Goal: Task Accomplishment & Management: Manage account settings

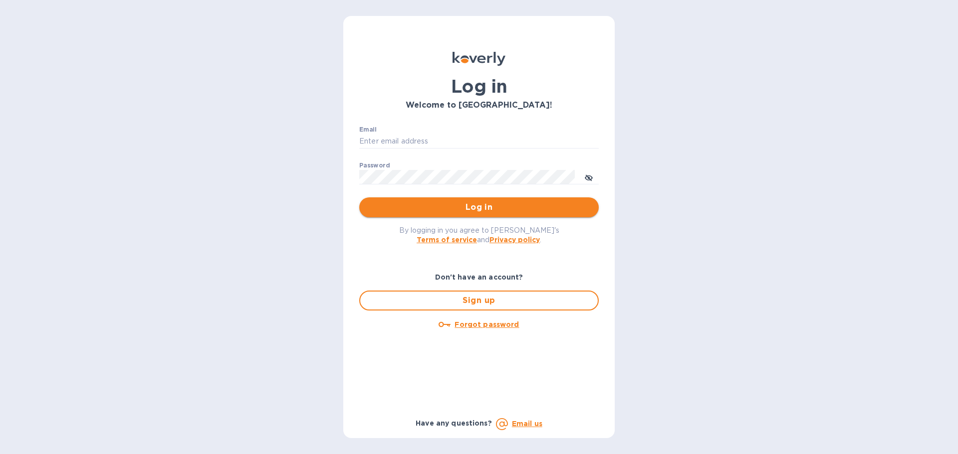
type input "[EMAIL_ADDRESS][DOMAIN_NAME]"
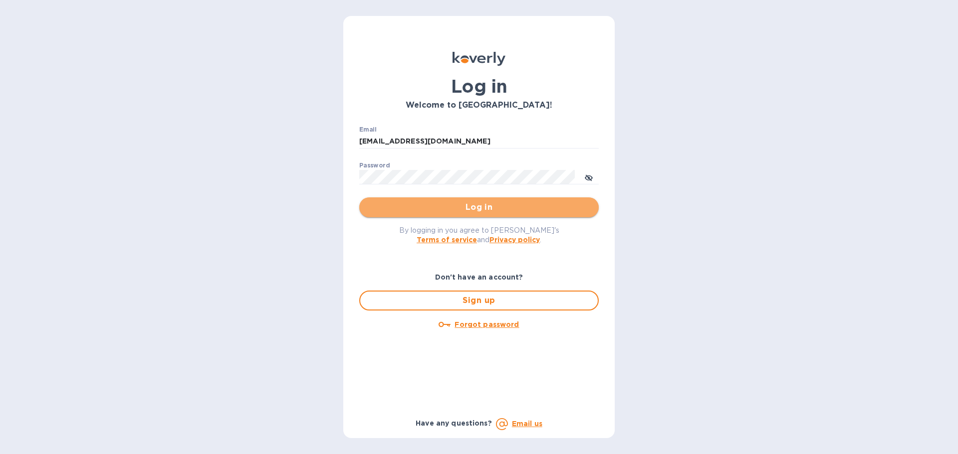
click at [476, 204] on span "Log in" at bounding box center [478, 208] width 223 height 12
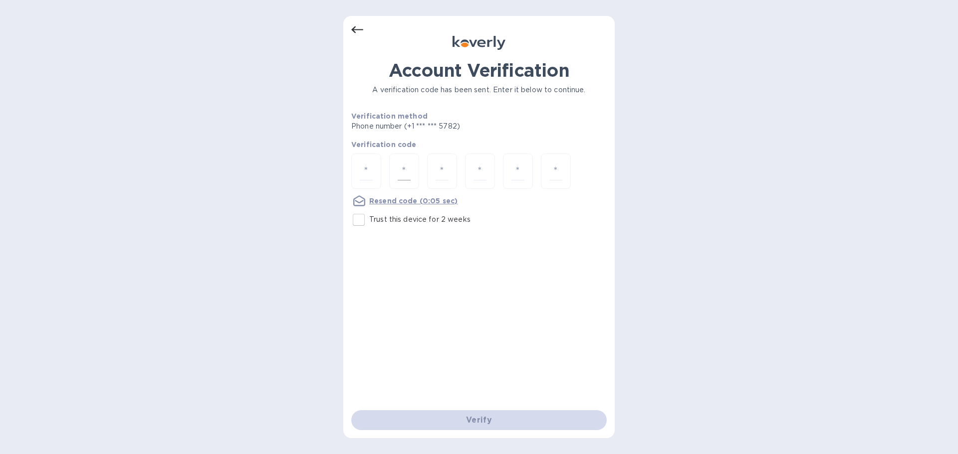
click at [392, 163] on div at bounding box center [404, 171] width 30 height 35
click at [357, 169] on div at bounding box center [366, 171] width 30 height 35
type input "8"
type input "7"
type input "1"
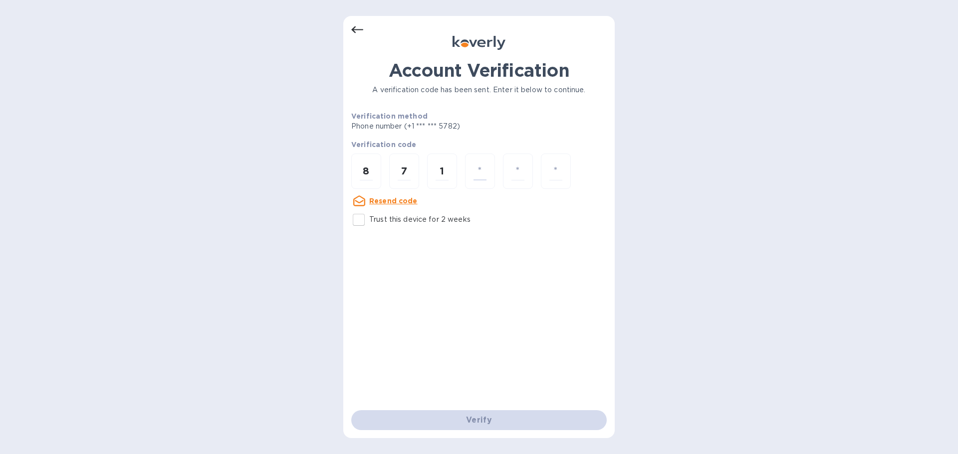
type input "3"
type input "5"
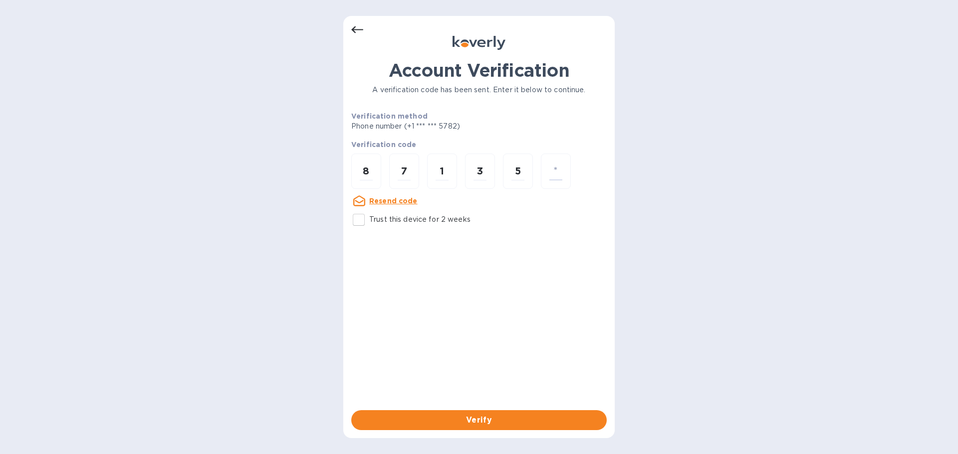
type input "3"
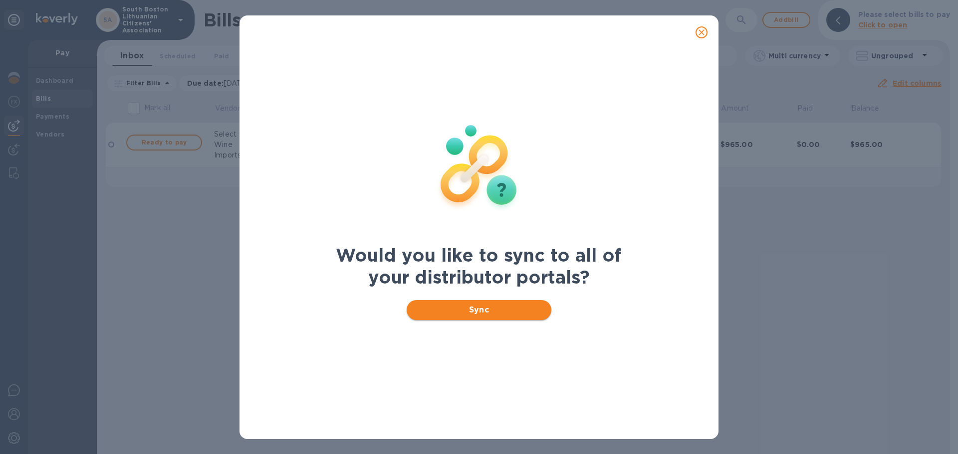
click at [484, 310] on span "Sync" at bounding box center [478, 310] width 129 height 12
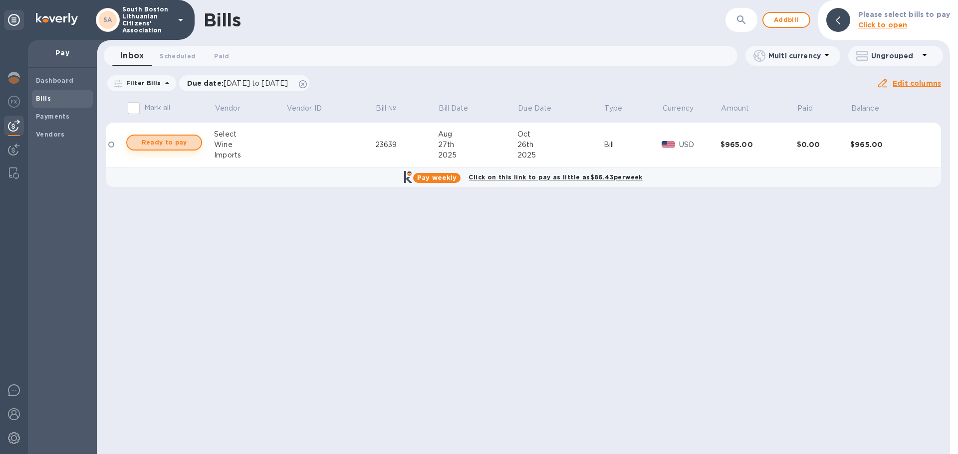
click at [171, 141] on span "Ready to pay" at bounding box center [164, 143] width 58 height 12
checkbox input "true"
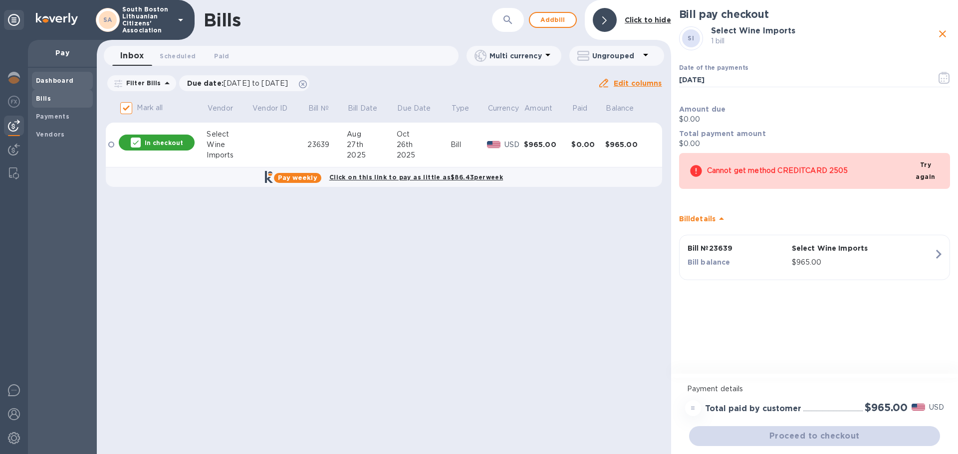
click at [48, 79] on b "Dashboard" at bounding box center [55, 80] width 38 height 7
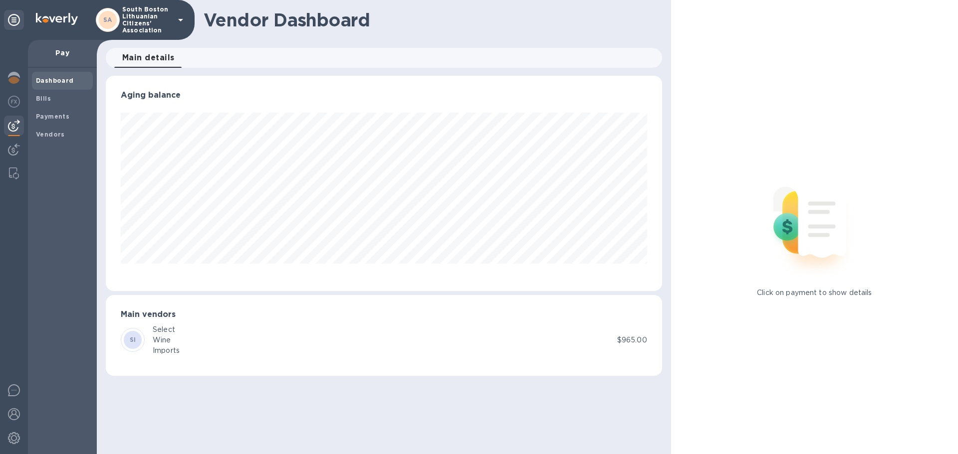
scroll to position [215, 556]
click at [141, 20] on p "South Boston Lithuanian Citizens' Association" at bounding box center [147, 20] width 50 height 28
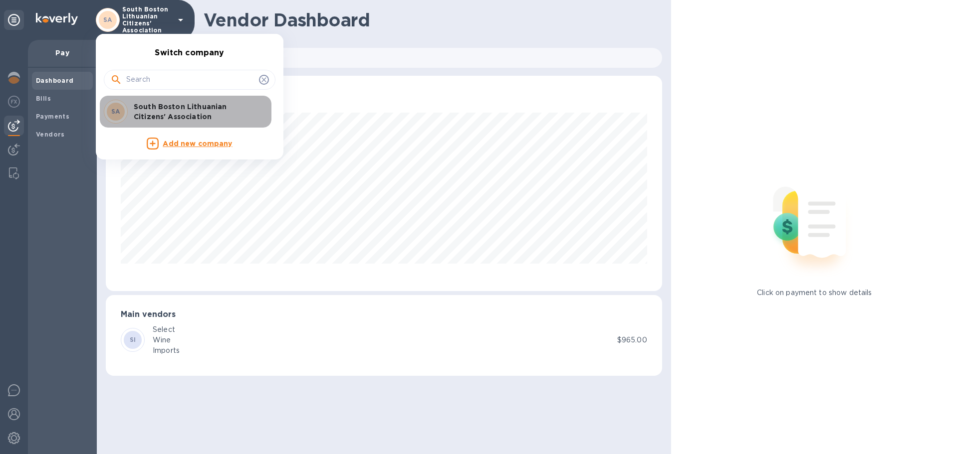
click at [147, 113] on p "South Boston Lithuanian Citizens' Association" at bounding box center [197, 112] width 126 height 20
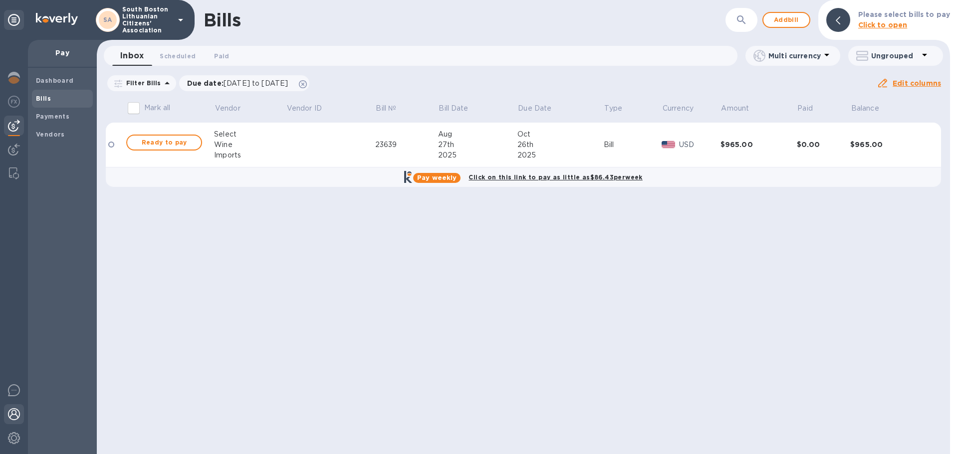
click at [15, 411] on img at bounding box center [14, 415] width 12 height 12
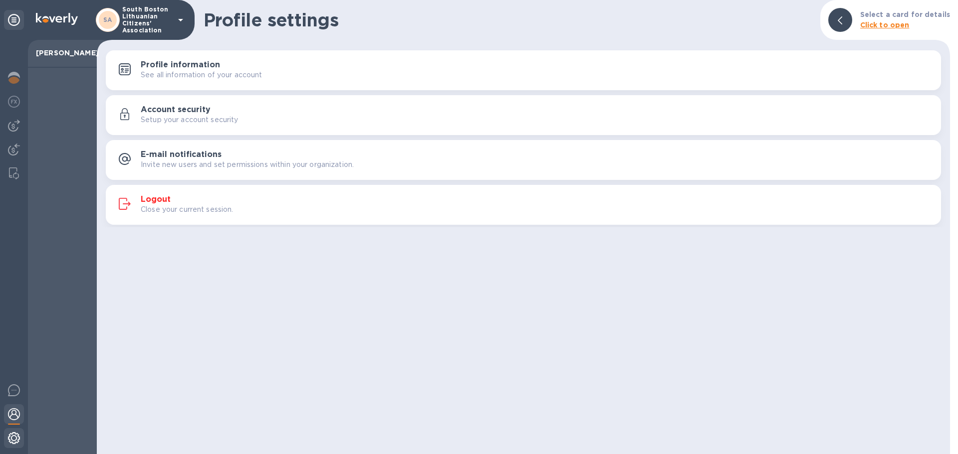
click at [12, 436] on img at bounding box center [14, 438] width 12 height 12
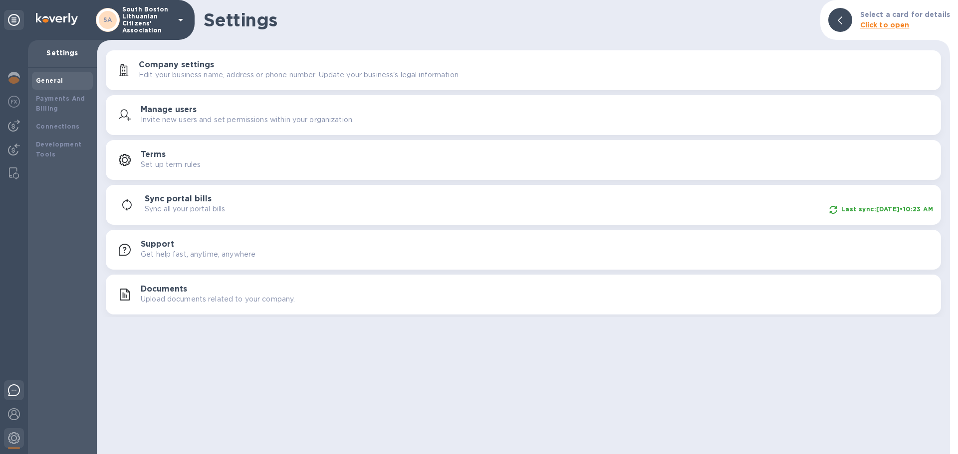
click at [13, 388] on img at bounding box center [14, 391] width 12 height 12
click at [10, 173] on img at bounding box center [14, 174] width 10 height 12
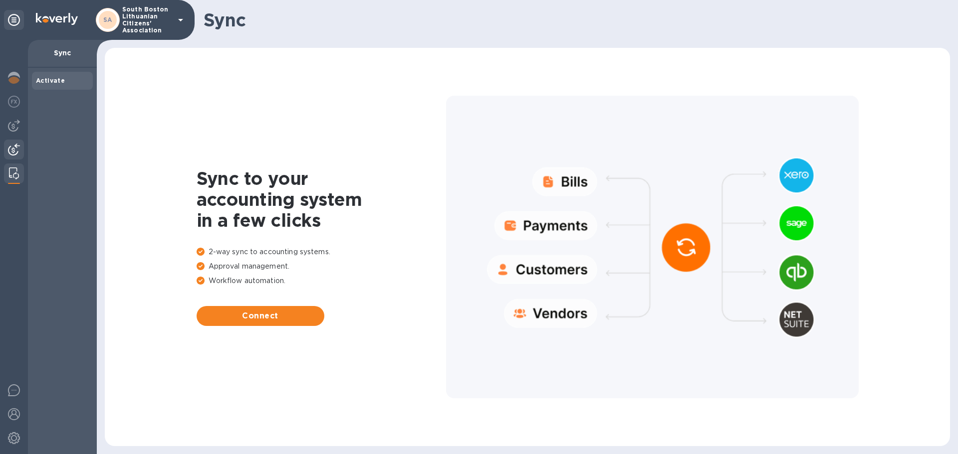
click at [14, 145] on img at bounding box center [14, 150] width 12 height 12
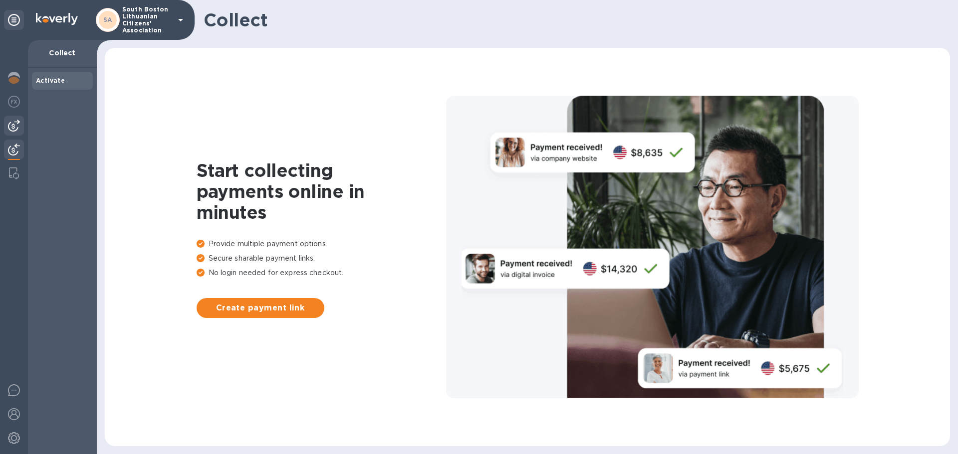
click at [11, 122] on img at bounding box center [14, 126] width 12 height 12
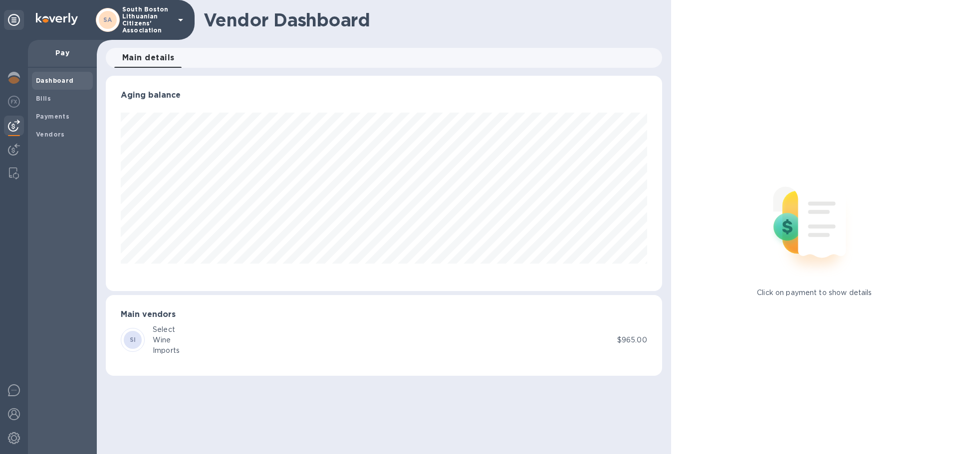
scroll to position [215, 556]
click at [12, 100] on img at bounding box center [14, 102] width 12 height 12
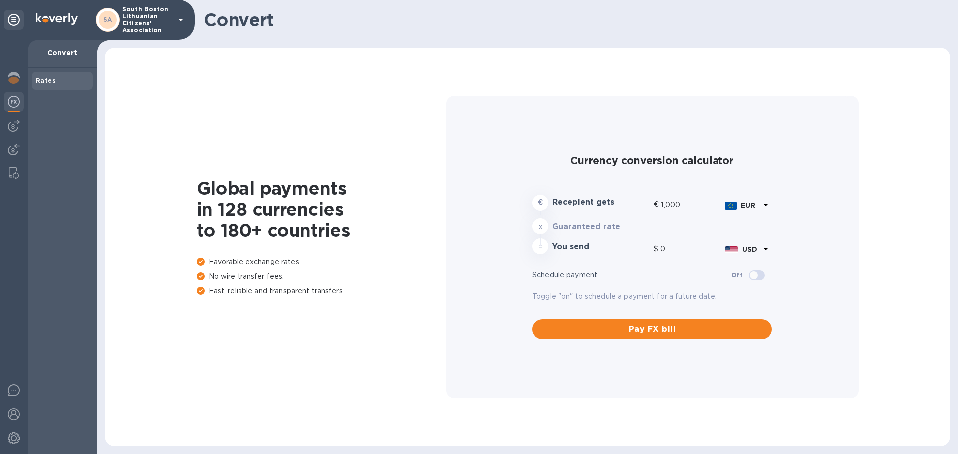
type input "1,174.46"
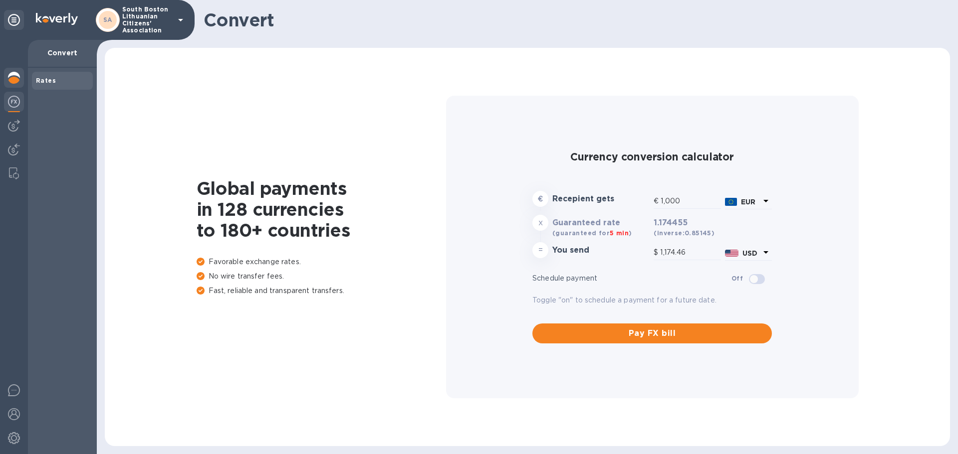
click at [12, 76] on img at bounding box center [14, 78] width 12 height 12
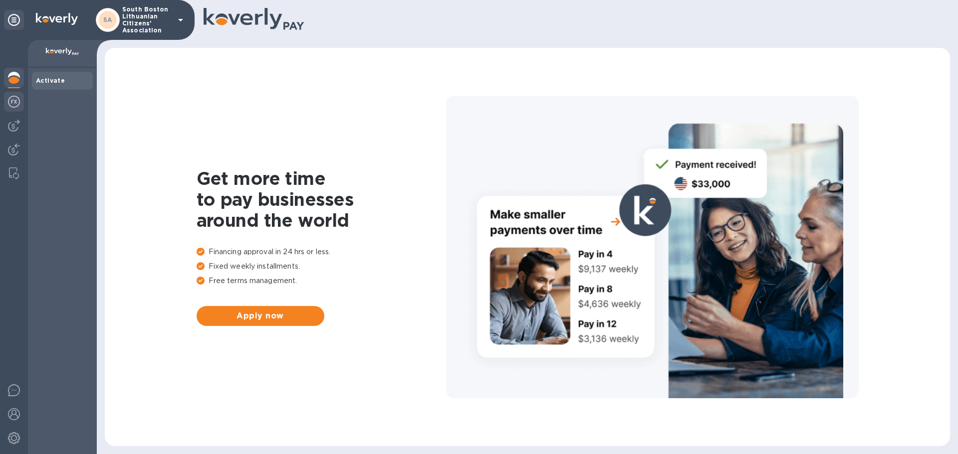
click at [13, 101] on img at bounding box center [14, 102] width 12 height 12
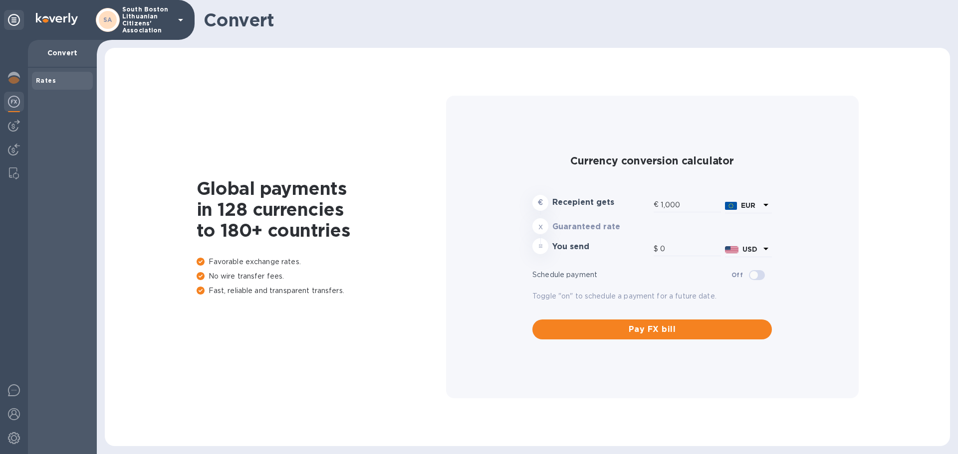
type input "1,174.46"
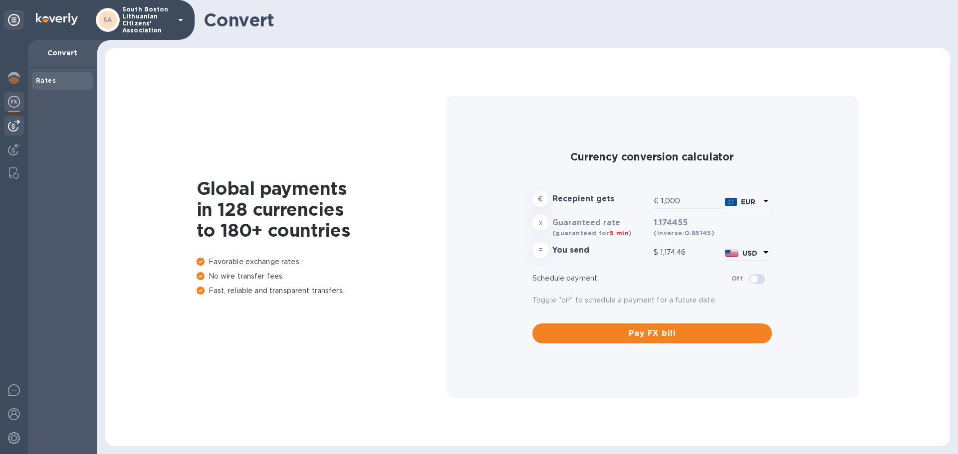
click at [15, 127] on img at bounding box center [14, 126] width 12 height 12
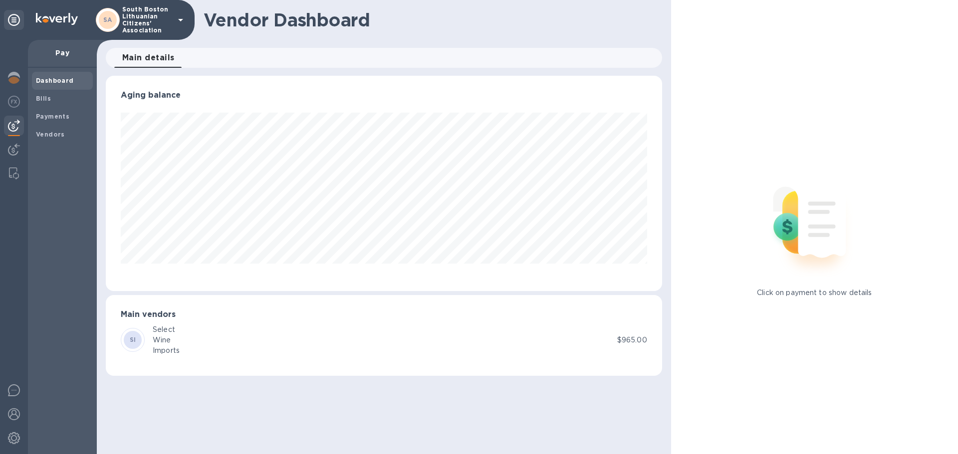
scroll to position [215, 556]
click at [48, 83] on b "Dashboard" at bounding box center [55, 80] width 38 height 7
click at [56, 77] on b "Dashboard" at bounding box center [55, 80] width 38 height 7
click at [41, 95] on b "Bills" at bounding box center [43, 98] width 15 height 7
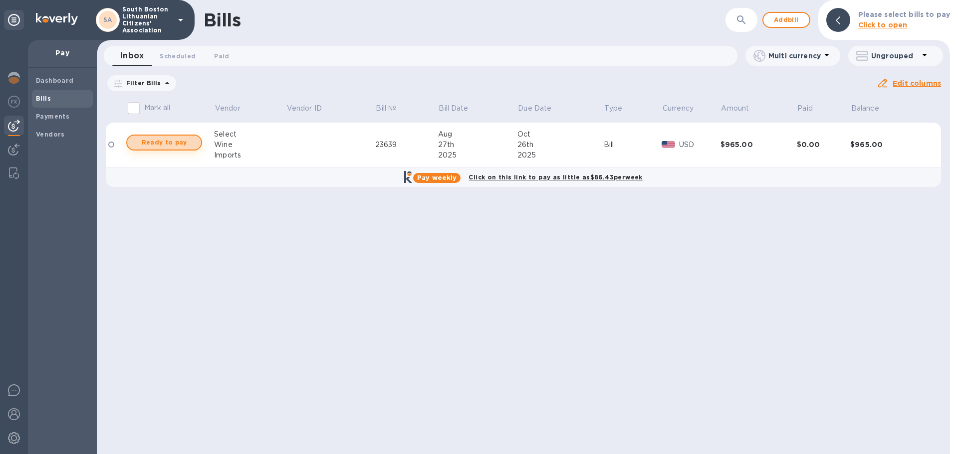
click at [142, 143] on span "Ready to pay" at bounding box center [164, 143] width 58 height 12
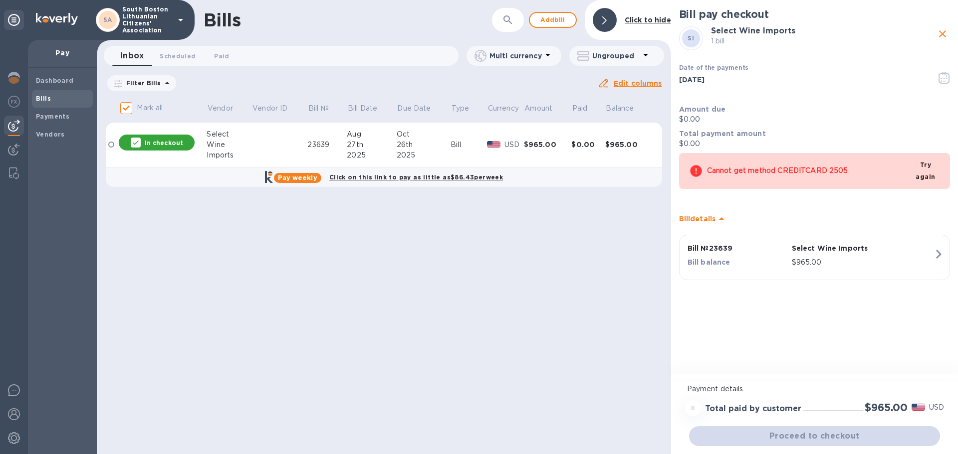
click at [807, 435] on div "Proceed to checkout" at bounding box center [814, 436] width 255 height 24
click at [878, 432] on div "Proceed to checkout" at bounding box center [814, 436] width 255 height 24
click at [927, 171] on span "Try again" at bounding box center [925, 171] width 21 height 24
click at [547, 50] on icon at bounding box center [548, 55] width 12 height 12
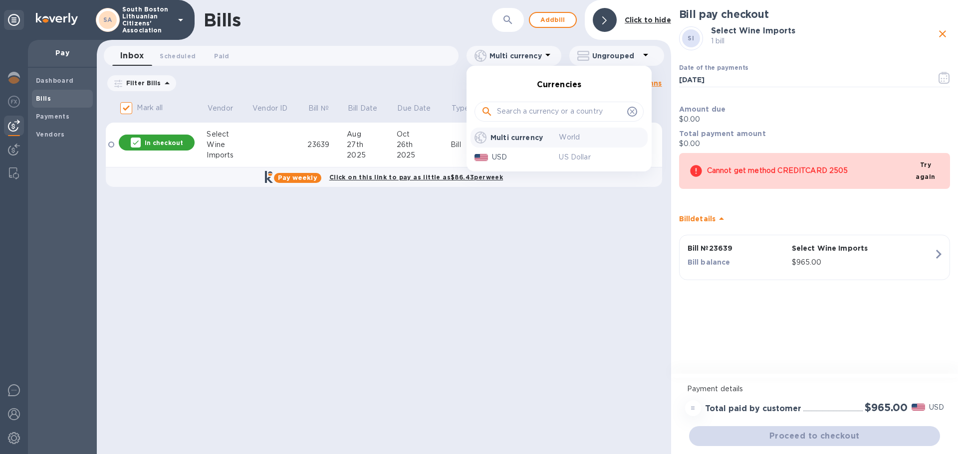
click at [547, 54] on div at bounding box center [479, 227] width 958 height 454
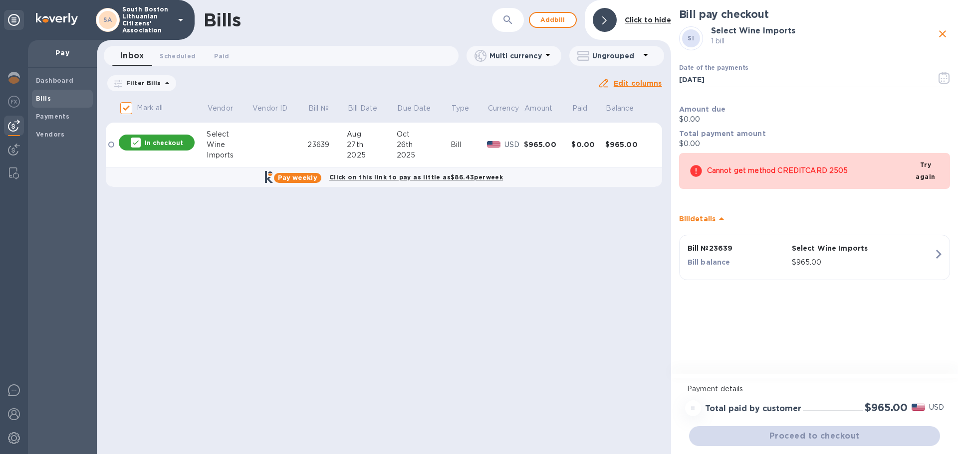
click at [155, 139] on p "In checkout" at bounding box center [164, 143] width 38 height 8
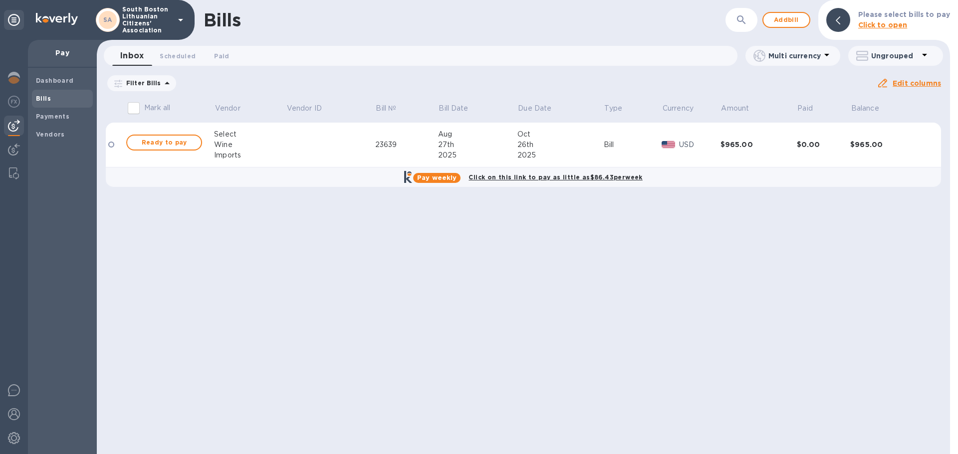
click at [118, 144] on td at bounding box center [115, 145] width 19 height 45
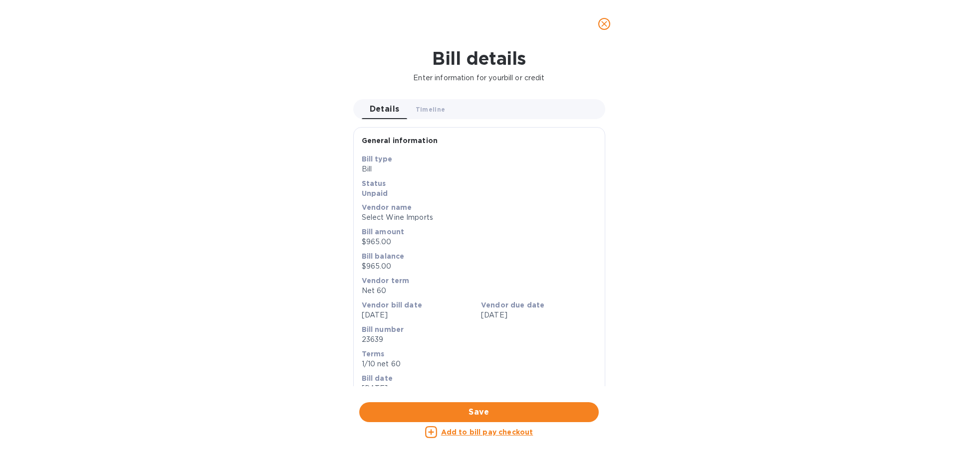
click at [491, 433] on u "Add to bill pay checkout" at bounding box center [487, 432] width 92 height 8
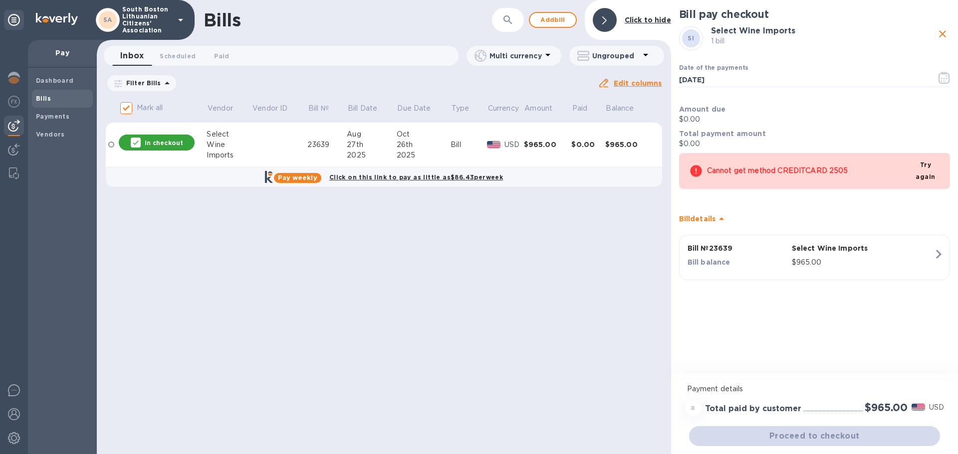
click at [722, 216] on icon at bounding box center [721, 219] width 12 height 12
click at [722, 214] on icon at bounding box center [721, 215] width 5 height 2
click at [868, 435] on div "Proceed to checkout" at bounding box center [814, 436] width 255 height 24
click at [836, 436] on div "Proceed to checkout" at bounding box center [814, 436] width 255 height 24
click at [940, 32] on icon "close" at bounding box center [942, 33] width 7 height 7
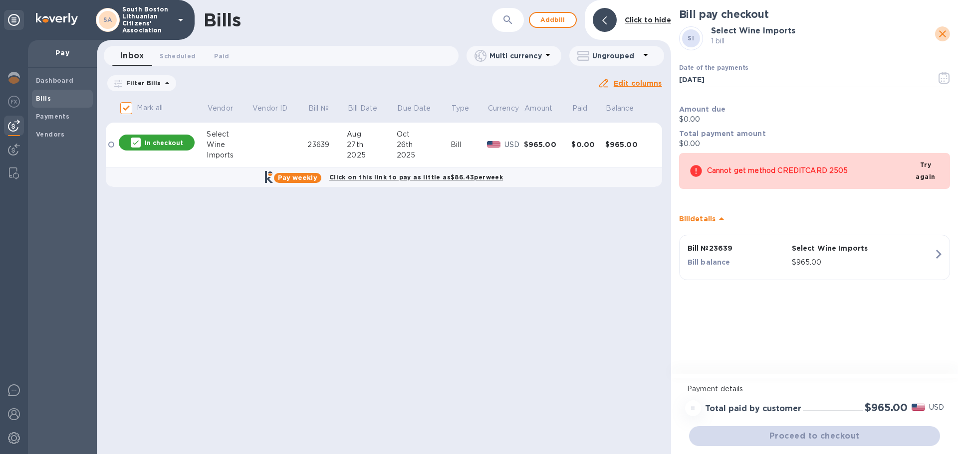
checkbox input "false"
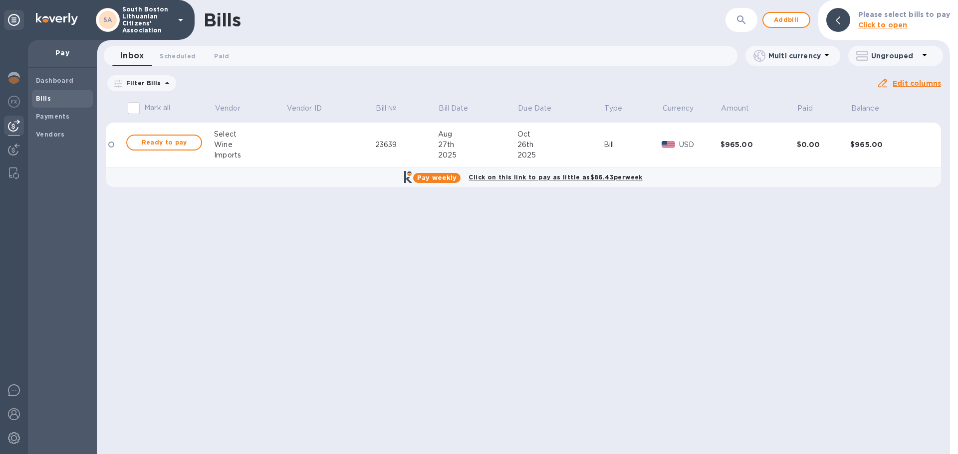
click at [910, 81] on u "Edit columns" at bounding box center [916, 83] width 48 height 8
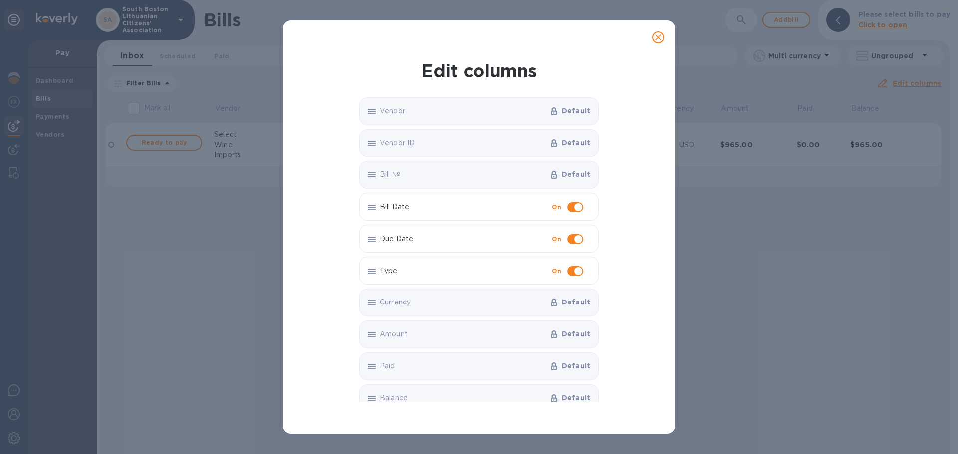
click at [850, 186] on div "Edit columns Vendor Default Vendor ID Default Bill № Default Bill Date On Due D…" at bounding box center [479, 227] width 958 height 454
click at [656, 35] on icon "close" at bounding box center [658, 37] width 6 height 6
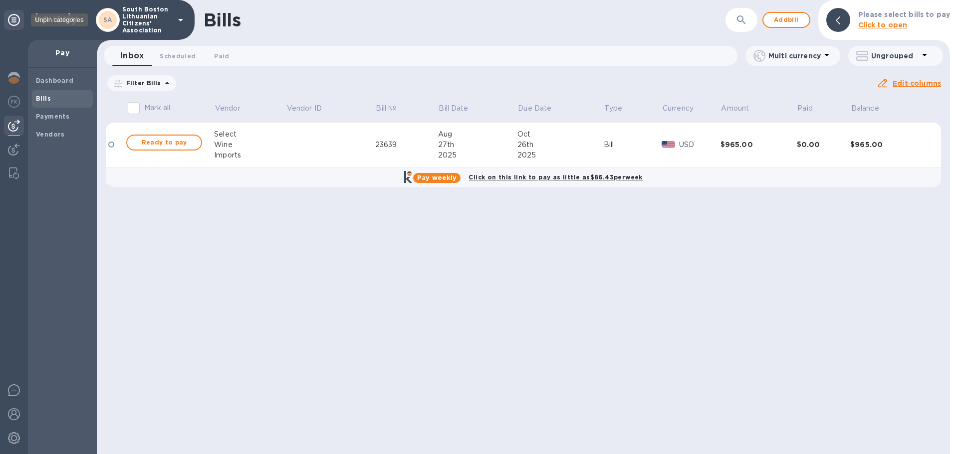
click at [12, 21] on icon at bounding box center [14, 20] width 12 height 12
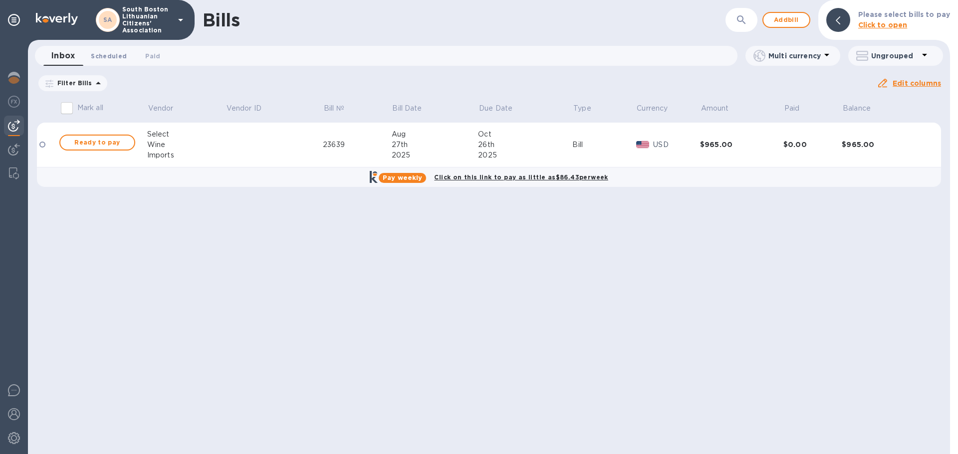
click at [107, 55] on span "Scheduled 0" at bounding box center [109, 56] width 36 height 10
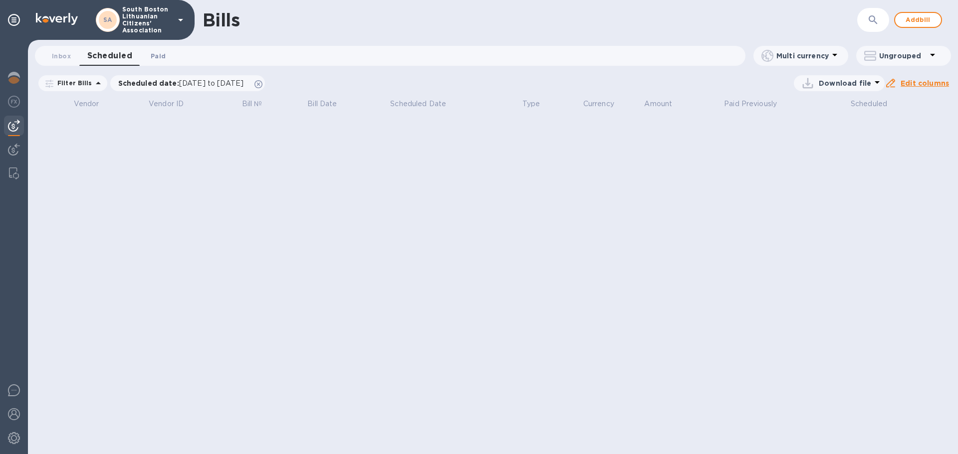
click at [156, 53] on span "Paid 0" at bounding box center [158, 56] width 15 height 10
click at [57, 56] on span "Inbox 0" at bounding box center [61, 56] width 19 height 10
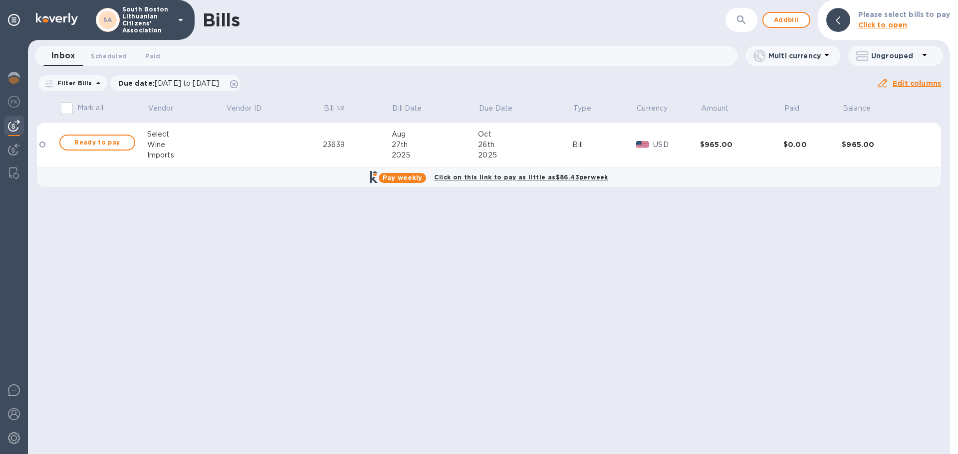
click at [827, 53] on icon at bounding box center [826, 55] width 12 height 12
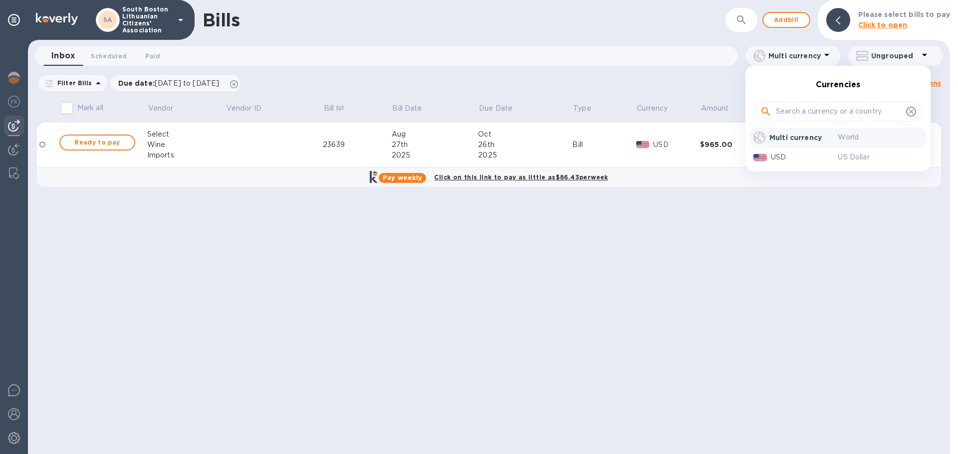
click at [827, 53] on div at bounding box center [479, 227] width 958 height 454
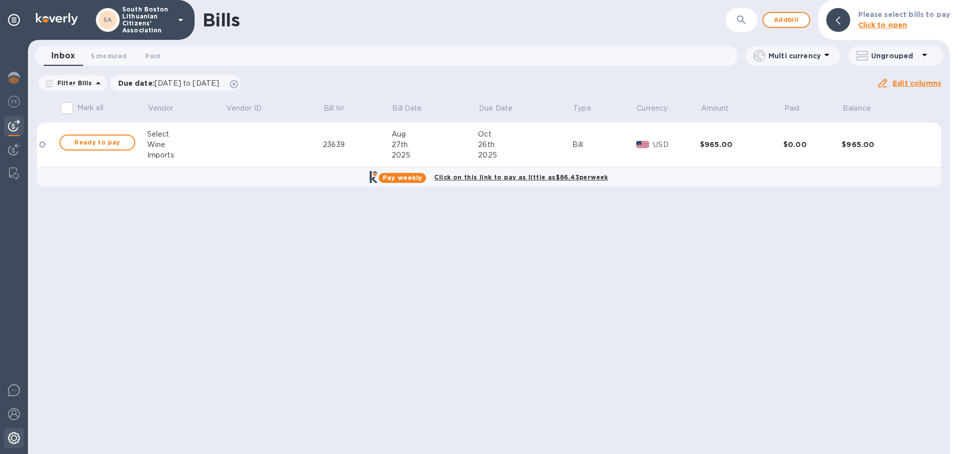
click at [10, 435] on img at bounding box center [14, 438] width 12 height 12
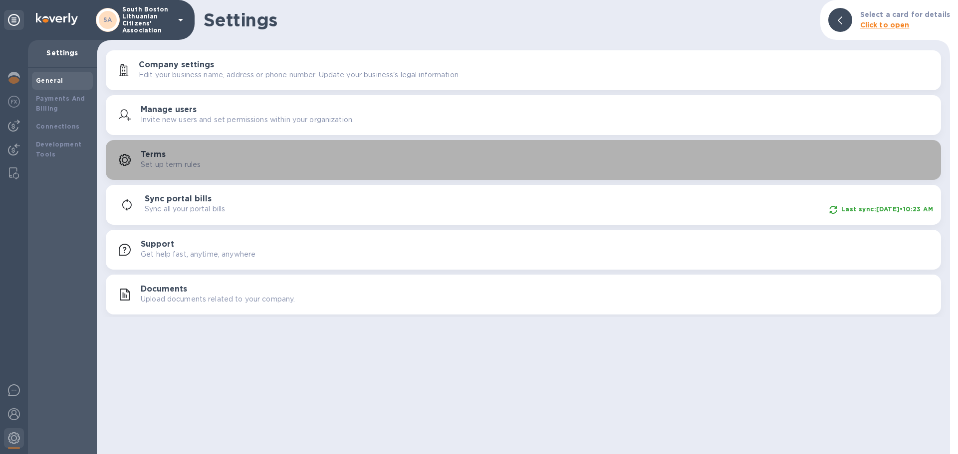
click at [158, 158] on h3 "Terms" at bounding box center [153, 154] width 25 height 9
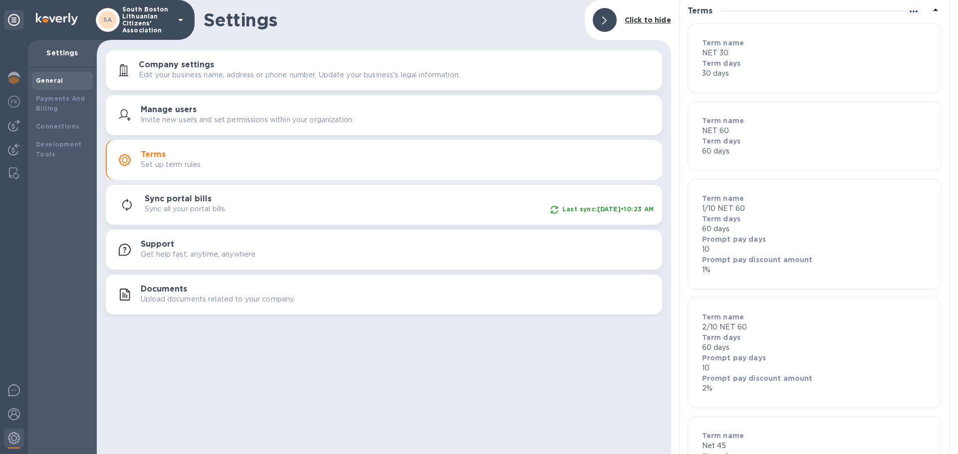
scroll to position [106, 0]
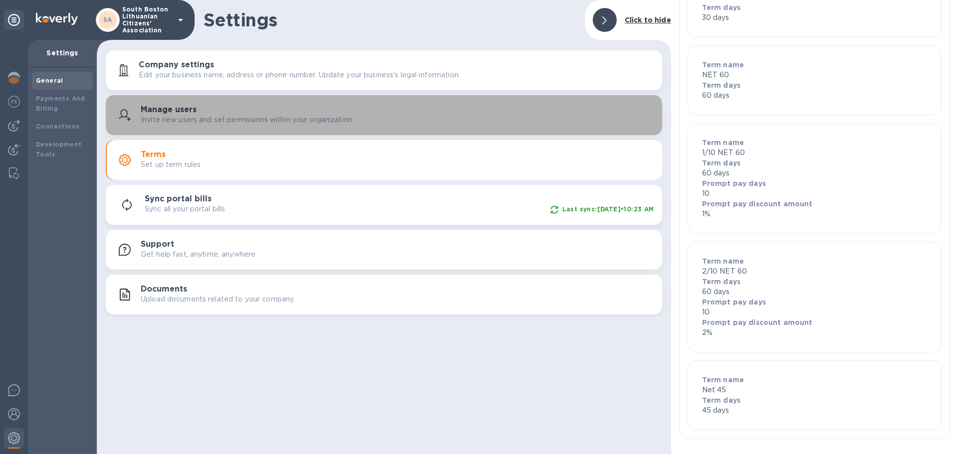
click at [157, 109] on h3 "Manage users" at bounding box center [169, 109] width 56 height 9
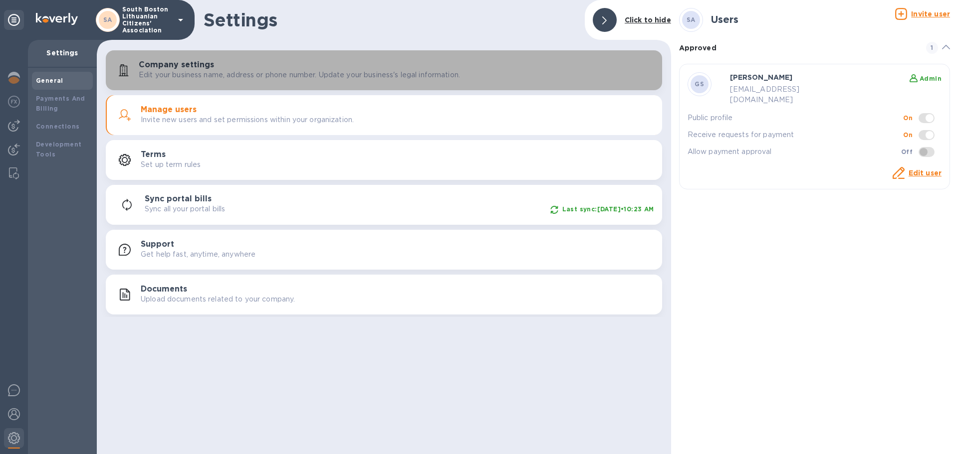
click at [178, 64] on h3 "Company settings" at bounding box center [176, 64] width 75 height 9
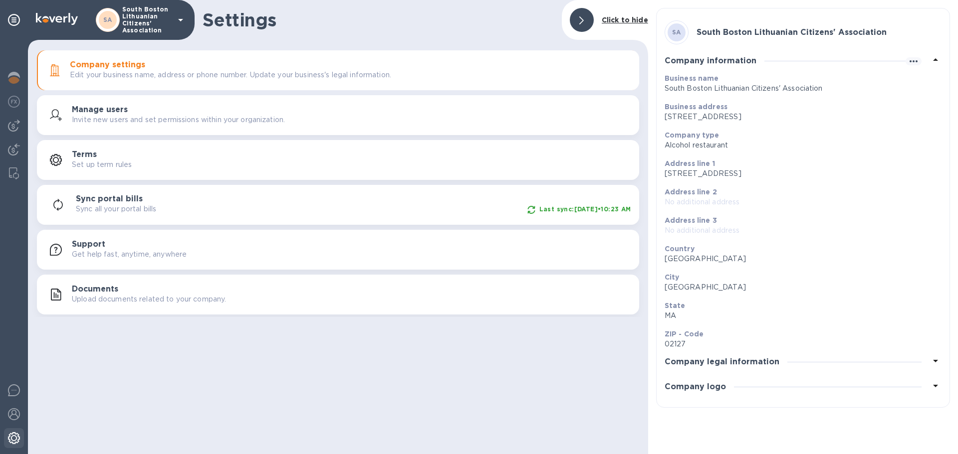
click at [11, 436] on img at bounding box center [14, 438] width 12 height 12
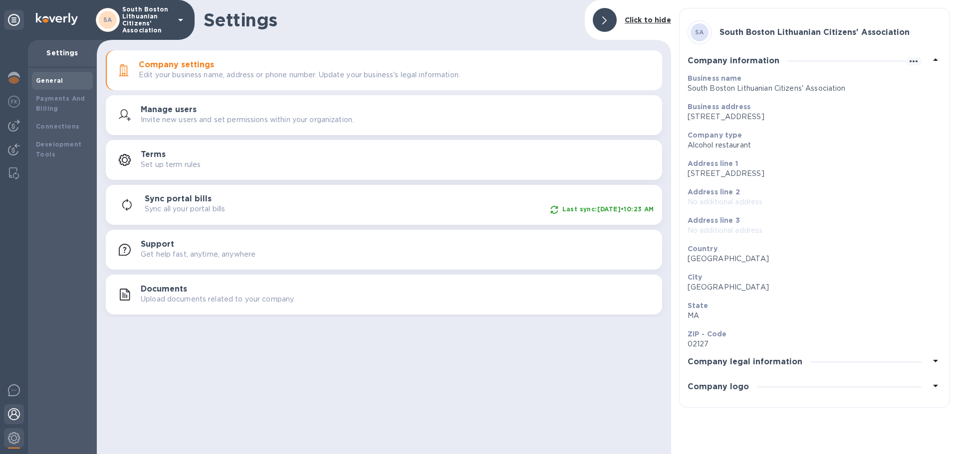
click at [14, 410] on img at bounding box center [14, 415] width 12 height 12
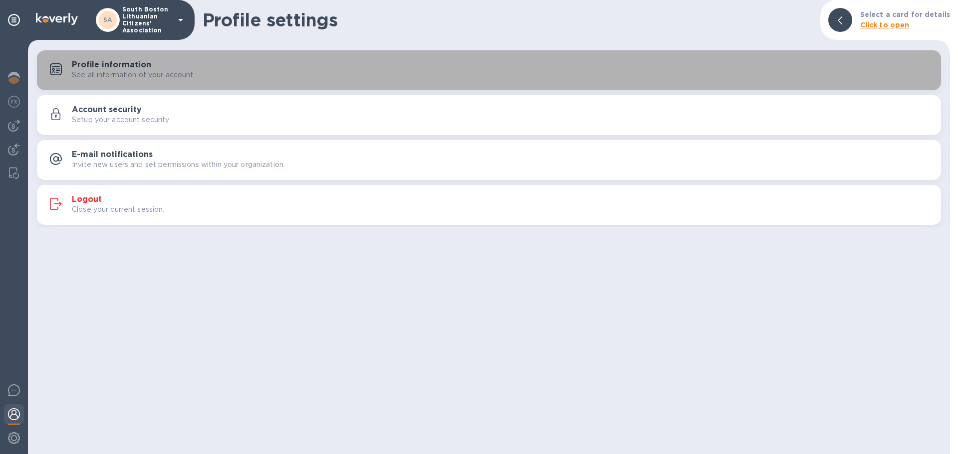
click at [107, 63] on h3 "Profile information" at bounding box center [111, 64] width 79 height 9
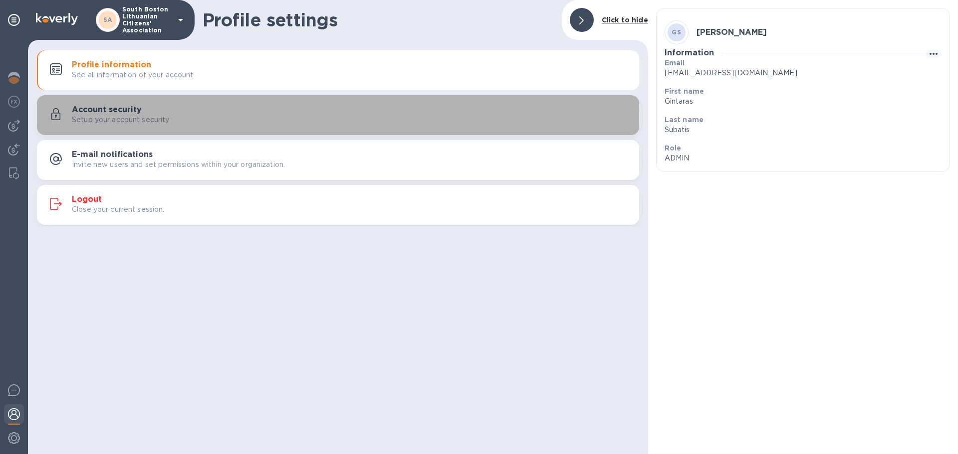
click at [104, 107] on h3 "Account security" at bounding box center [107, 109] width 70 height 9
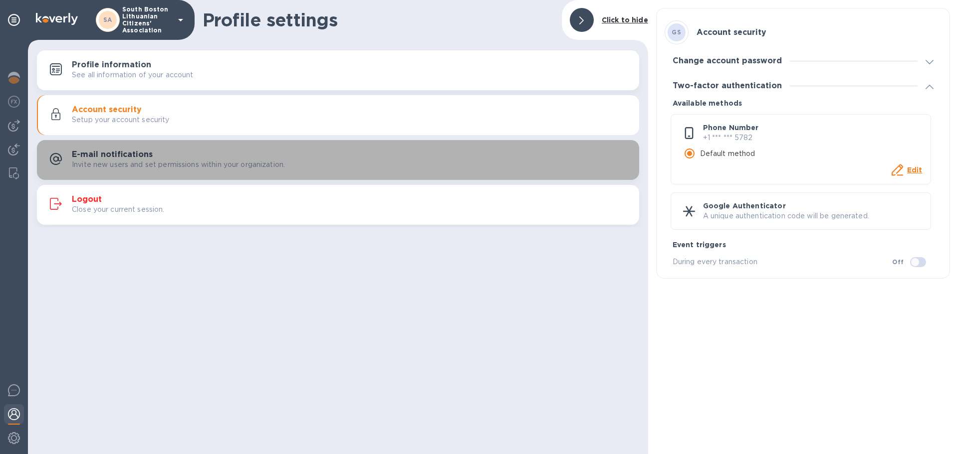
click at [100, 151] on h3 "E-mail notifications" at bounding box center [112, 154] width 81 height 9
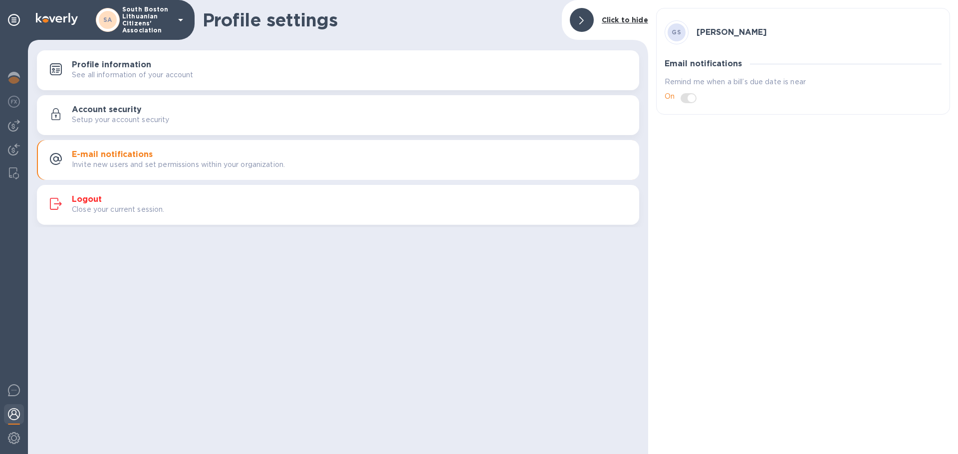
click at [683, 99] on span at bounding box center [688, 98] width 16 height 10
click at [10, 16] on icon at bounding box center [14, 20] width 12 height 12
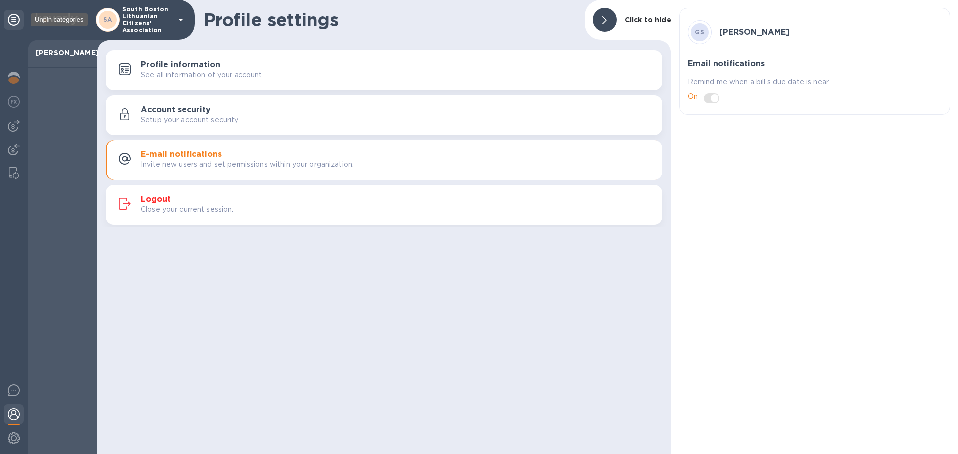
click at [10, 16] on icon at bounding box center [14, 20] width 12 height 12
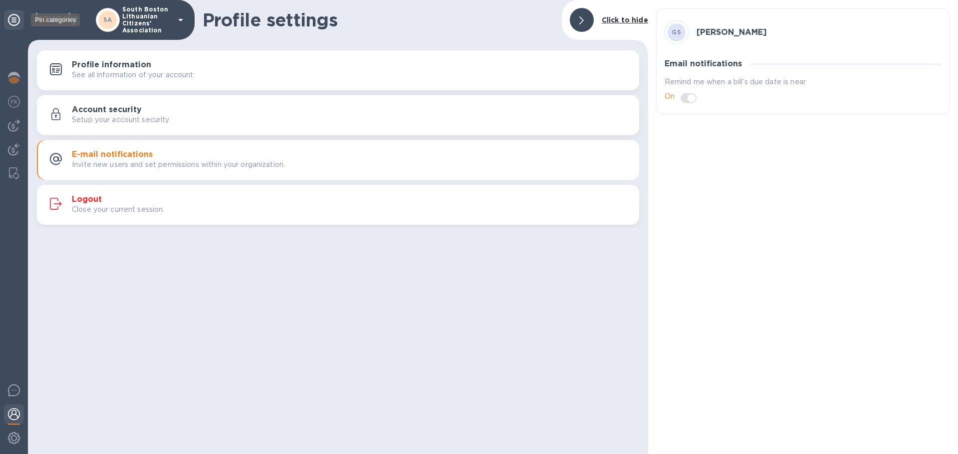
click at [10, 16] on icon at bounding box center [14, 20] width 12 height 12
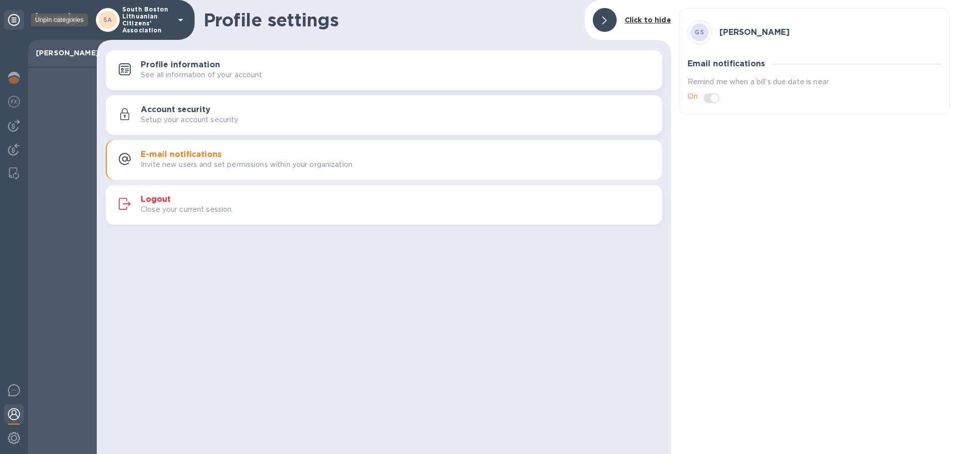
click at [10, 16] on icon at bounding box center [14, 20] width 12 height 12
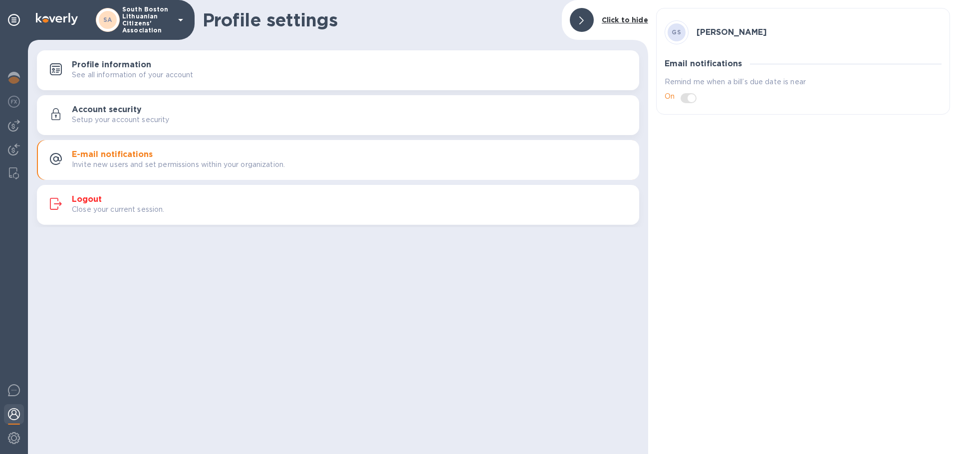
click at [178, 16] on icon at bounding box center [181, 20] width 12 height 12
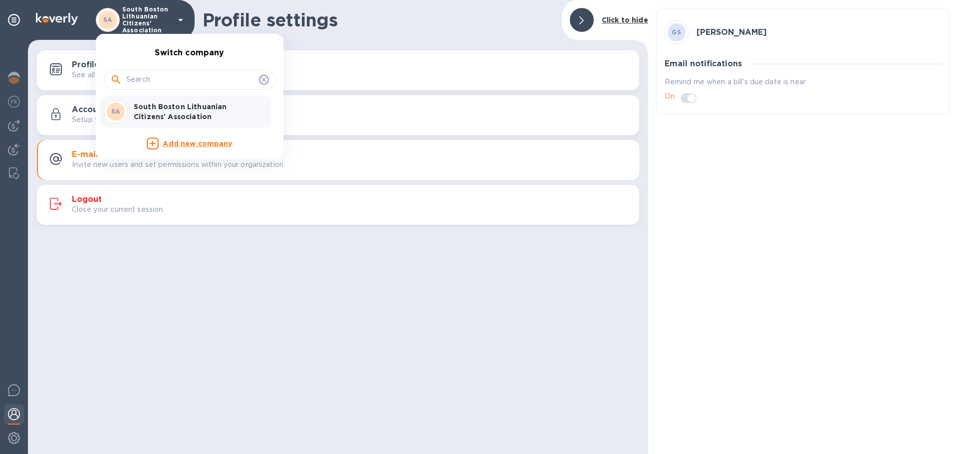
click at [384, 28] on div at bounding box center [479, 227] width 958 height 454
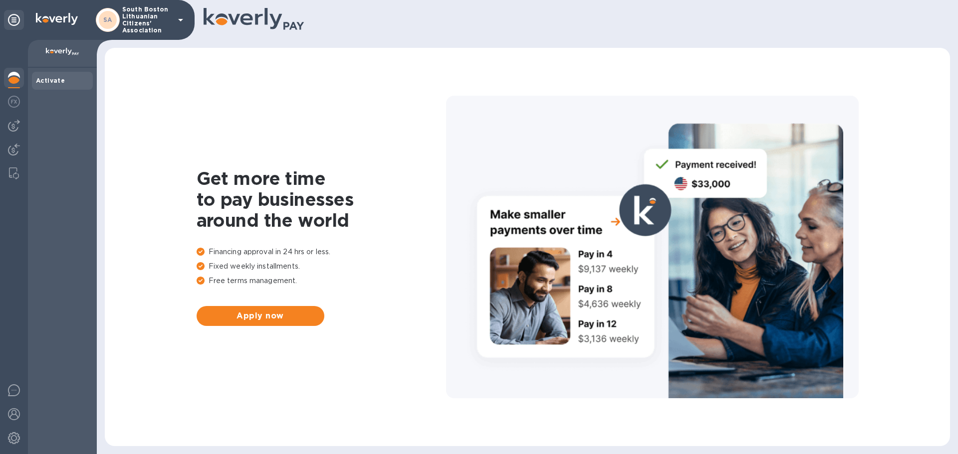
click at [44, 77] on b "Activate" at bounding box center [50, 80] width 29 height 7
click at [10, 100] on img at bounding box center [14, 102] width 12 height 12
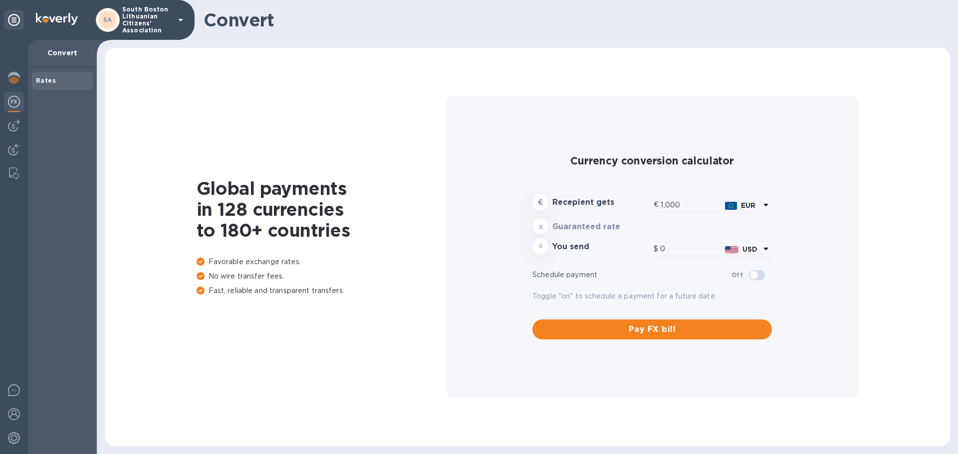
type input "1,174.76"
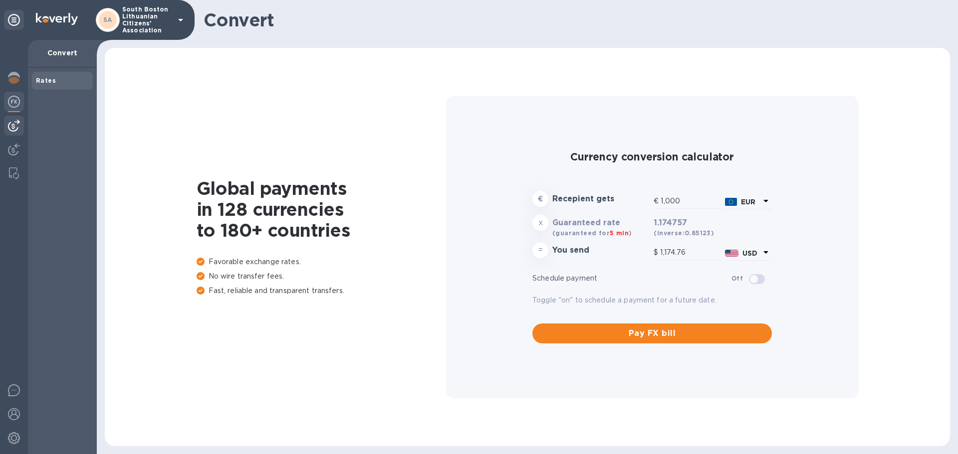
click at [13, 125] on img at bounding box center [14, 126] width 12 height 12
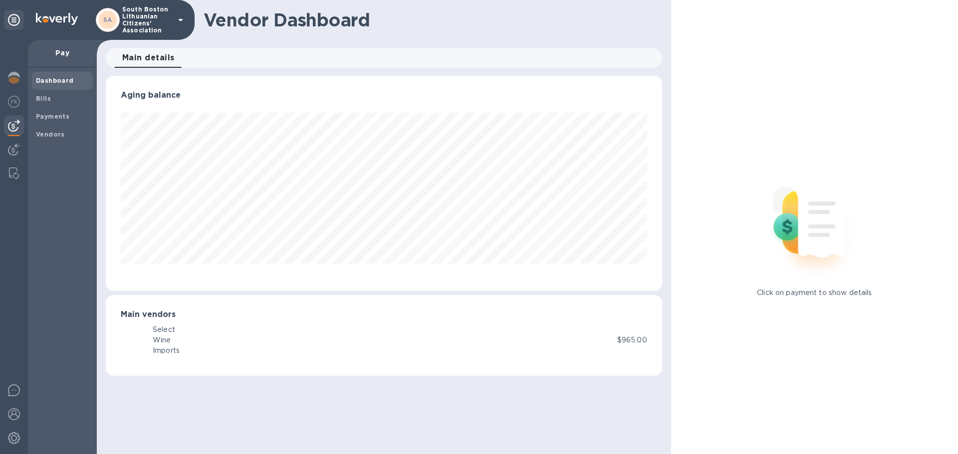
scroll to position [215, 556]
click at [11, 171] on img at bounding box center [14, 174] width 10 height 12
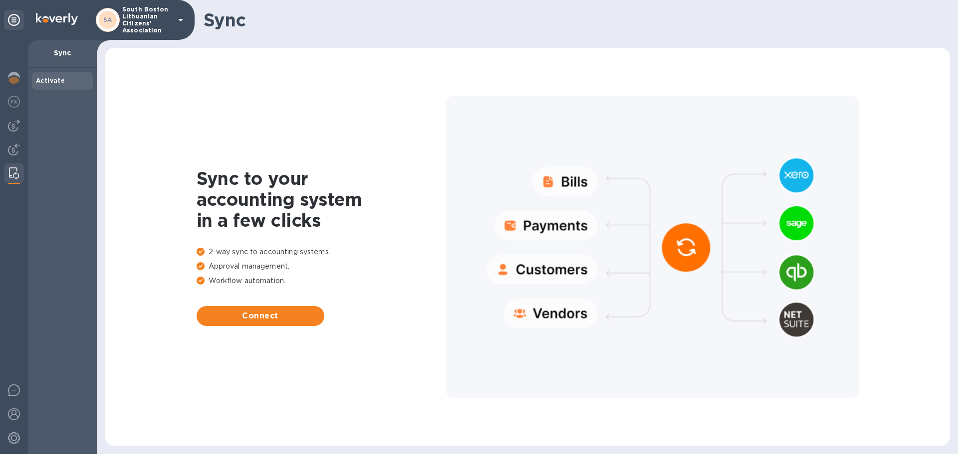
click at [551, 227] on div at bounding box center [652, 247] width 412 height 303
click at [690, 242] on div at bounding box center [652, 247] width 412 height 303
click at [258, 315] on span "Connect" at bounding box center [261, 316] width 112 height 12
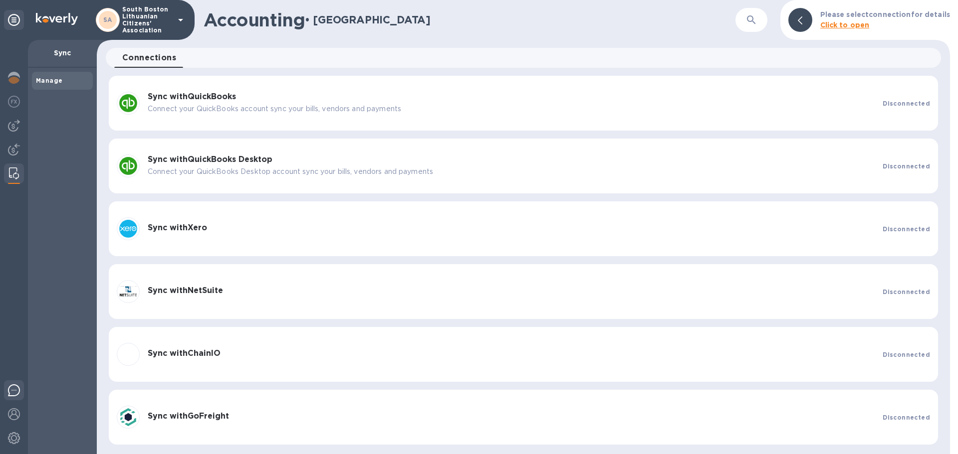
click at [13, 387] on img at bounding box center [14, 391] width 12 height 12
click at [8, 412] on img at bounding box center [14, 415] width 12 height 12
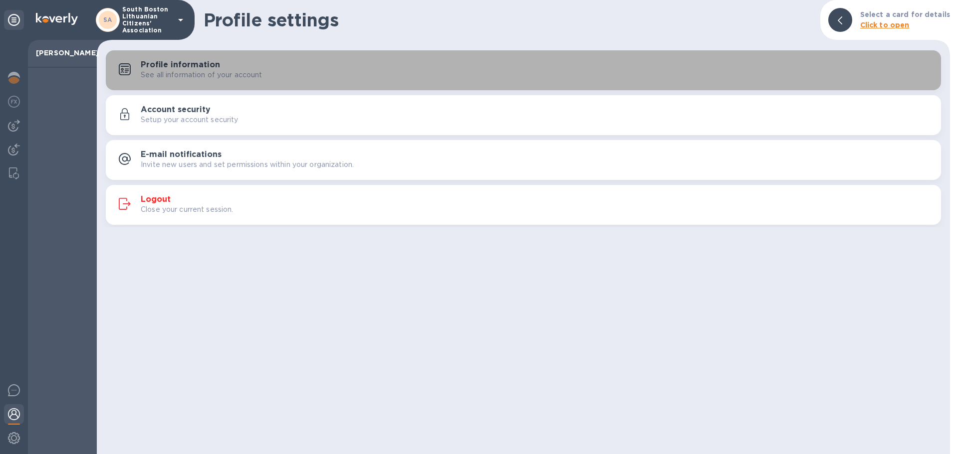
click at [171, 60] on h3 "Profile information" at bounding box center [180, 64] width 79 height 9
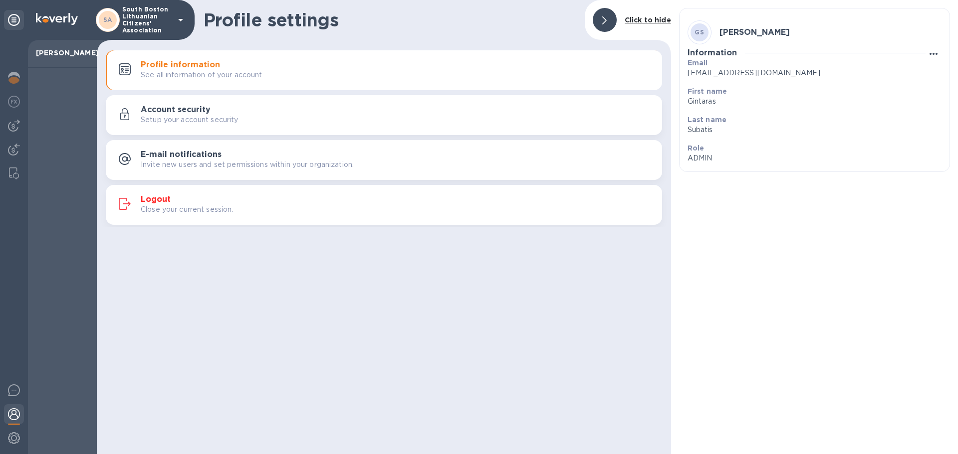
click at [932, 50] on icon "button" at bounding box center [933, 54] width 12 height 12
click at [14, 438] on div at bounding box center [479, 227] width 958 height 454
click at [13, 435] on img at bounding box center [14, 438] width 12 height 12
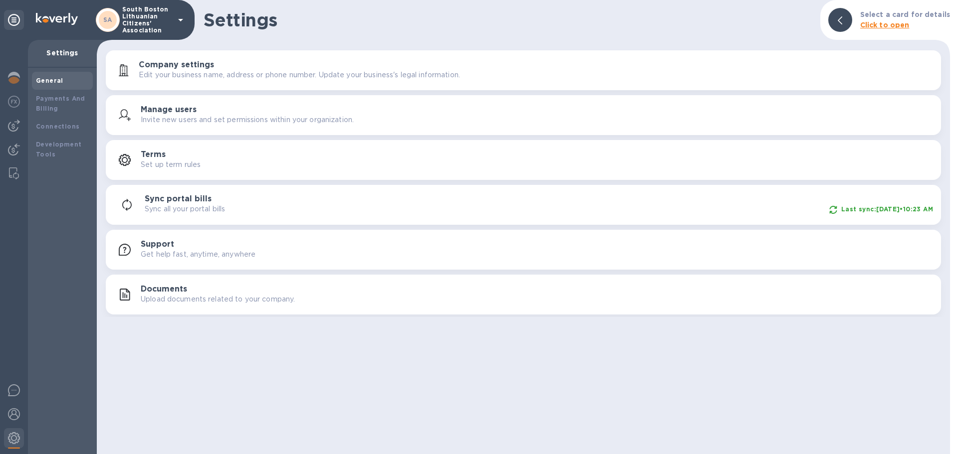
click at [879, 24] on b "Click to open" at bounding box center [884, 25] width 49 height 8
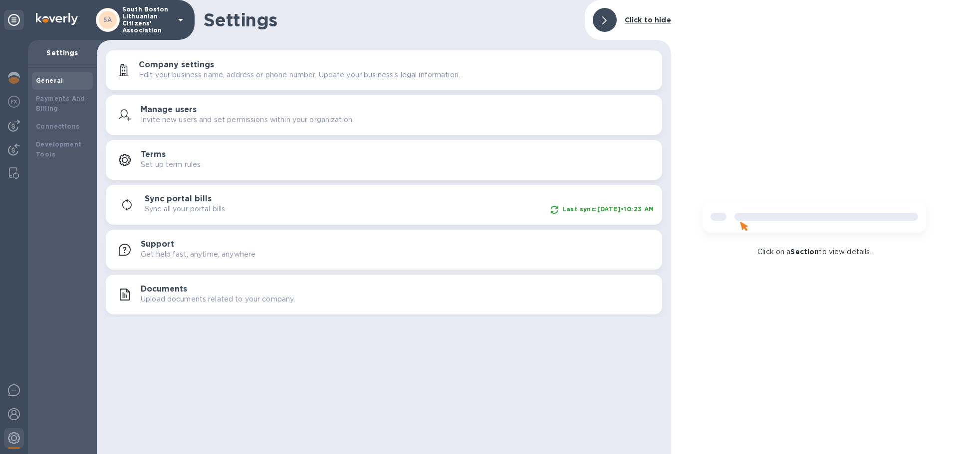
click at [741, 226] on img at bounding box center [813, 221] width 239 height 48
click at [748, 214] on img at bounding box center [813, 221] width 239 height 48
drag, startPoint x: 798, startPoint y: 250, endPoint x: 807, endPoint y: 247, distance: 9.5
click at [807, 248] on p "Click on a Section to view details." at bounding box center [814, 252] width 114 height 10
drag, startPoint x: 809, startPoint y: 247, endPoint x: 811, endPoint y: 217, distance: 30.0
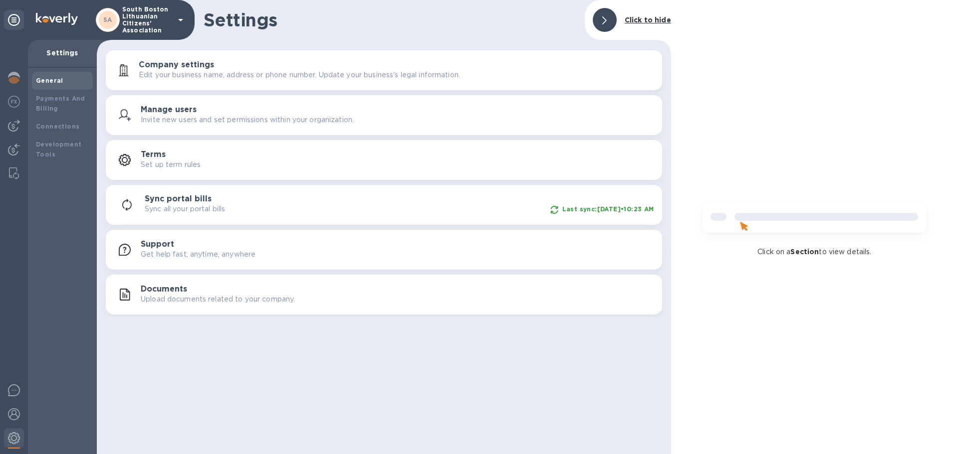
click at [809, 246] on div "Click on a Section to view details." at bounding box center [814, 227] width 287 height 454
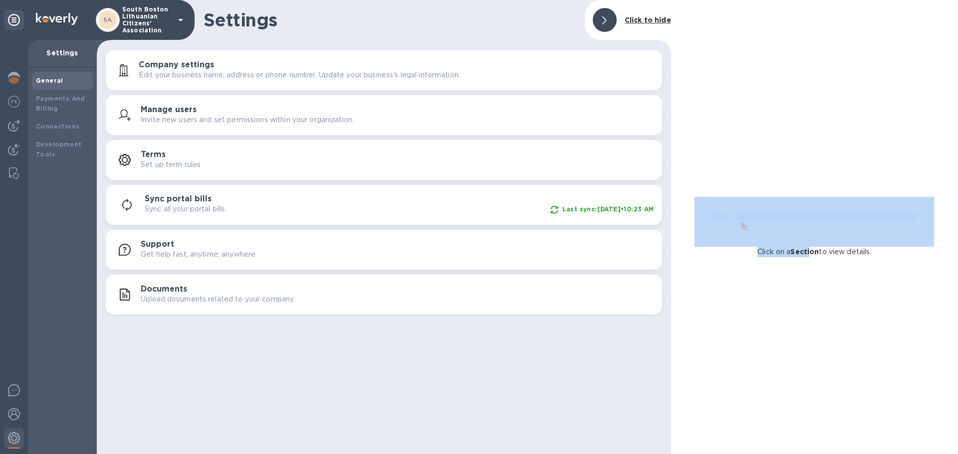
click at [842, 153] on div "Click on a Section to view details." at bounding box center [814, 227] width 287 height 454
click at [767, 312] on div "Click on a Section to view details." at bounding box center [814, 227] width 287 height 454
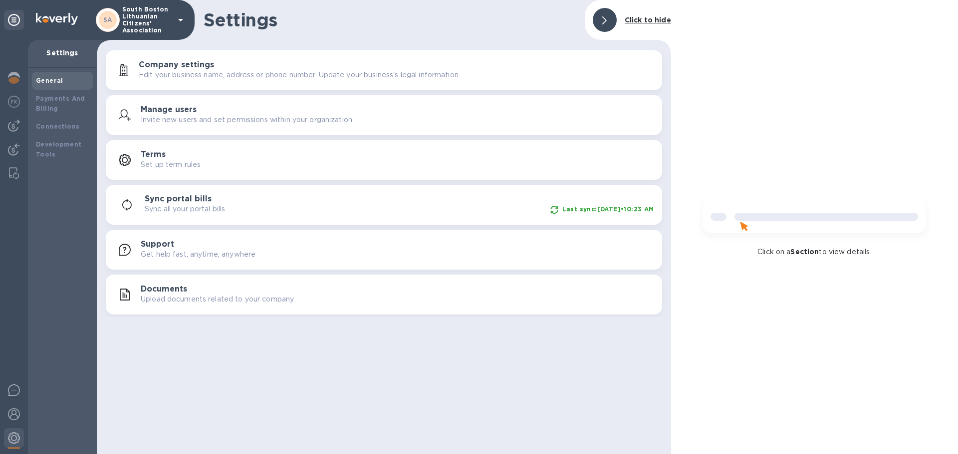
click at [765, 310] on div "Click on a Section to view details." at bounding box center [814, 227] width 287 height 454
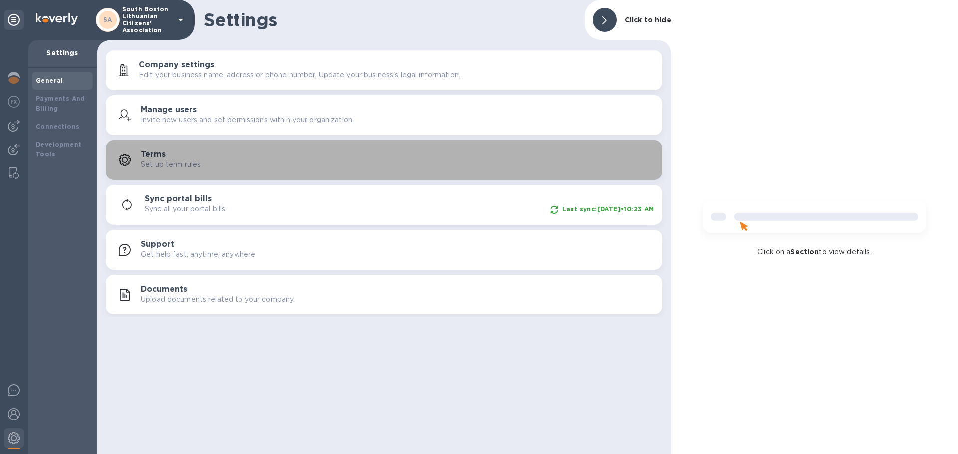
click at [187, 153] on div "Terms Set up term rules" at bounding box center [397, 160] width 513 height 20
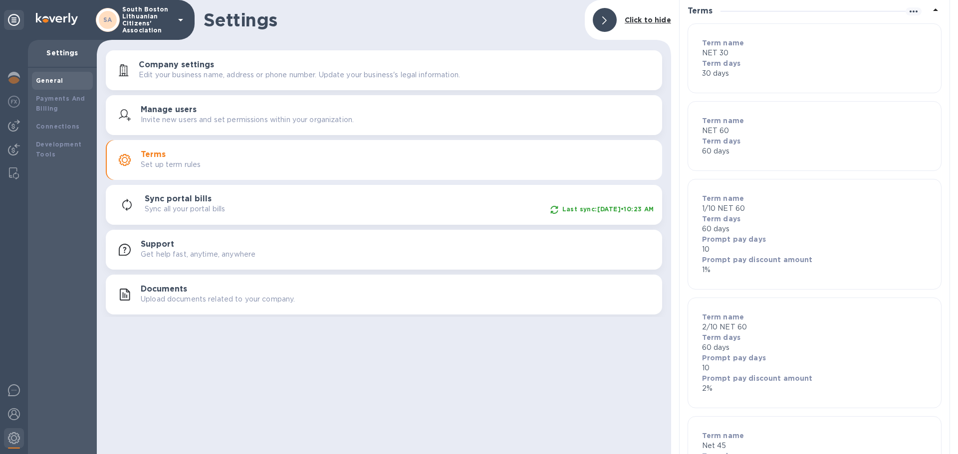
scroll to position [106, 0]
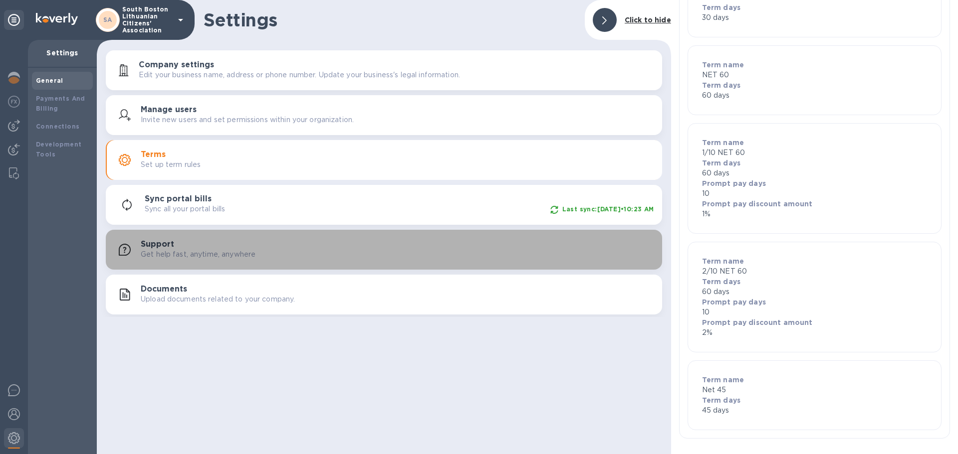
click at [250, 255] on p "Get help fast, anytime, anywhere" at bounding box center [198, 254] width 115 height 10
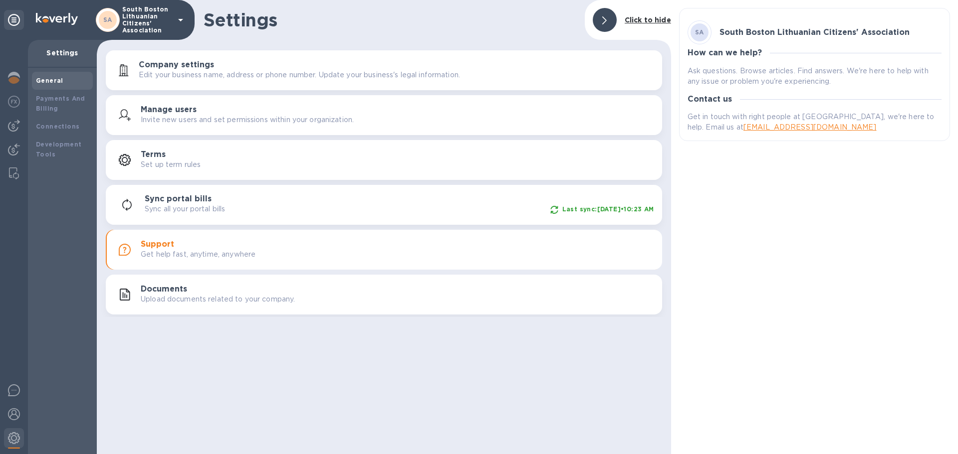
click at [699, 203] on div "SA South Boston Lithuanian Citizens' Association How can we help? Ask questions…" at bounding box center [814, 227] width 287 height 454
click at [9, 14] on icon at bounding box center [14, 20] width 12 height 12
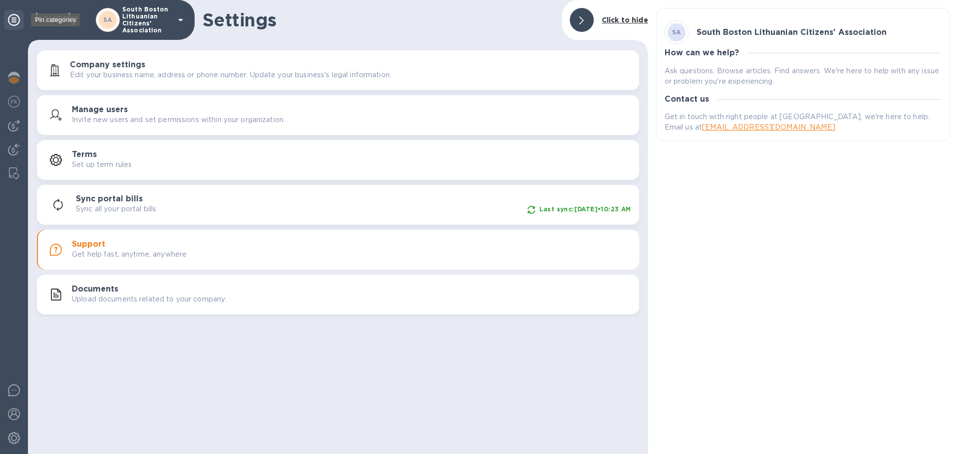
click at [16, 18] on icon at bounding box center [14, 20] width 12 height 12
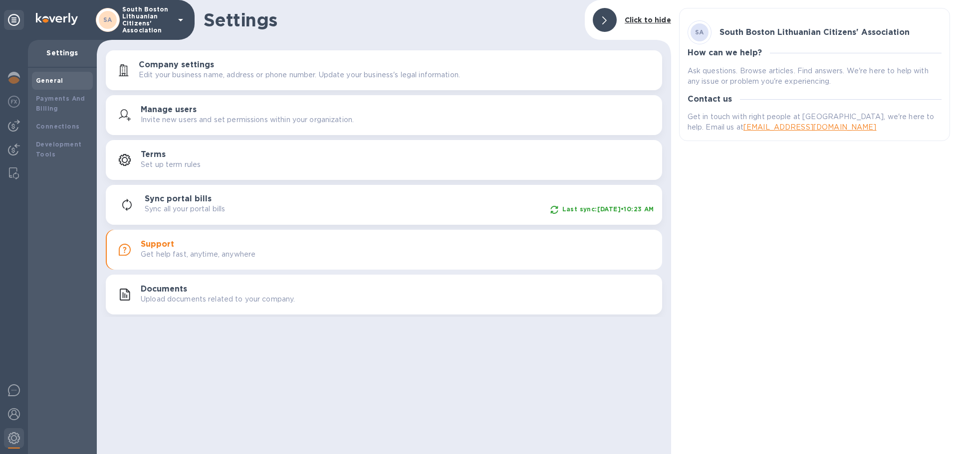
click at [610, 17] on div at bounding box center [605, 20] width 24 height 24
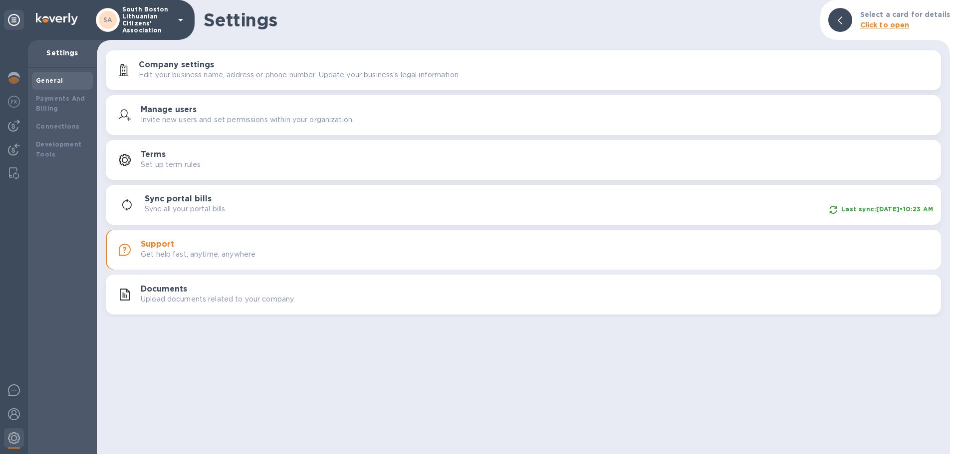
click at [875, 22] on b "Click to open" at bounding box center [884, 25] width 49 height 8
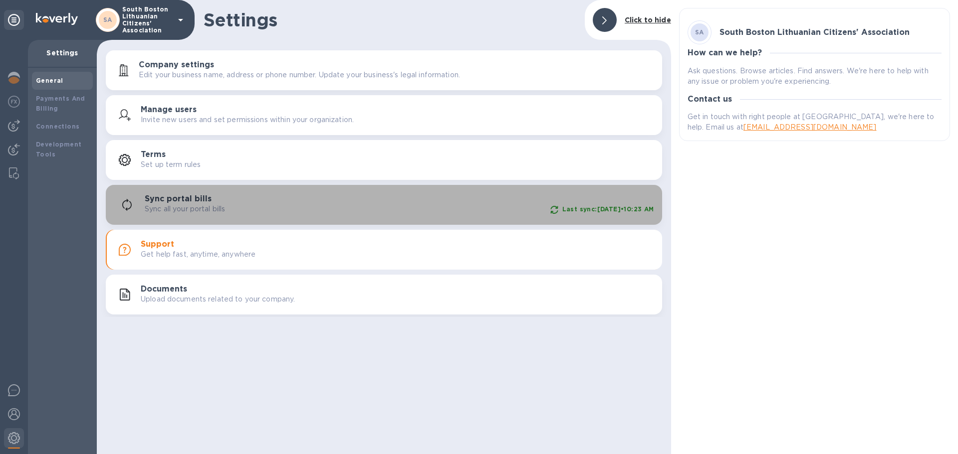
click at [179, 197] on h3 "Sync portal bills" at bounding box center [178, 199] width 67 height 9
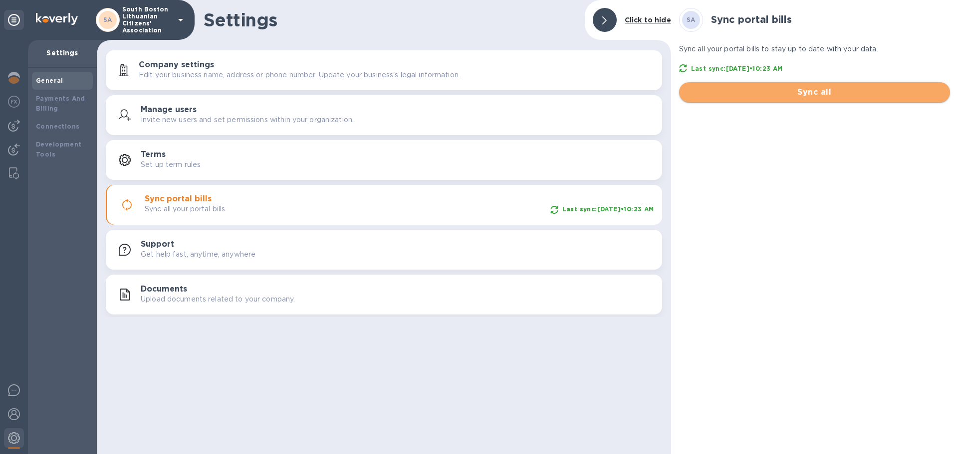
click at [795, 87] on span "Sync all" at bounding box center [814, 92] width 255 height 12
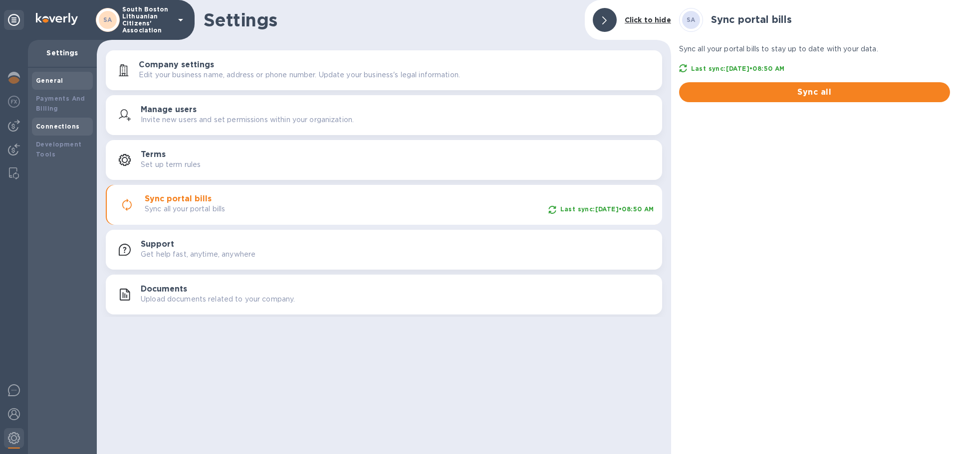
click at [64, 127] on b "Connections" at bounding box center [57, 126] width 43 height 7
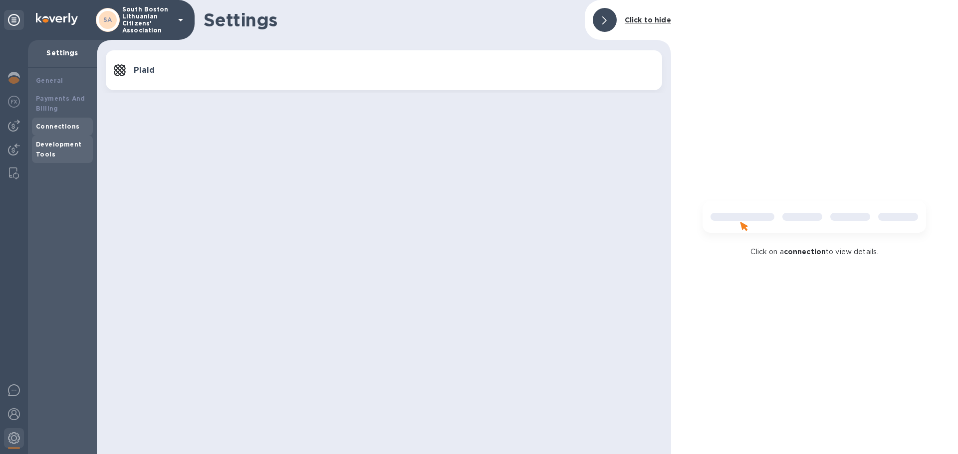
click at [45, 144] on b "Development Tools" at bounding box center [58, 149] width 45 height 17
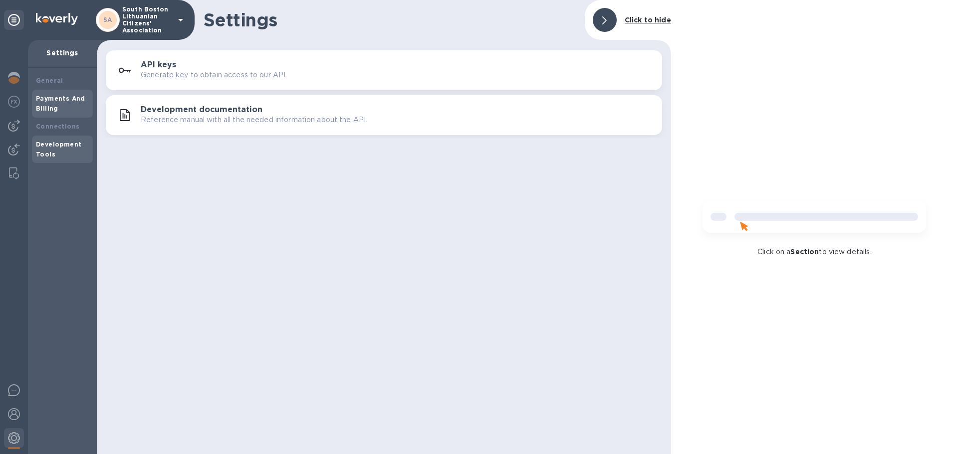
click at [48, 104] on b "Payments And Billing" at bounding box center [60, 103] width 49 height 17
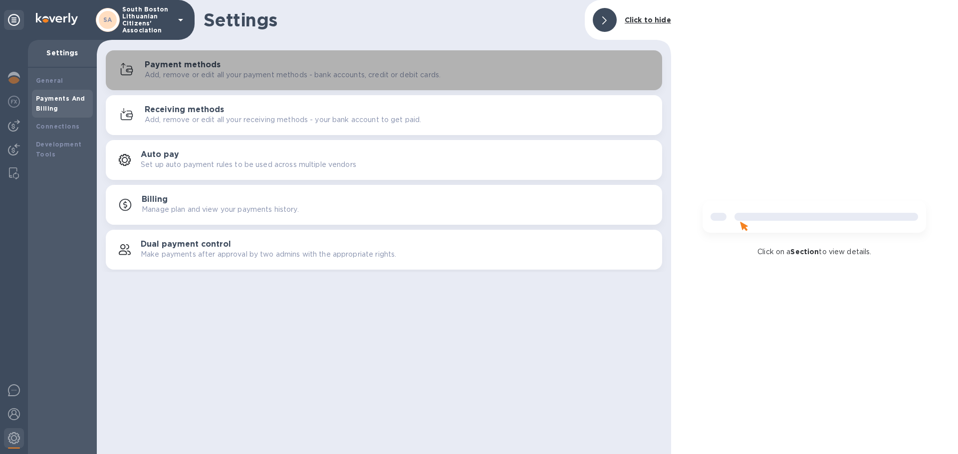
click at [183, 66] on h3 "Payment methods" at bounding box center [183, 64] width 76 height 9
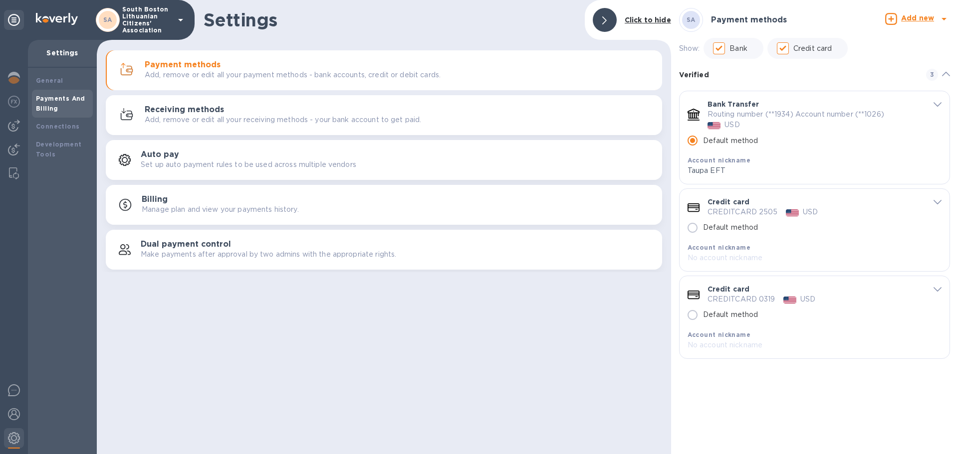
click at [935, 202] on icon "default-method" at bounding box center [937, 202] width 8 height 4
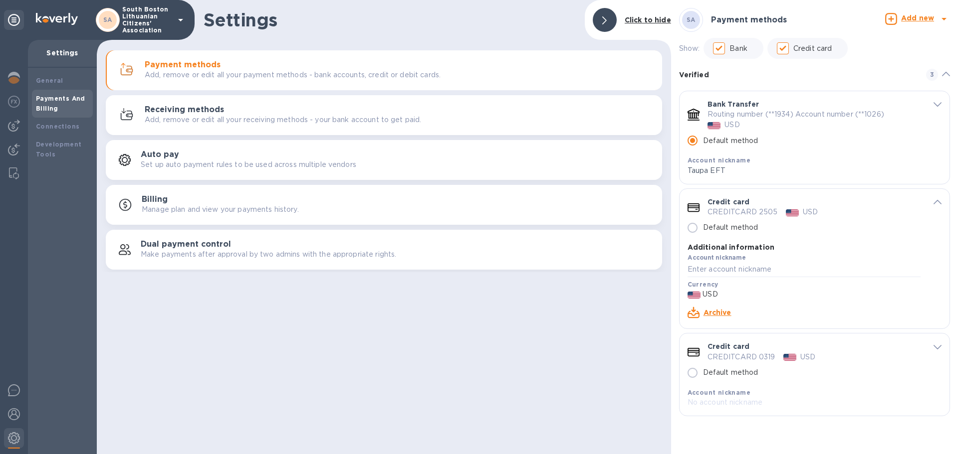
click at [719, 312] on link "Archive" at bounding box center [717, 313] width 28 height 8
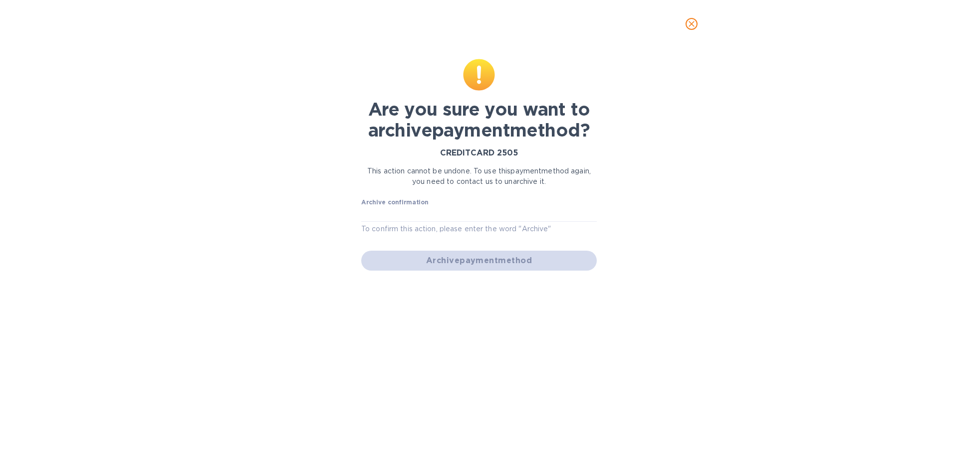
click at [469, 259] on div "Archive payment method" at bounding box center [478, 261] width 243 height 28
click at [457, 259] on div "Archive payment method" at bounding box center [478, 261] width 243 height 28
click at [403, 213] on input "text" at bounding box center [478, 214] width 235 height 15
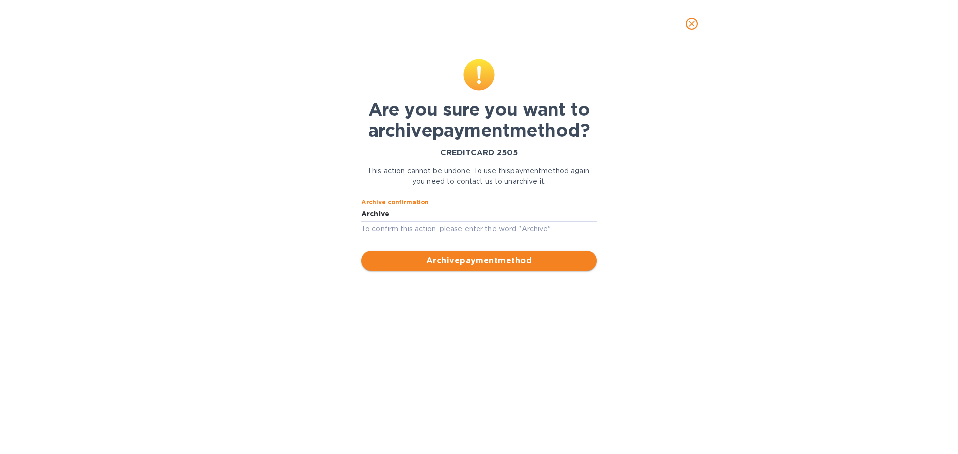
type input "Archive"
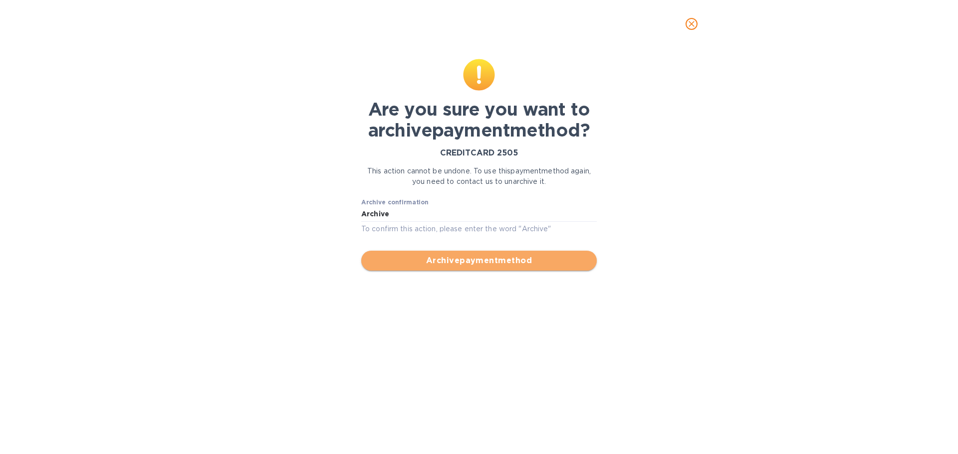
click at [482, 256] on span "Archive payment method" at bounding box center [478, 261] width 219 height 12
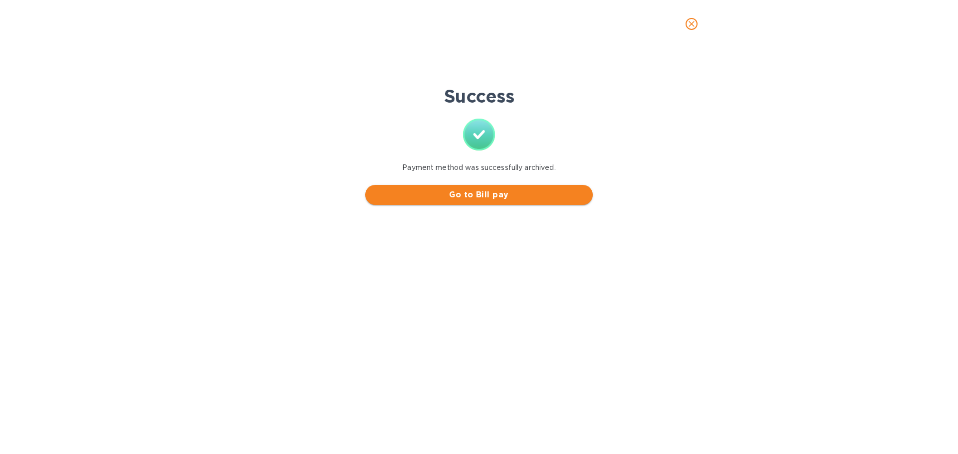
click at [482, 195] on span "Go to Bill pay" at bounding box center [478, 195] width 211 height 12
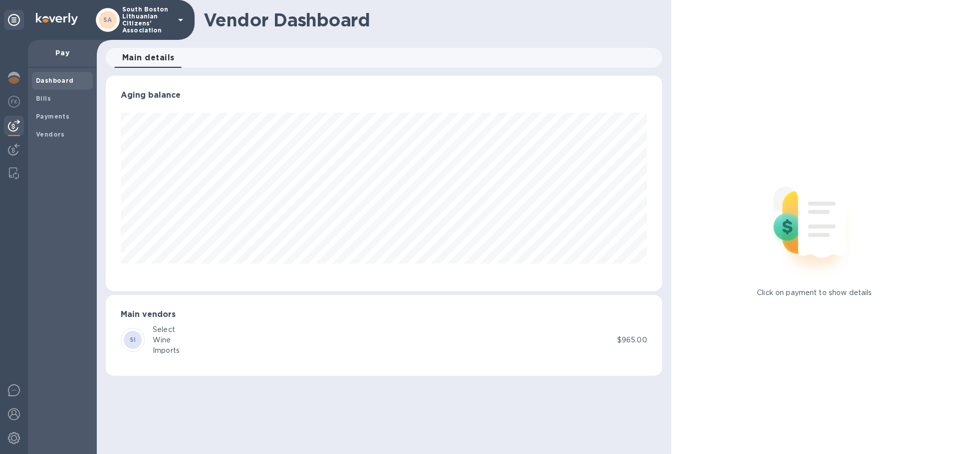
scroll to position [215, 556]
click at [61, 50] on p "Pay" at bounding box center [62, 53] width 53 height 10
click at [180, 20] on icon at bounding box center [180, 20] width 5 height 2
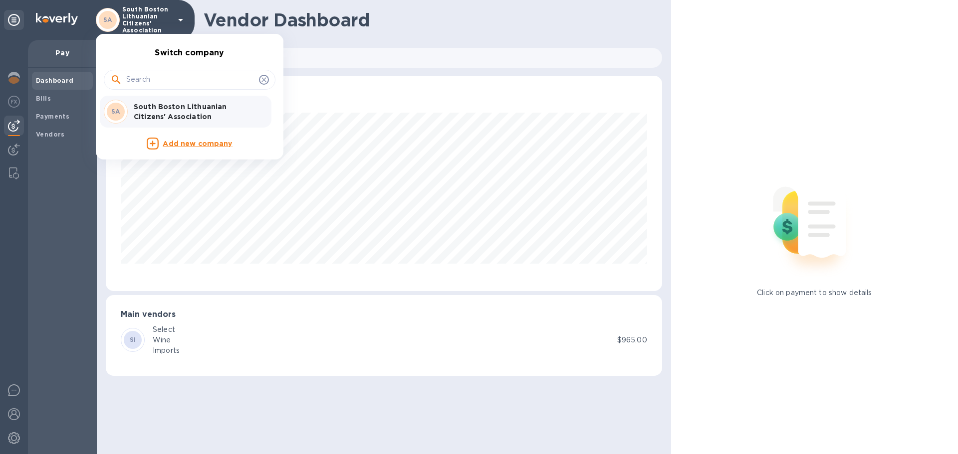
click at [147, 108] on p "South Boston Lithuanian Citizens' Association" at bounding box center [197, 112] width 126 height 20
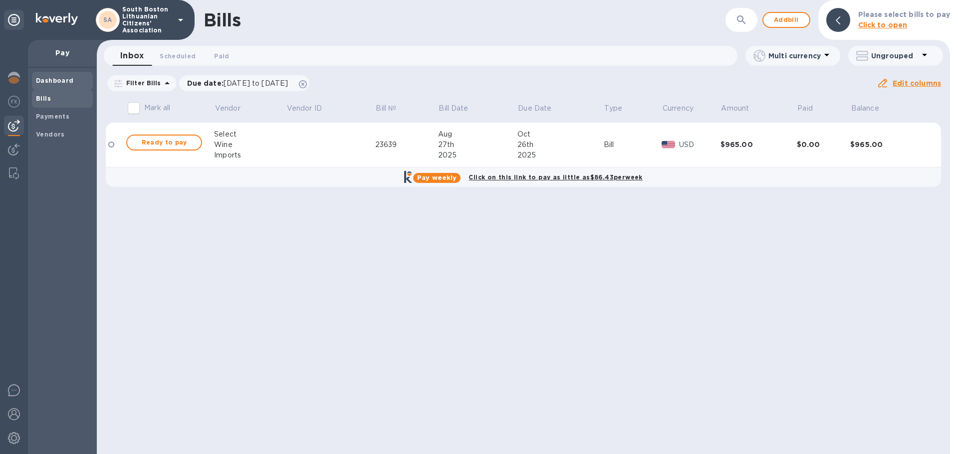
click at [46, 78] on b "Dashboard" at bounding box center [55, 80] width 38 height 7
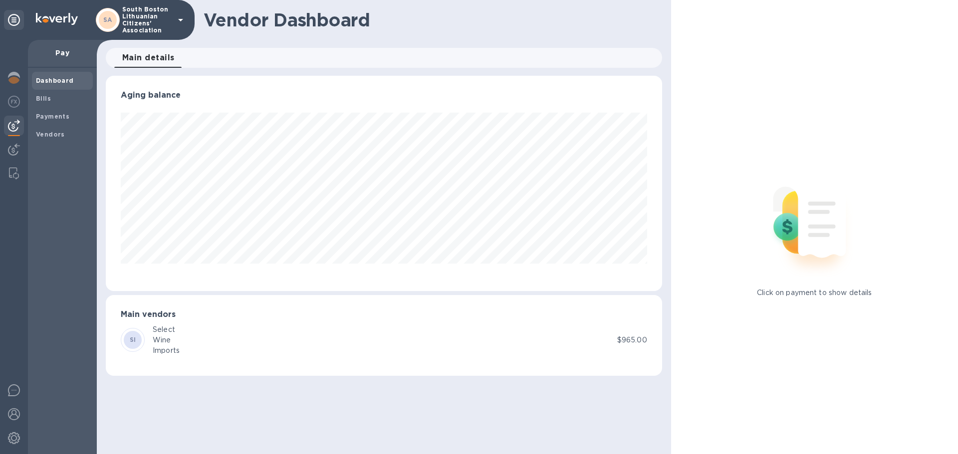
scroll to position [215, 556]
click at [46, 95] on b "Bills" at bounding box center [43, 98] width 15 height 7
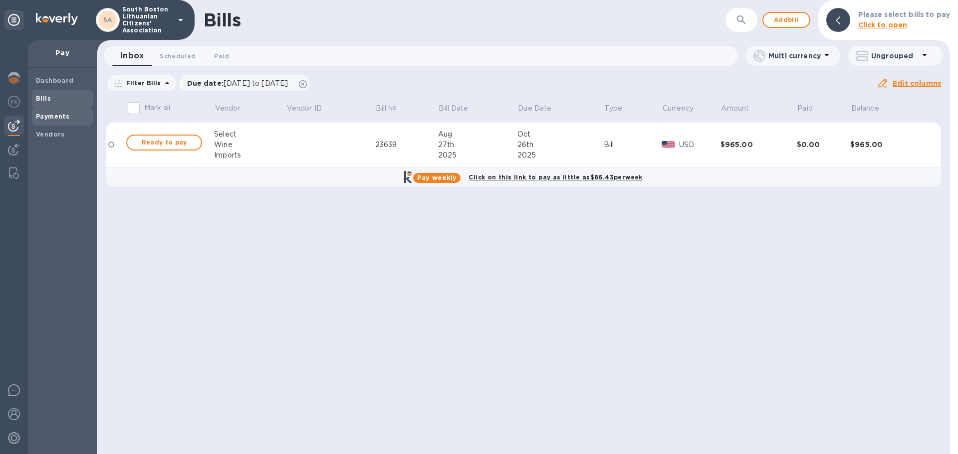
click at [54, 113] on b "Payments" at bounding box center [52, 116] width 33 height 7
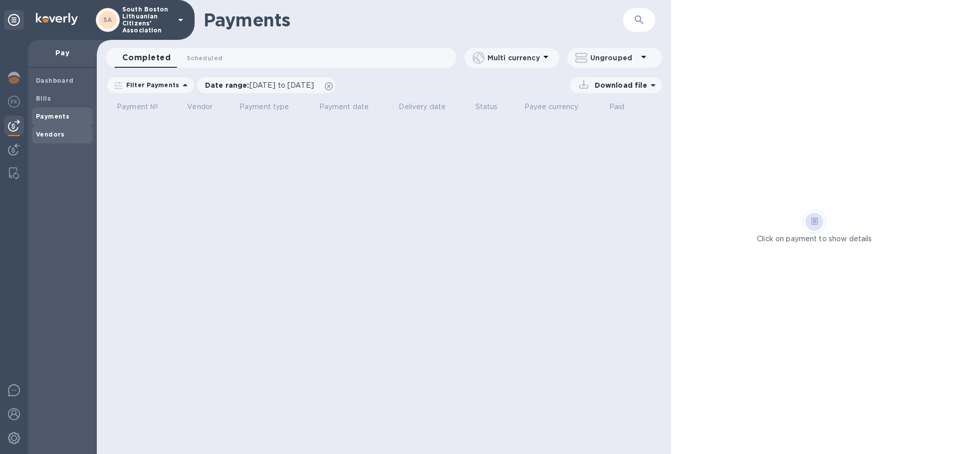
click at [49, 132] on b "Vendors" at bounding box center [50, 134] width 29 height 7
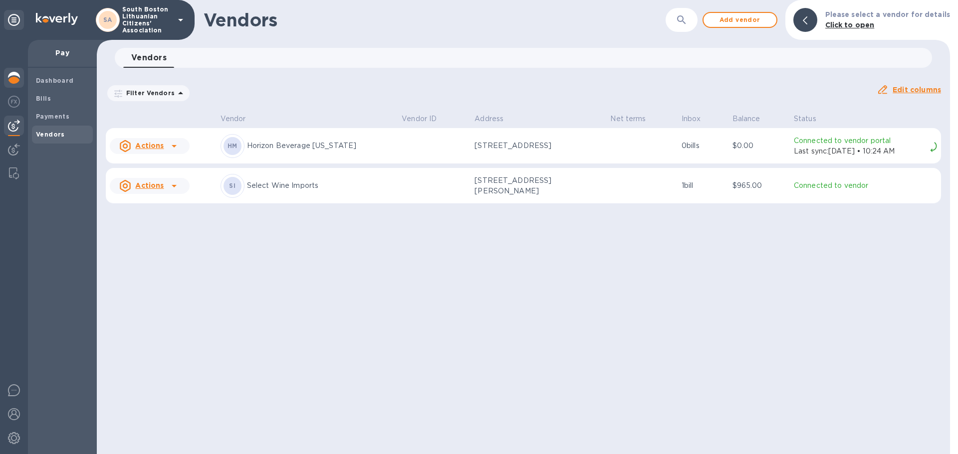
click at [13, 77] on img at bounding box center [14, 78] width 12 height 12
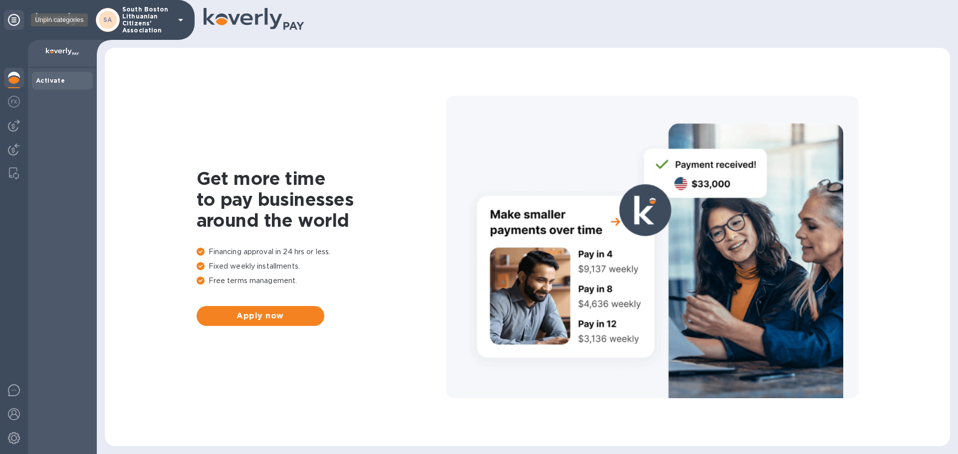
click at [14, 19] on icon at bounding box center [14, 20] width 12 height 12
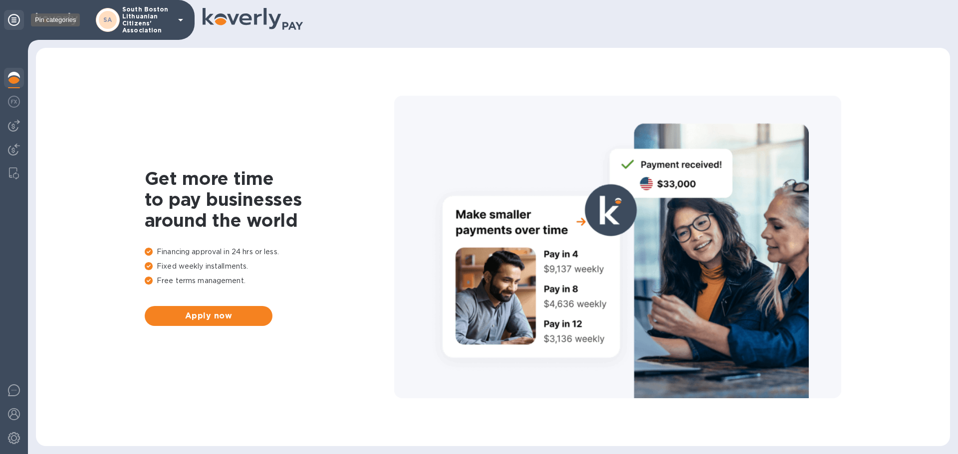
click at [14, 19] on icon at bounding box center [14, 20] width 12 height 12
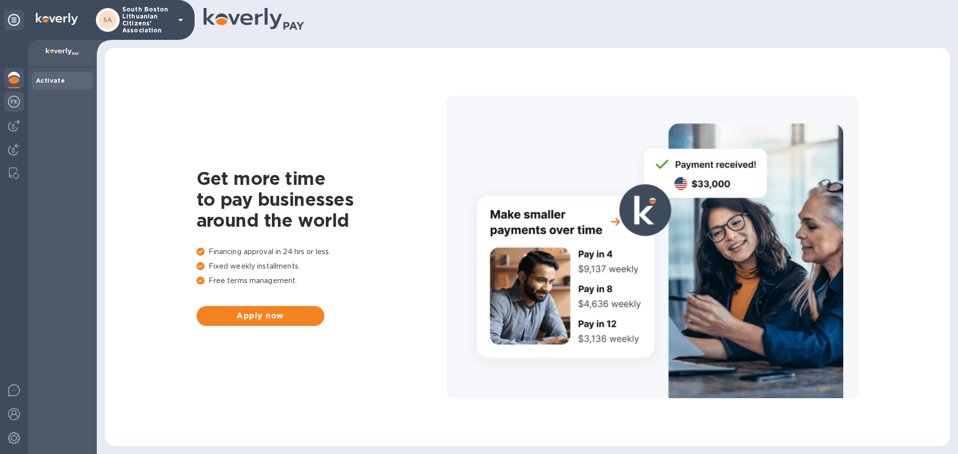
click at [13, 104] on img at bounding box center [14, 102] width 12 height 12
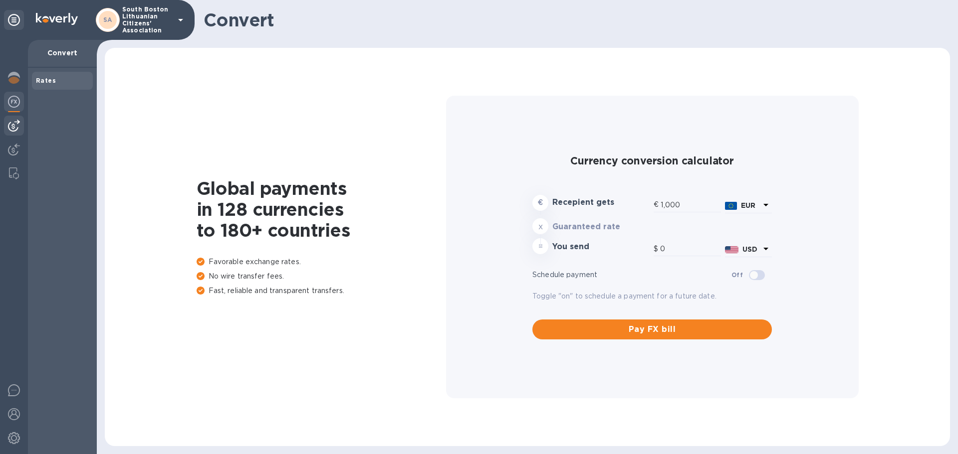
type input "1,174.25"
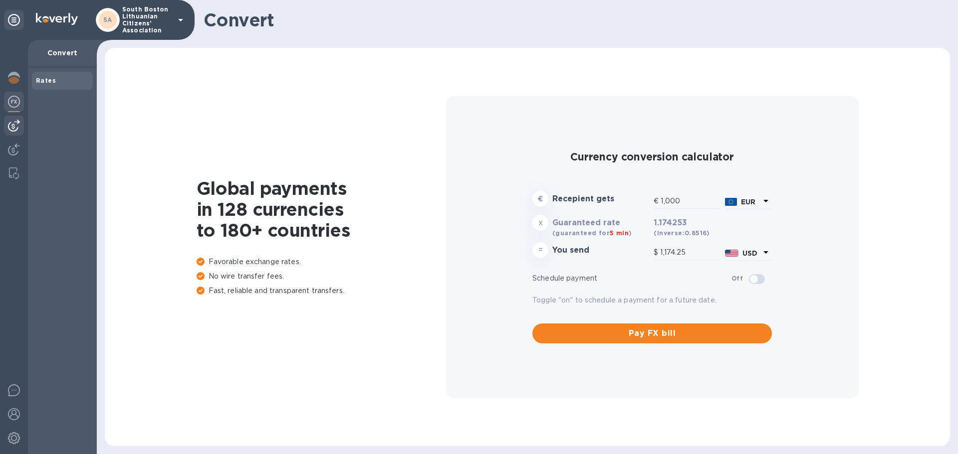
click at [12, 125] on img at bounding box center [14, 126] width 12 height 12
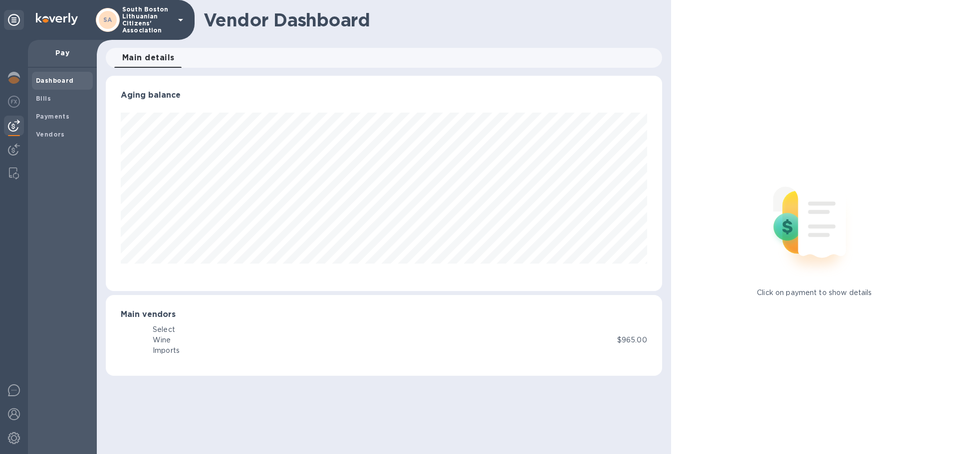
scroll to position [215, 556]
click at [14, 145] on img at bounding box center [14, 150] width 12 height 12
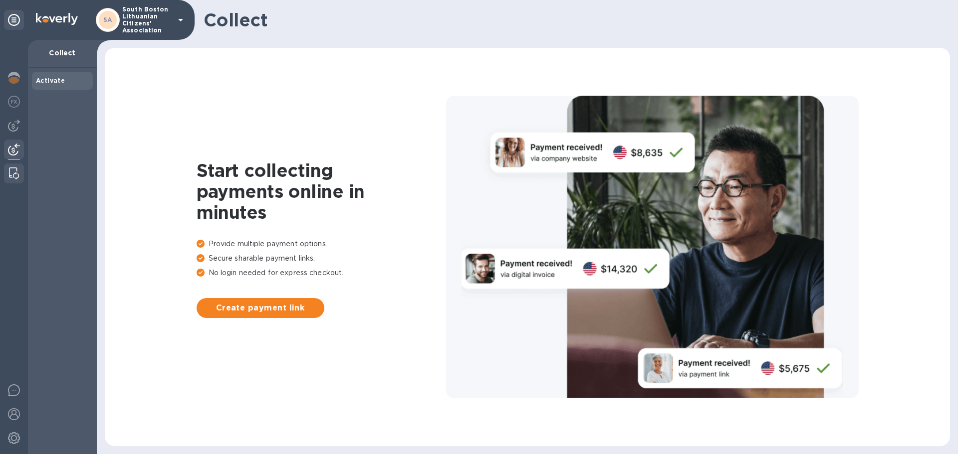
click at [11, 172] on img at bounding box center [14, 174] width 10 height 12
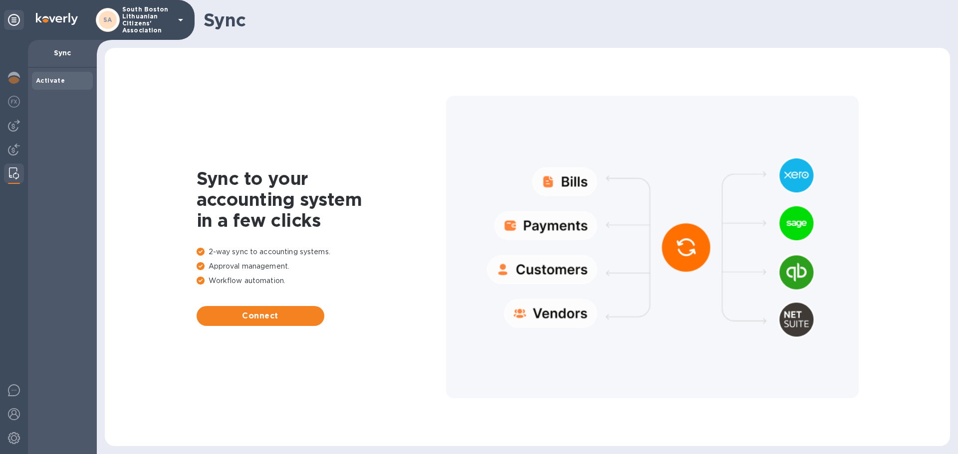
click at [557, 224] on div at bounding box center [652, 247] width 412 height 303
click at [11, 173] on img at bounding box center [14, 174] width 10 height 12
click at [250, 314] on span "Connect" at bounding box center [261, 316] width 112 height 12
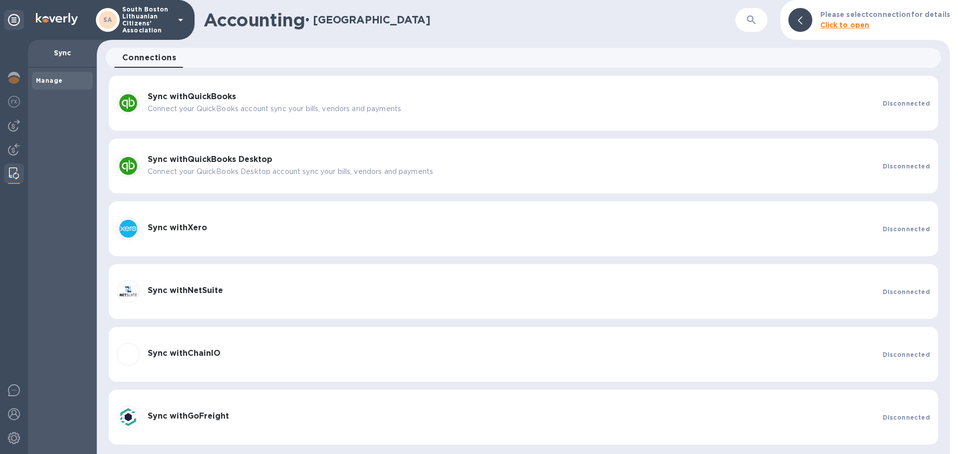
click at [15, 168] on img at bounding box center [14, 174] width 10 height 12
click at [843, 22] on b "Click to open" at bounding box center [844, 25] width 49 height 8
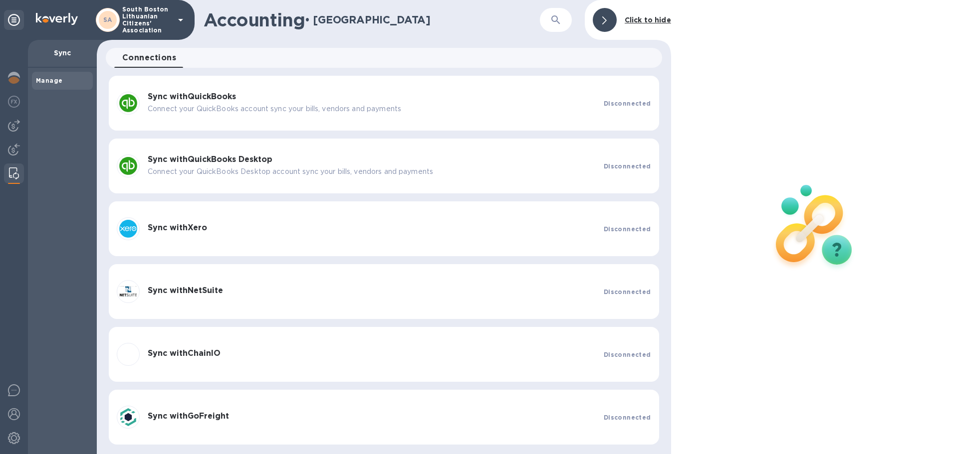
click at [629, 16] on b "Click to hide" at bounding box center [647, 20] width 46 height 8
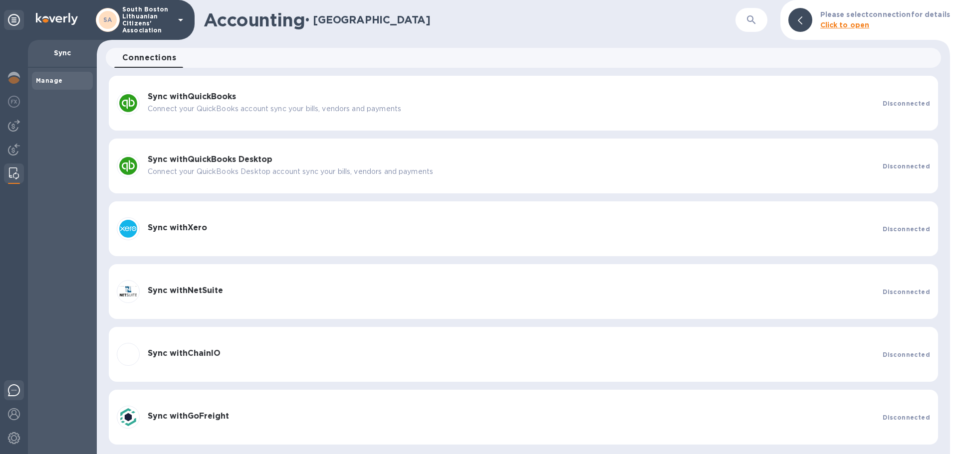
click at [12, 387] on img at bounding box center [14, 391] width 12 height 12
click at [10, 439] on img at bounding box center [14, 438] width 12 height 12
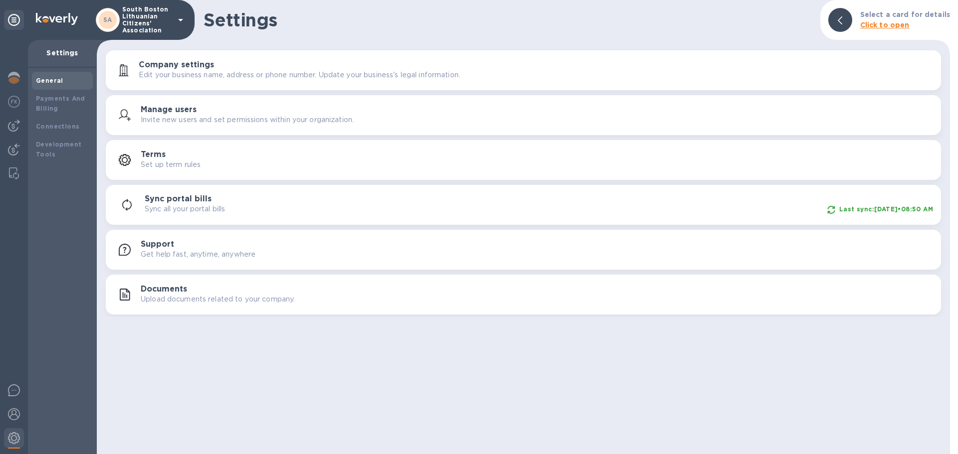
click at [172, 196] on h3 "Sync portal bills" at bounding box center [178, 199] width 67 height 9
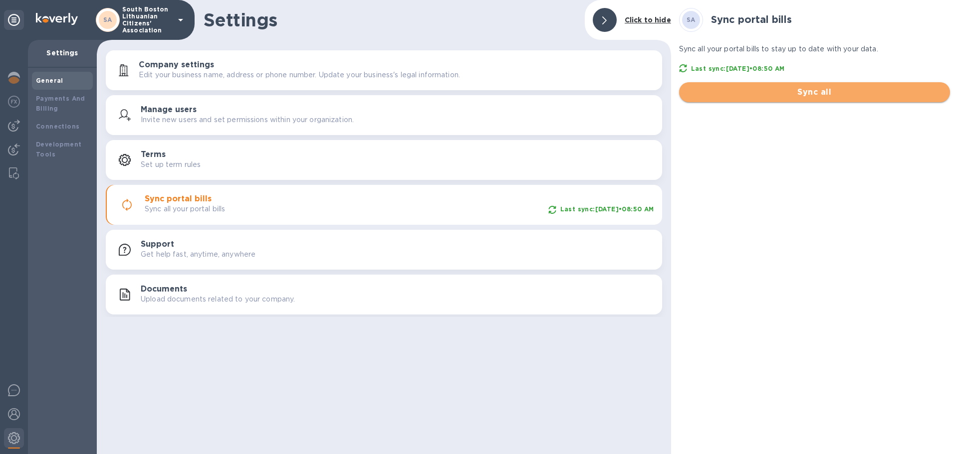
click at [792, 85] on button "Sync all" at bounding box center [814, 92] width 271 height 20
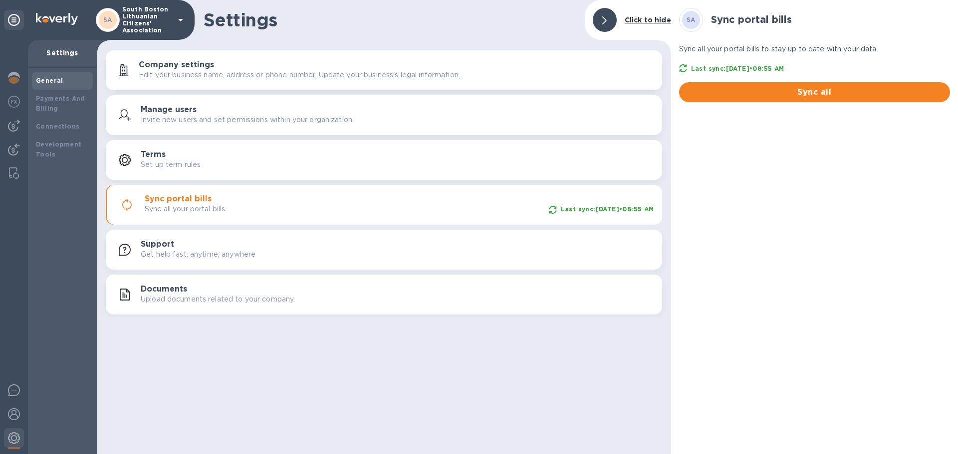
click at [152, 157] on h3 "Terms" at bounding box center [153, 154] width 25 height 9
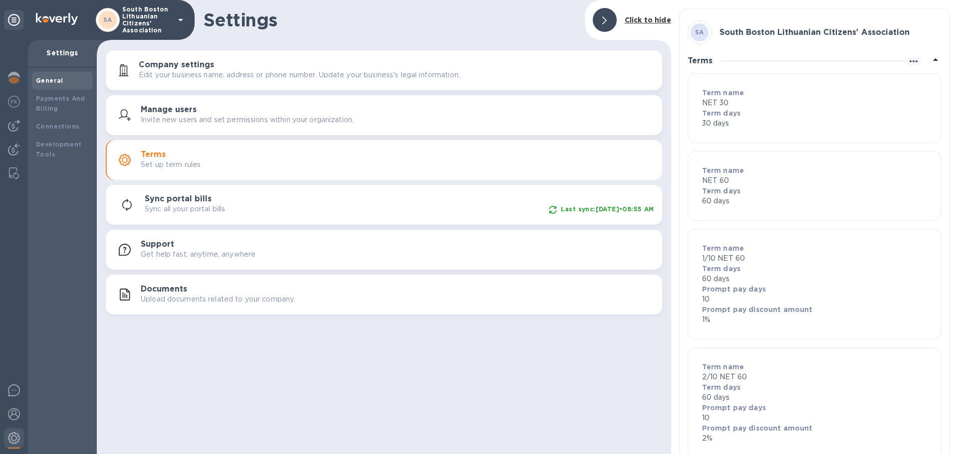
scroll to position [106, 0]
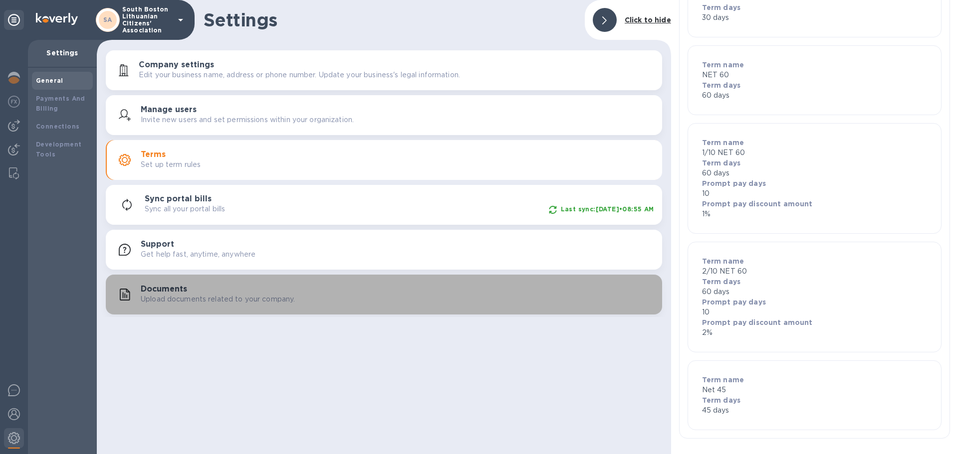
click at [153, 285] on h3 "Documents" at bounding box center [164, 289] width 46 height 9
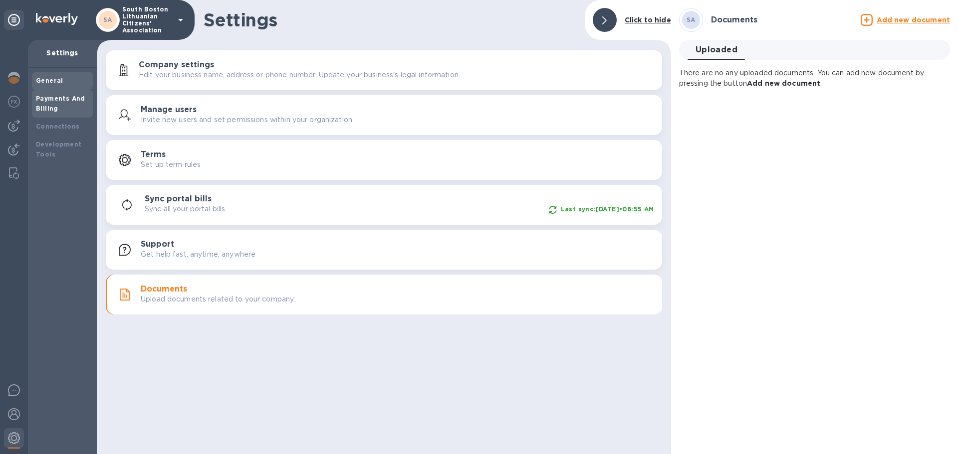
click at [53, 101] on b "Payments And Billing" at bounding box center [60, 103] width 49 height 17
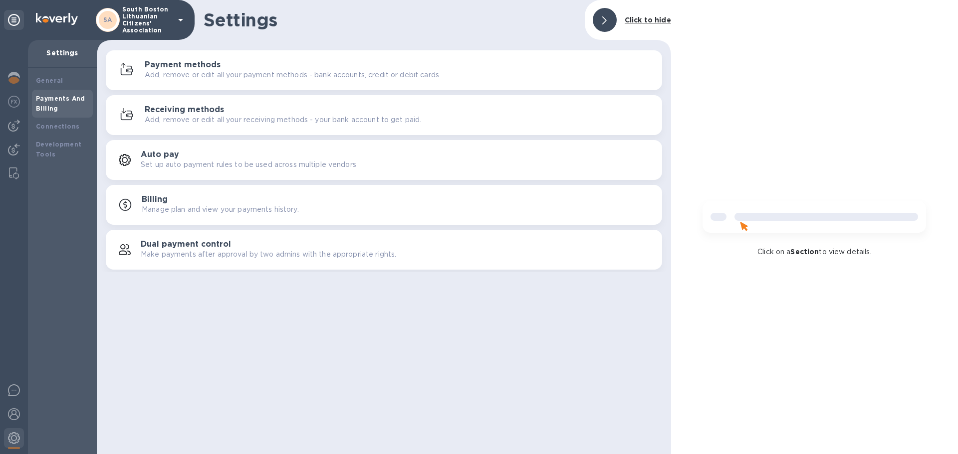
click at [185, 62] on h3 "Payment methods" at bounding box center [183, 64] width 76 height 9
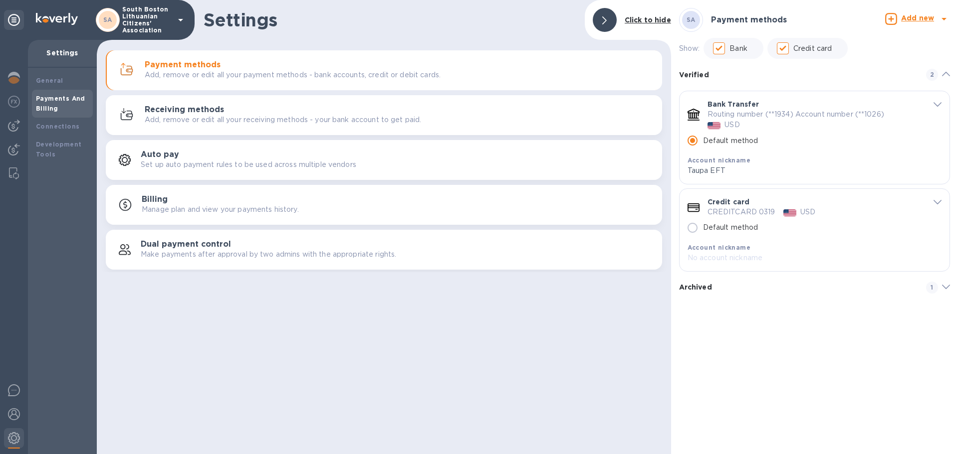
click at [939, 200] on icon "default-method" at bounding box center [937, 202] width 8 height 4
click at [717, 311] on link "Archive" at bounding box center [717, 313] width 28 height 8
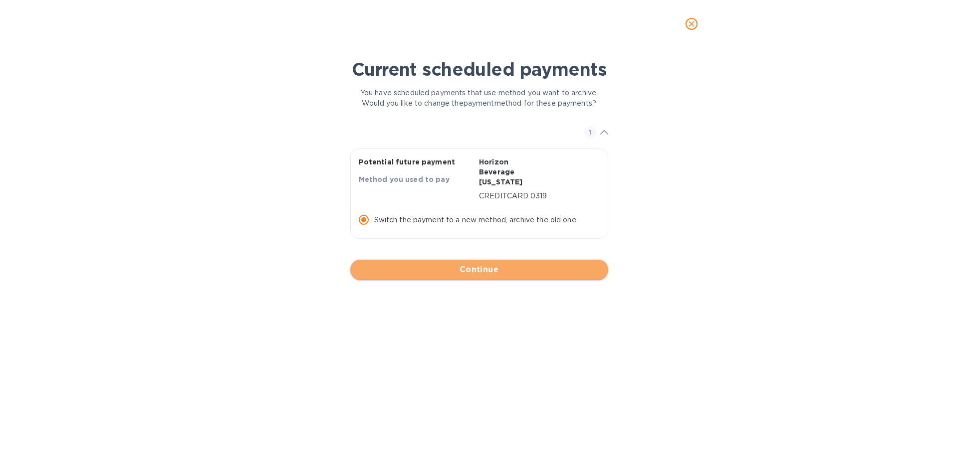
click at [474, 265] on span "Continue" at bounding box center [479, 270] width 242 height 12
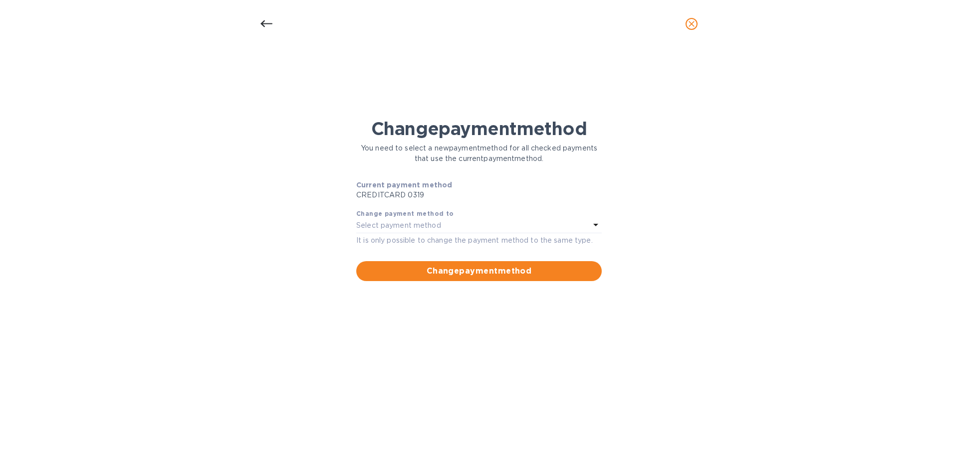
click at [593, 223] on icon at bounding box center [596, 225] width 12 height 12
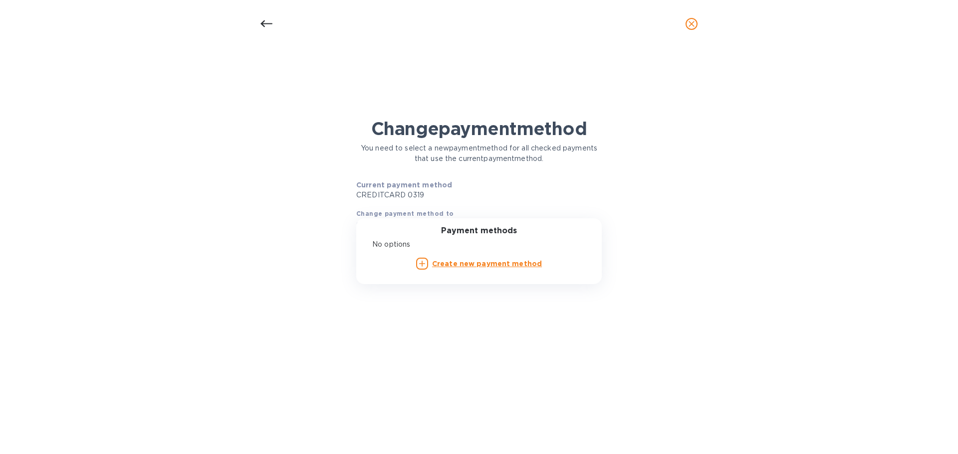
click at [386, 245] on p "No options" at bounding box center [474, 244] width 205 height 10
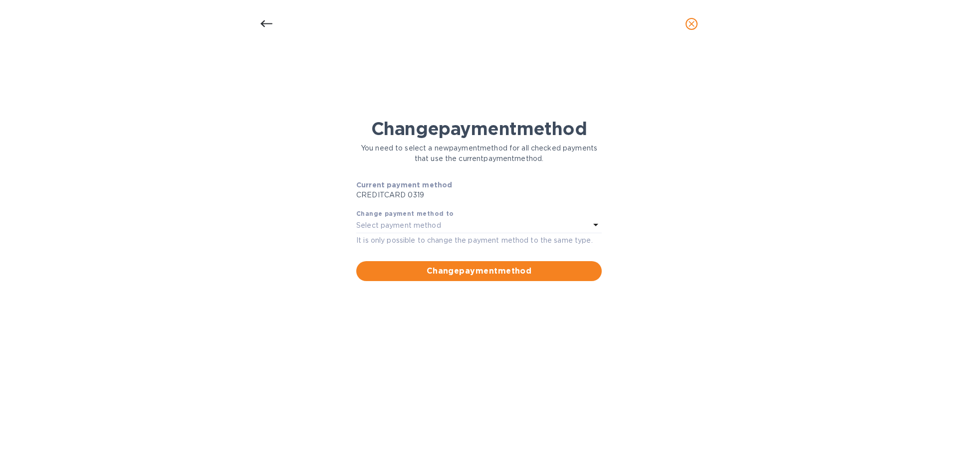
click at [265, 18] on icon at bounding box center [266, 24] width 12 height 12
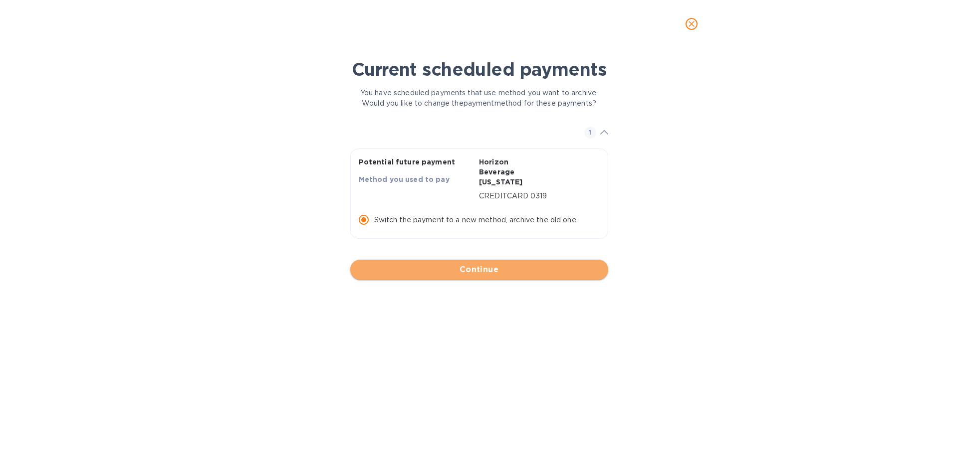
click at [478, 264] on span "Continue" at bounding box center [479, 270] width 242 height 12
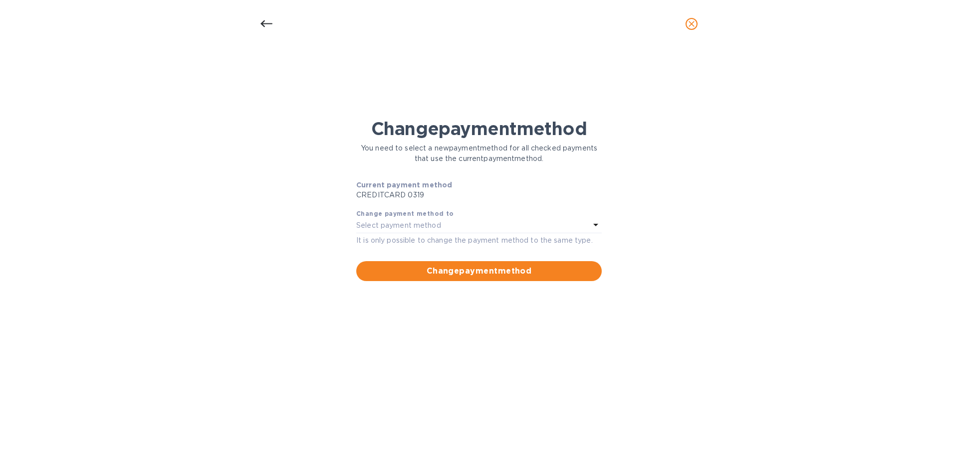
click at [593, 221] on icon at bounding box center [596, 225] width 12 height 12
click at [688, 18] on span "close" at bounding box center [691, 24] width 12 height 12
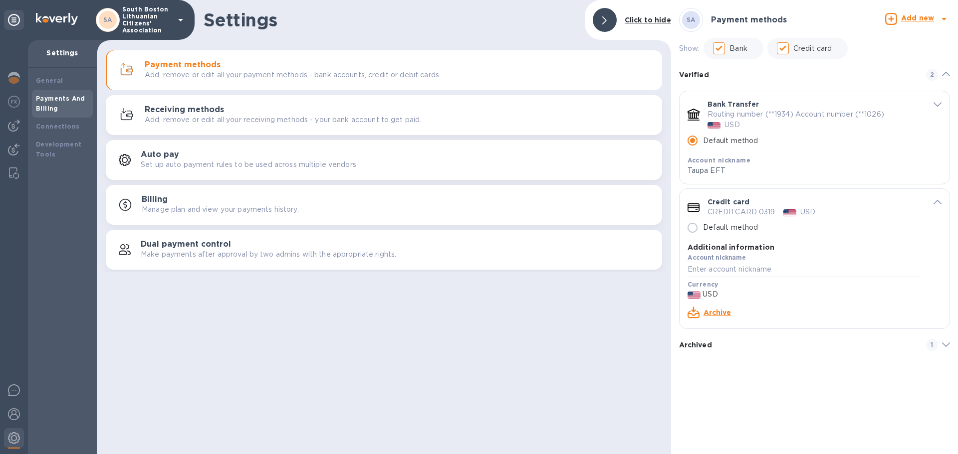
click at [689, 20] on b "SA" at bounding box center [690, 19] width 9 height 7
click at [165, 65] on h3 "Payment methods" at bounding box center [183, 64] width 76 height 9
click at [708, 311] on link "Archive" at bounding box center [717, 313] width 28 height 8
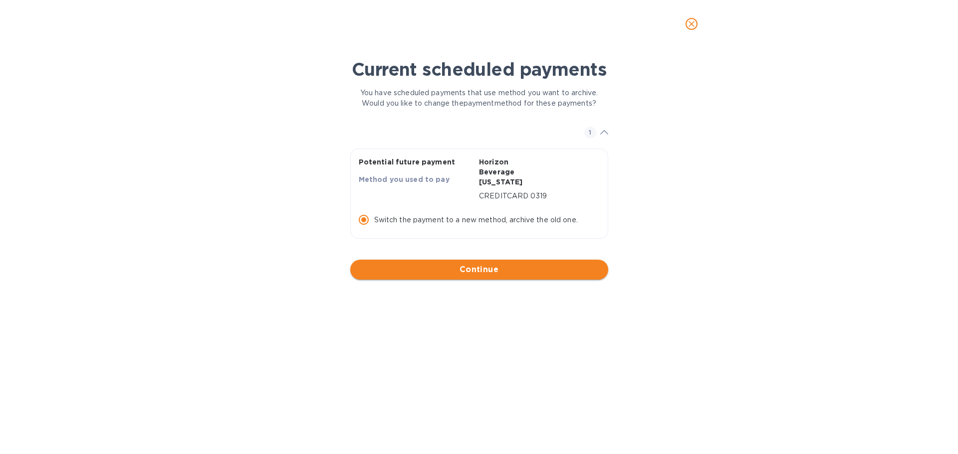
click at [463, 271] on span "Continue" at bounding box center [479, 270] width 242 height 12
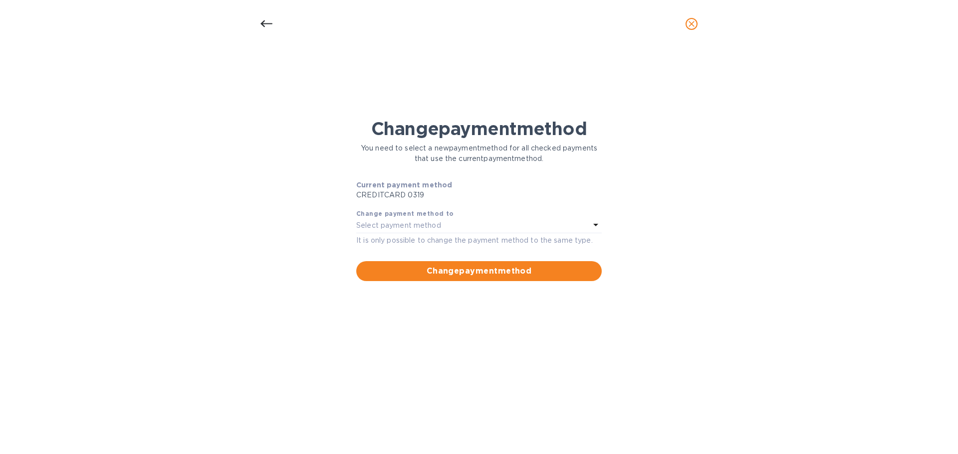
click at [596, 226] on icon at bounding box center [596, 225] width 12 height 12
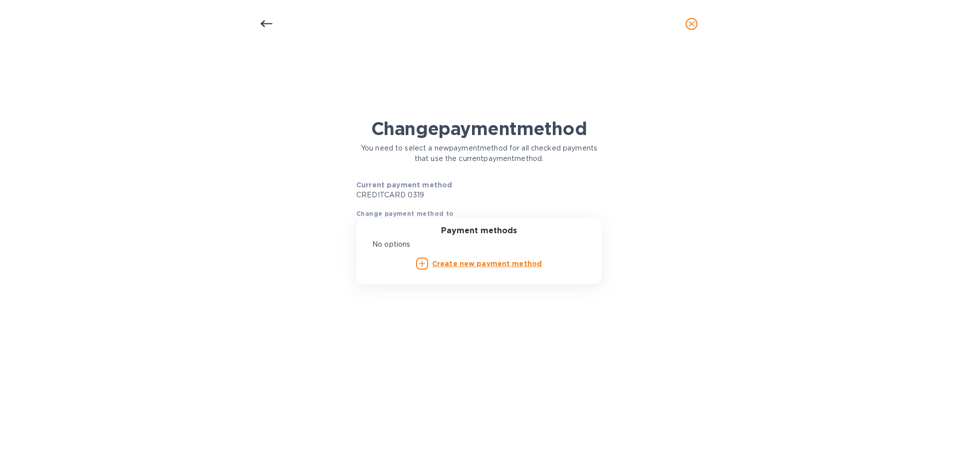
click at [473, 263] on b "Create new payment method" at bounding box center [487, 264] width 110 height 8
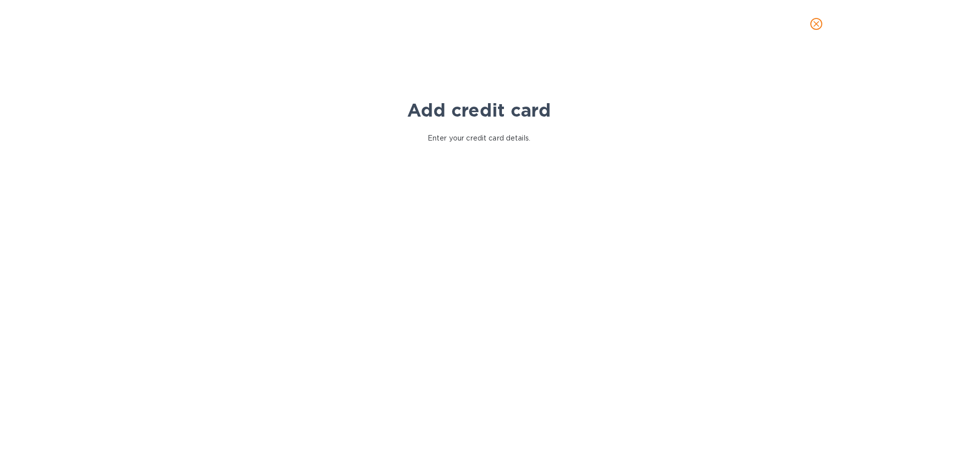
click at [813, 20] on icon "close" at bounding box center [816, 24] width 10 height 10
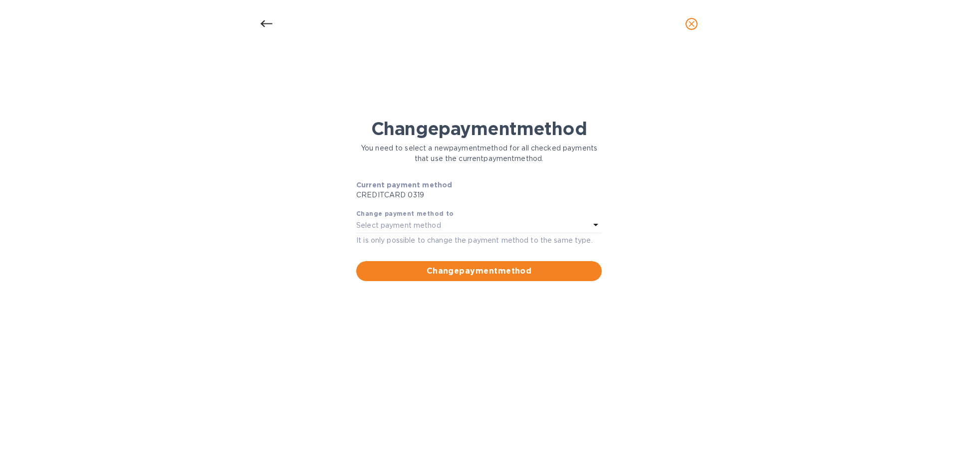
click at [266, 23] on icon at bounding box center [266, 24] width 12 height 12
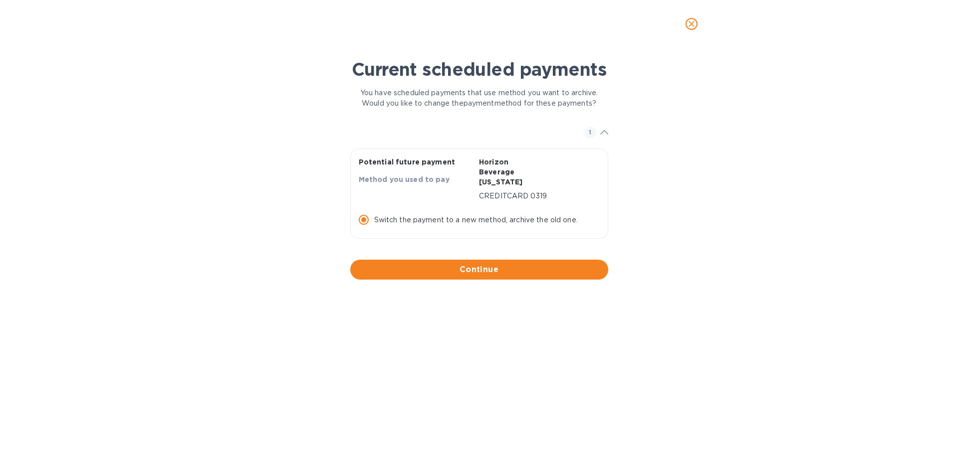
click at [266, 23] on icon "close" at bounding box center [266, 24] width 12 height 12
click at [691, 21] on icon "close" at bounding box center [691, 24] width 10 height 10
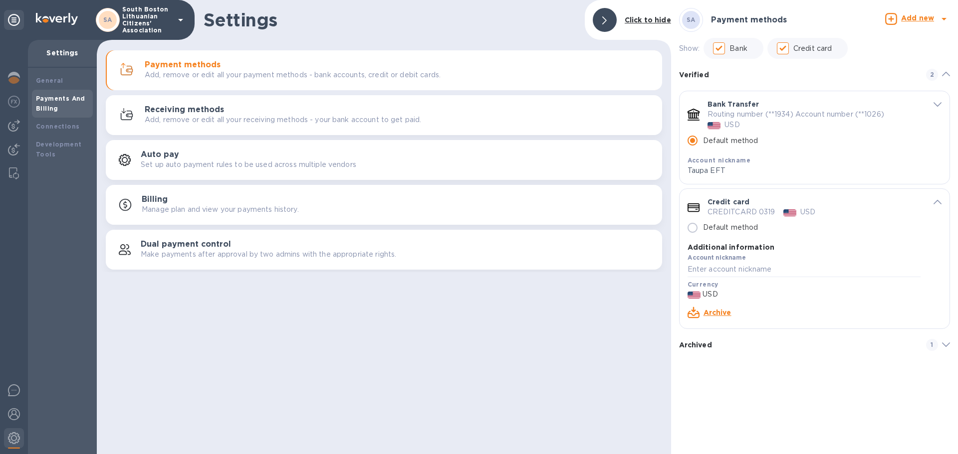
click at [784, 44] on input "Credit card" at bounding box center [782, 48] width 21 height 21
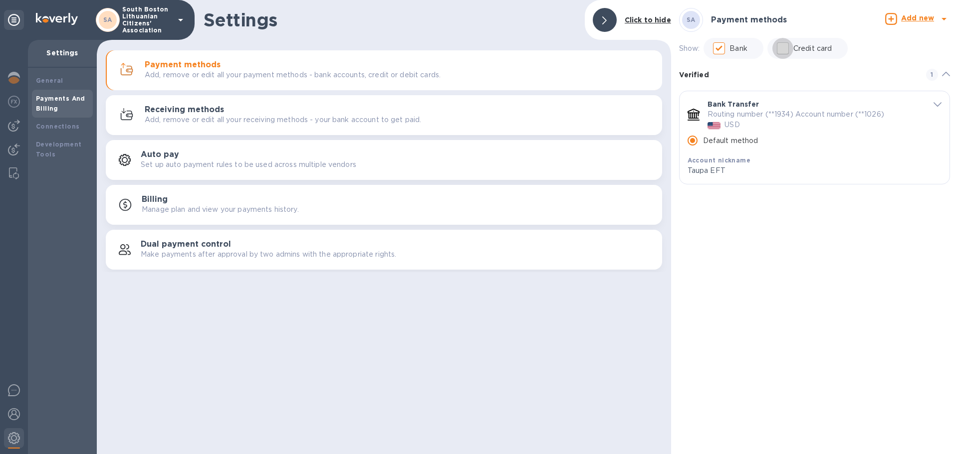
click at [784, 42] on input "Credit card" at bounding box center [782, 48] width 21 height 21
checkbox input "true"
click at [13, 19] on icon at bounding box center [14, 20] width 12 height 12
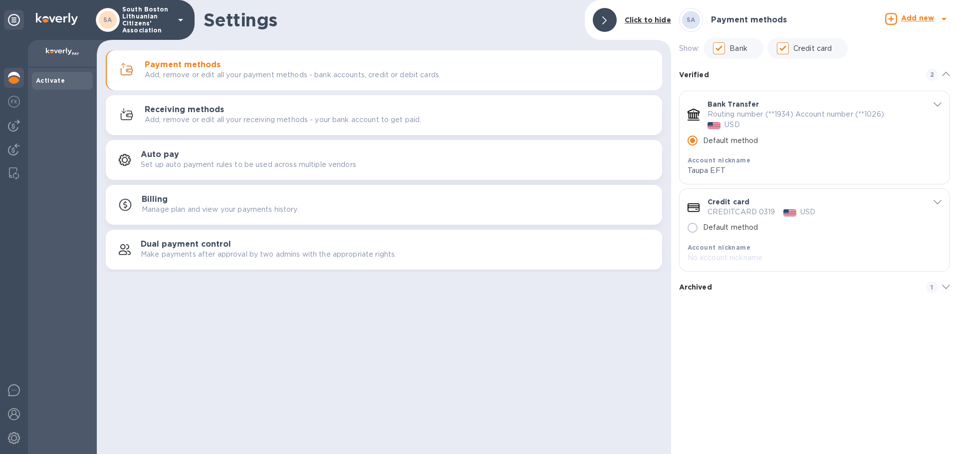
click at [48, 78] on b "Activate" at bounding box center [50, 80] width 29 height 7
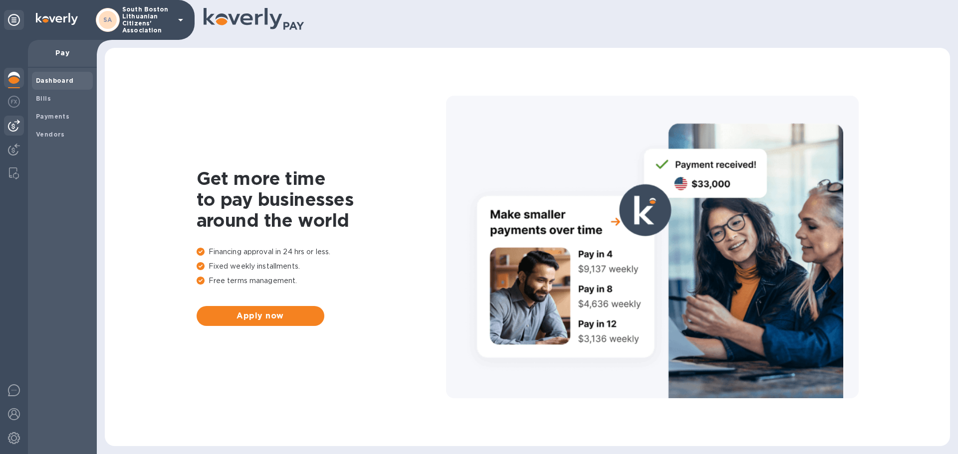
click at [57, 79] on b "Dashboard" at bounding box center [55, 80] width 38 height 7
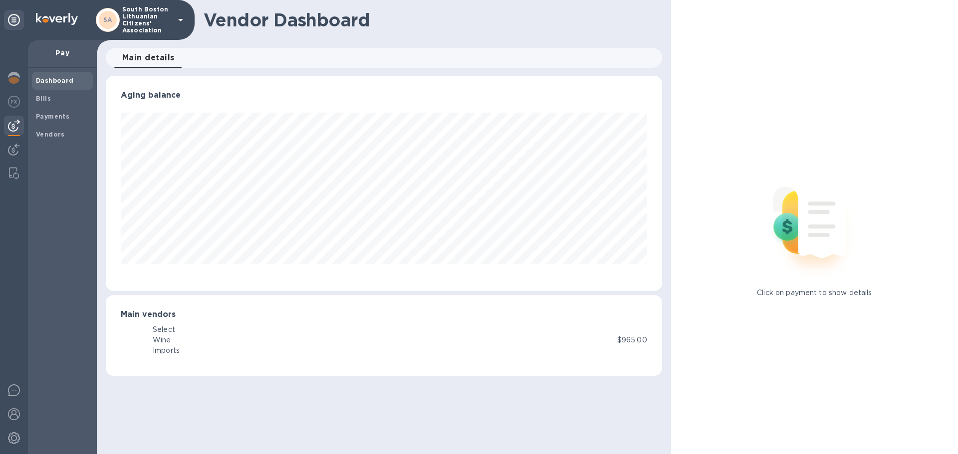
scroll to position [215, 556]
click at [40, 98] on b "Bills" at bounding box center [43, 98] width 15 height 7
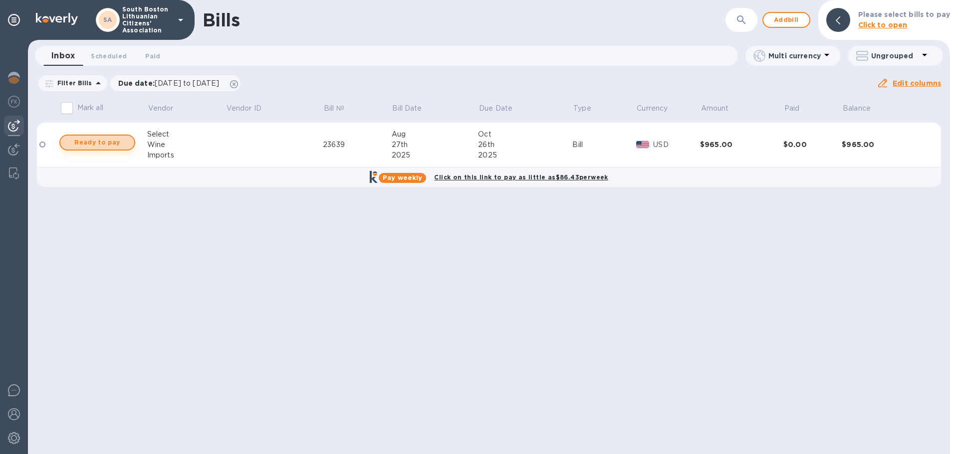
click at [93, 141] on span "Ready to pay" at bounding box center [97, 143] width 58 height 12
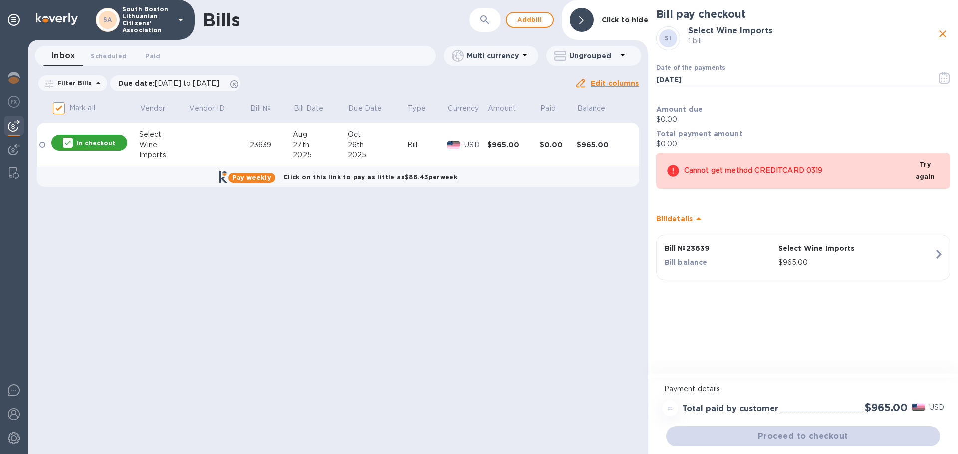
click at [804, 435] on div "Proceed to checkout" at bounding box center [803, 436] width 278 height 24
drag, startPoint x: 804, startPoint y: 435, endPoint x: 576, endPoint y: 385, distance: 233.8
click at [796, 432] on div "Proceed to checkout" at bounding box center [803, 436] width 278 height 24
click at [89, 137] on div "In checkout" at bounding box center [89, 143] width 76 height 16
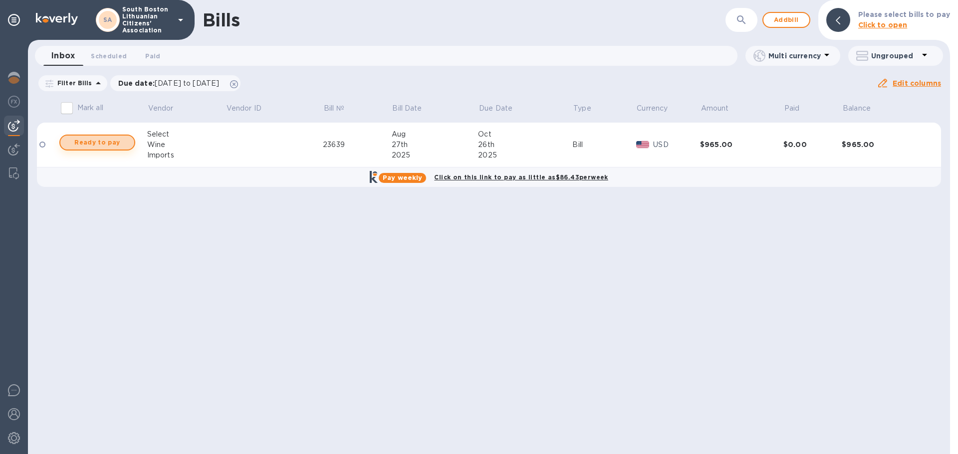
click at [70, 144] on span "Ready to pay" at bounding box center [97, 143] width 58 height 12
checkbox input "true"
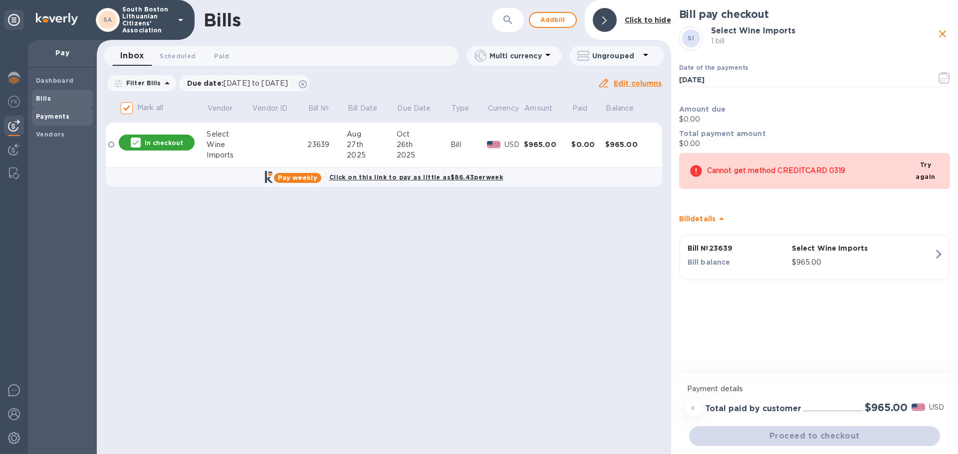
click at [55, 113] on b "Payments" at bounding box center [52, 116] width 33 height 7
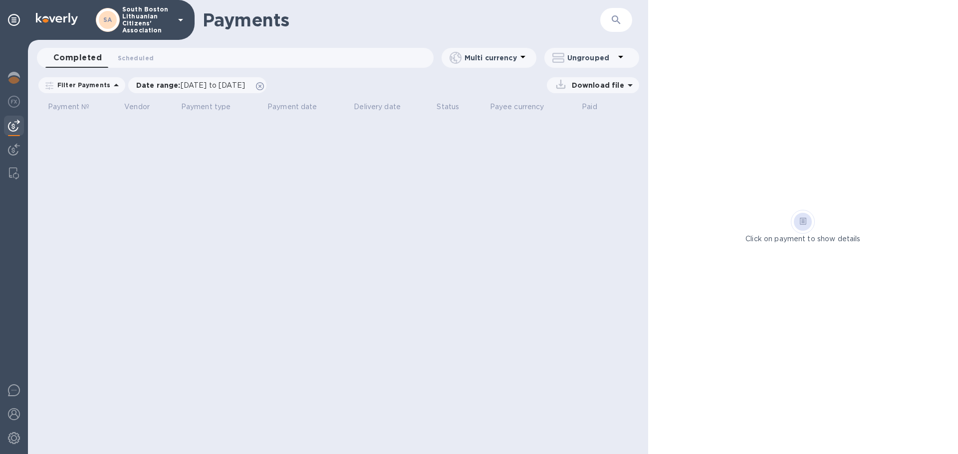
click at [23, 210] on div at bounding box center [14, 247] width 28 height 414
click at [15, 50] on div at bounding box center [14, 247] width 28 height 414
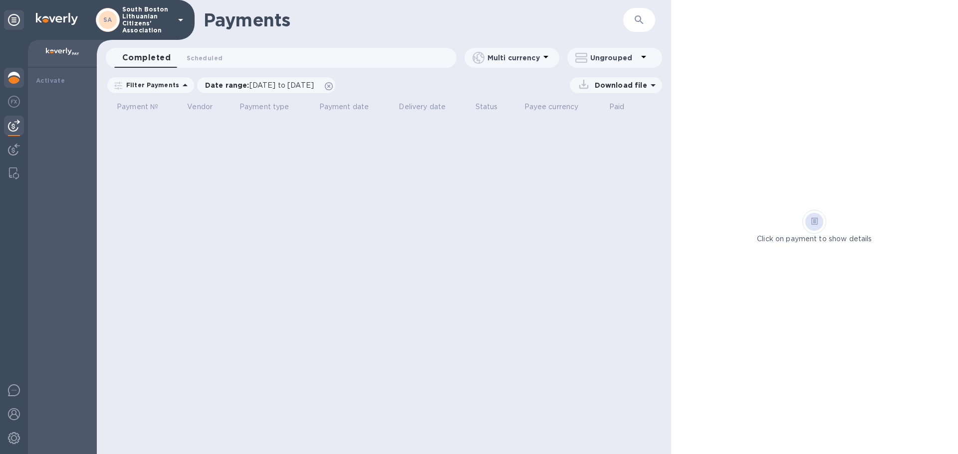
click at [16, 75] on img at bounding box center [14, 78] width 12 height 12
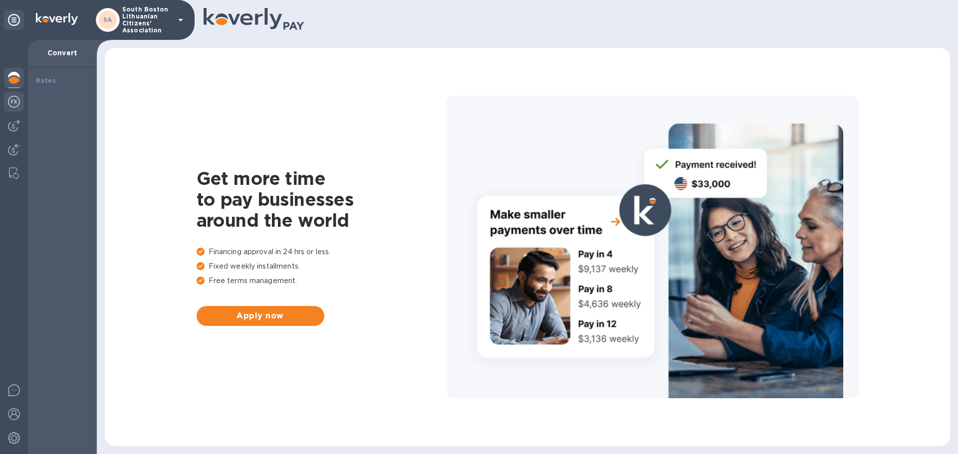
click at [15, 99] on img at bounding box center [14, 102] width 12 height 12
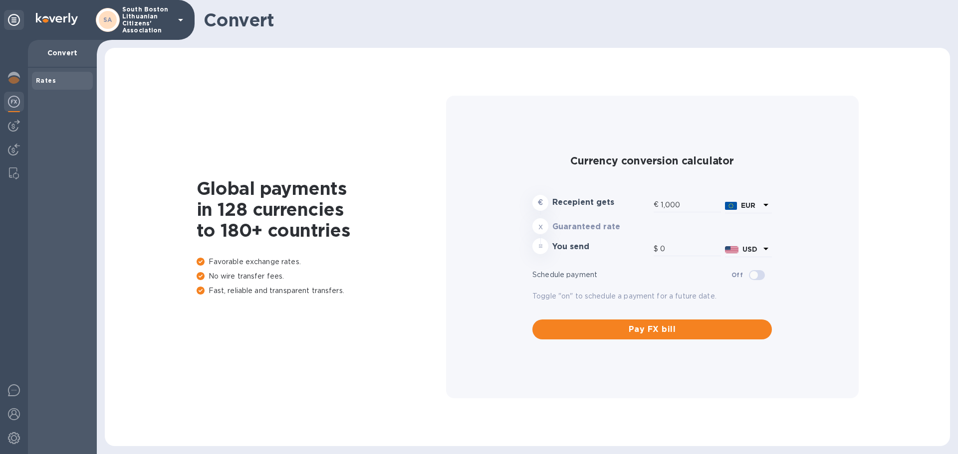
type input "1,173.15"
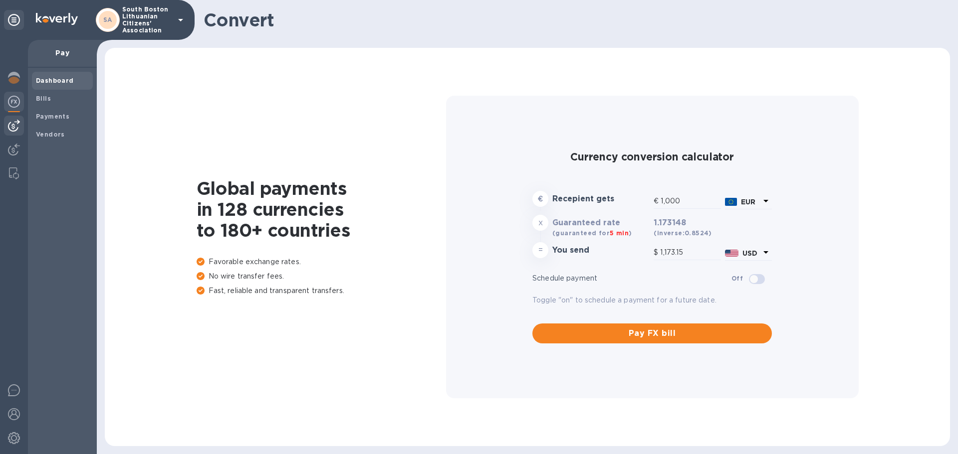
click at [46, 79] on b "Dashboard" at bounding box center [55, 80] width 38 height 7
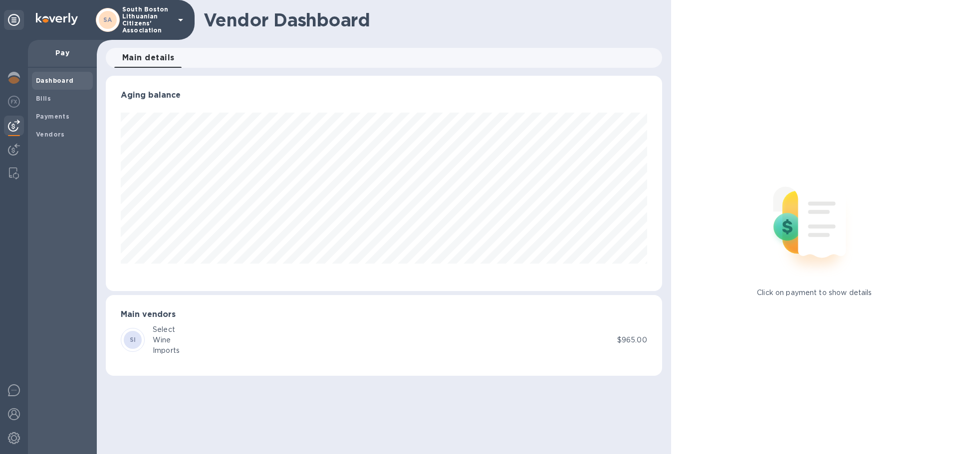
scroll to position [215, 602]
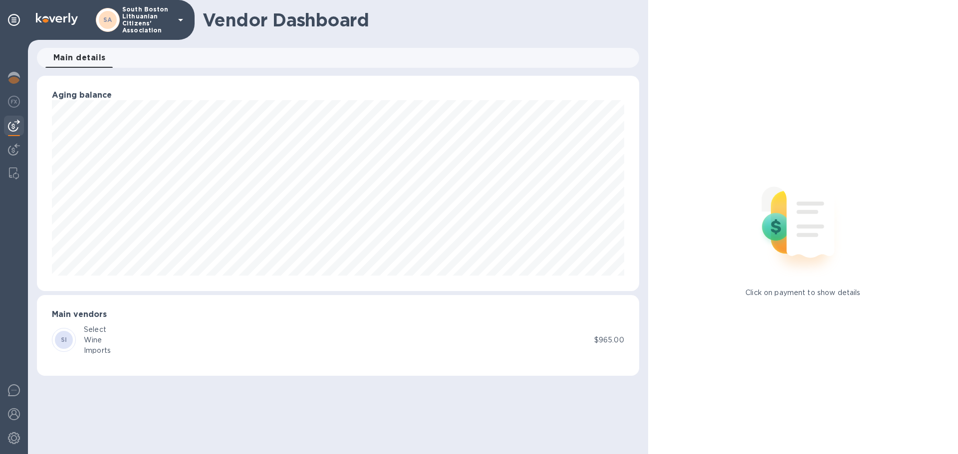
click at [93, 336] on div "Wine" at bounding box center [97, 340] width 27 height 10
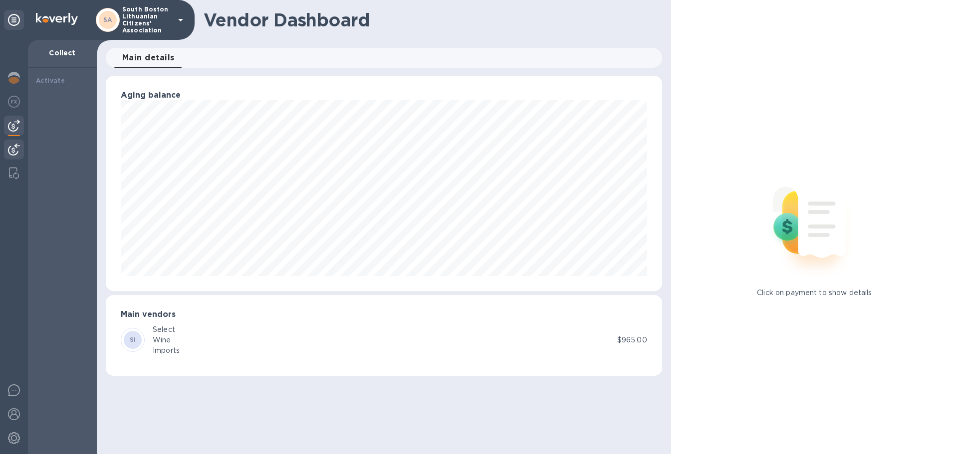
click at [12, 149] on img at bounding box center [14, 150] width 12 height 12
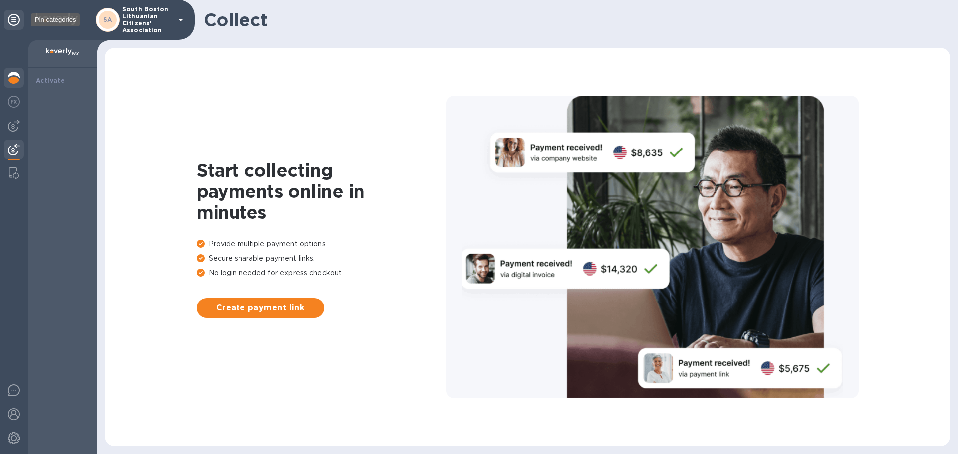
click at [12, 12] on div at bounding box center [14, 20] width 20 height 20
click at [11, 16] on icon at bounding box center [14, 20] width 12 height 12
click at [11, 78] on img at bounding box center [14, 78] width 12 height 12
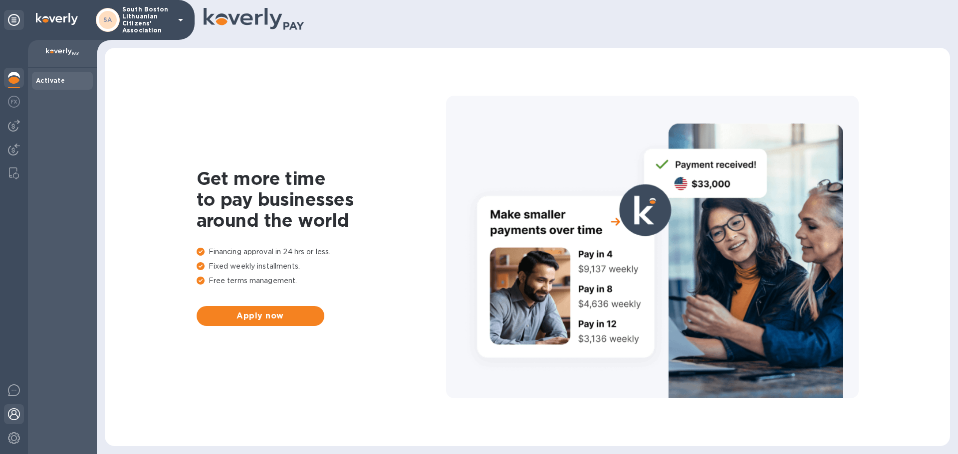
click at [13, 412] on img at bounding box center [14, 415] width 12 height 12
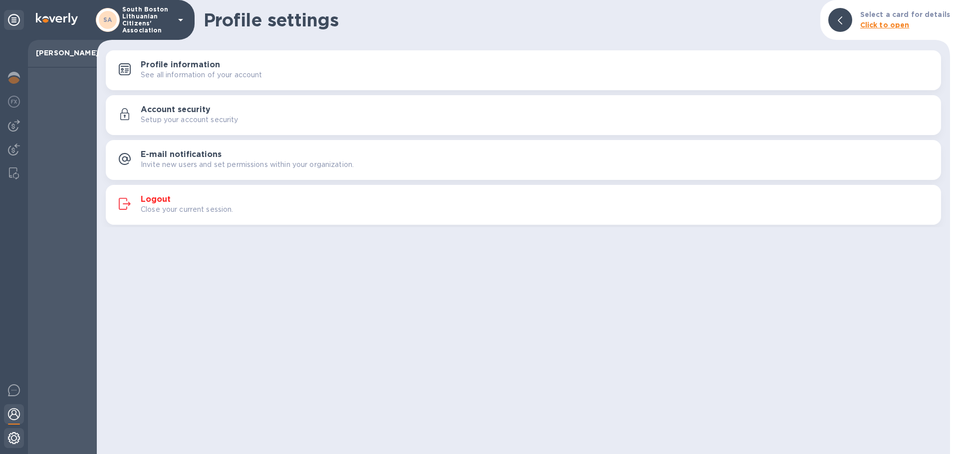
click at [14, 434] on img at bounding box center [14, 438] width 12 height 12
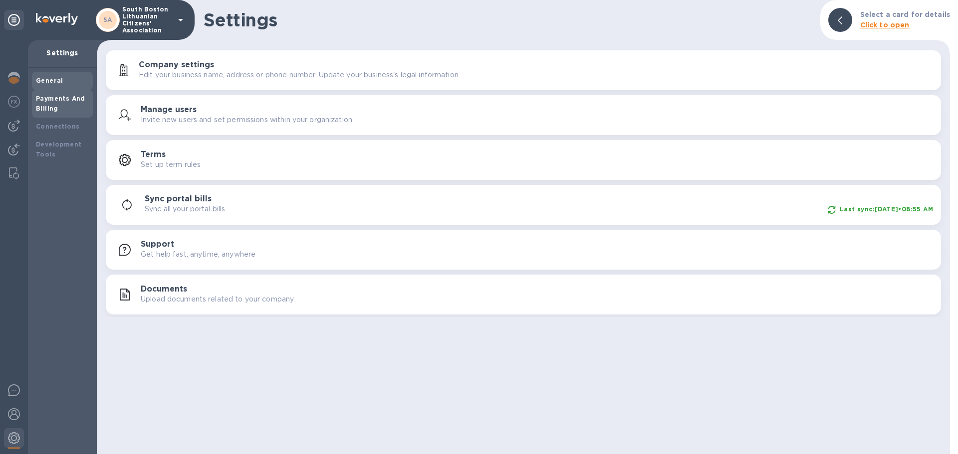
click at [43, 101] on b "Payments And Billing" at bounding box center [60, 103] width 49 height 17
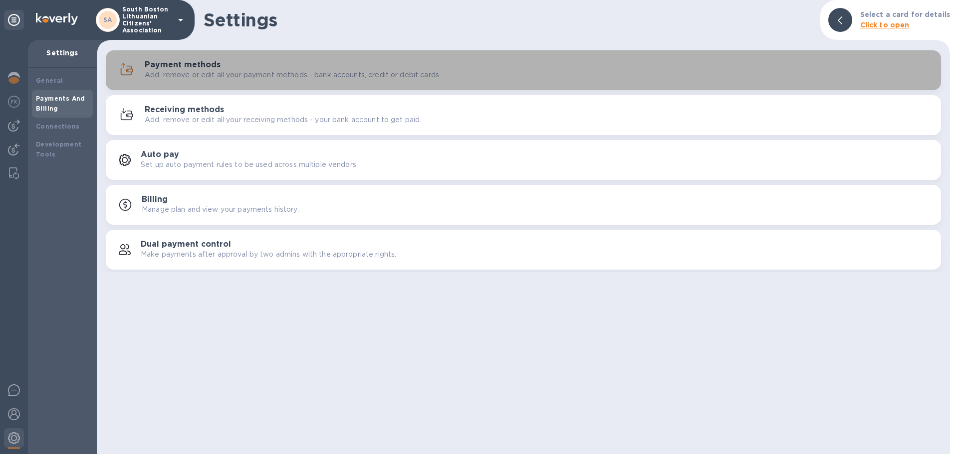
click at [171, 64] on h3 "Payment methods" at bounding box center [183, 64] width 76 height 9
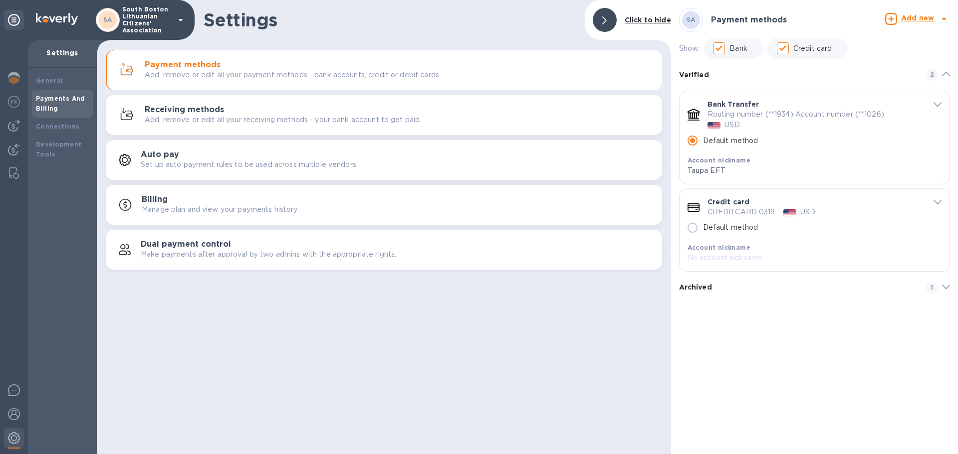
click at [937, 202] on icon "default-method" at bounding box center [937, 202] width 8 height 4
click at [715, 311] on link "Archive" at bounding box center [717, 313] width 28 height 8
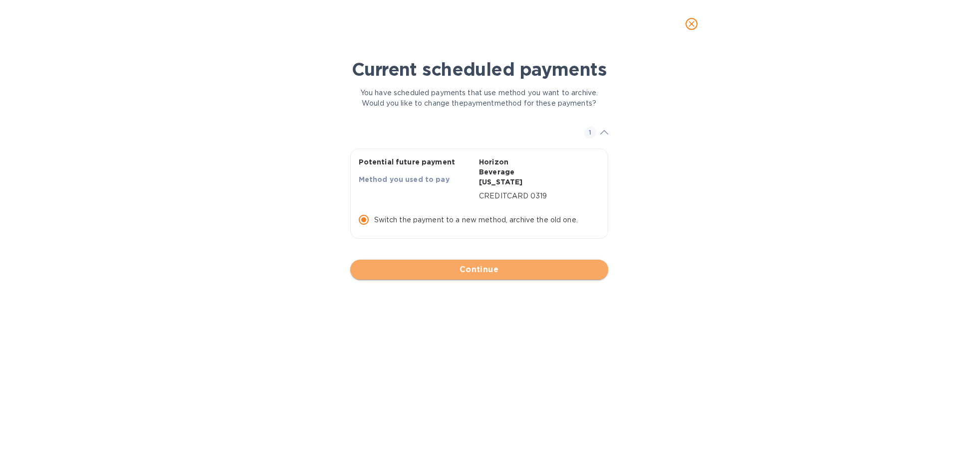
click at [470, 264] on span "Continue" at bounding box center [479, 270] width 242 height 12
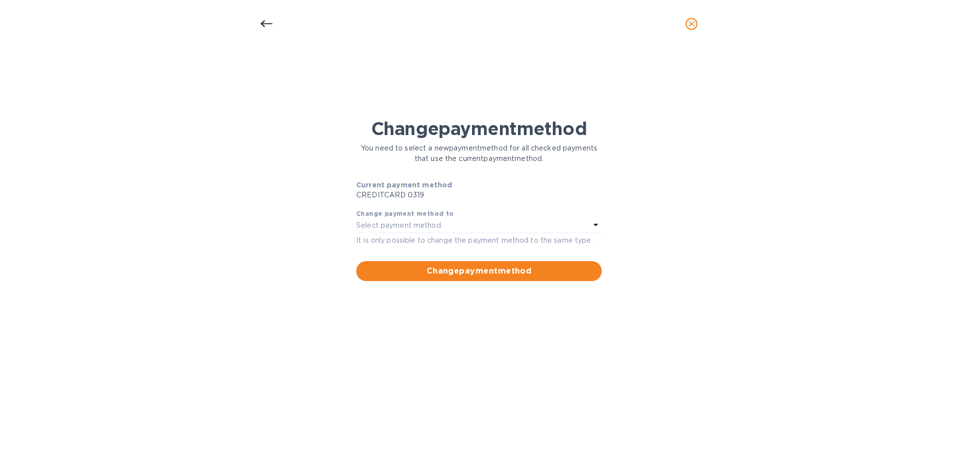
click at [595, 222] on icon at bounding box center [596, 225] width 12 height 12
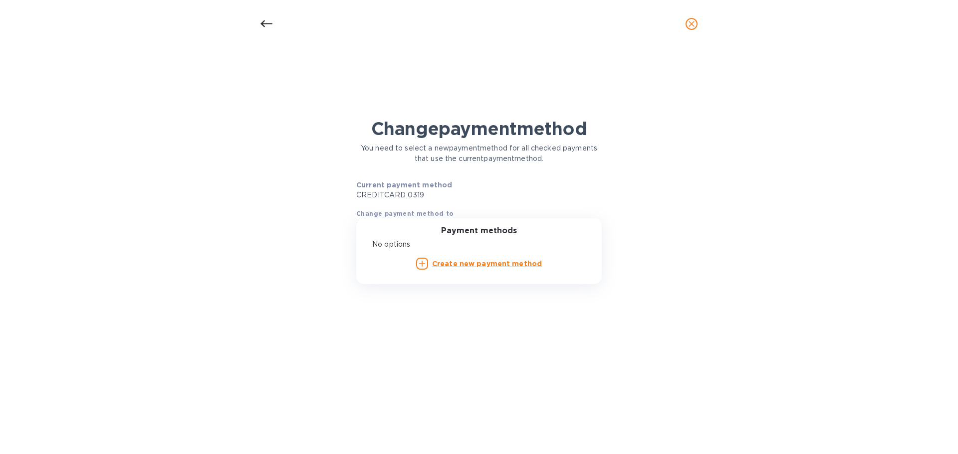
click at [480, 262] on b "Create new payment method" at bounding box center [487, 264] width 110 height 8
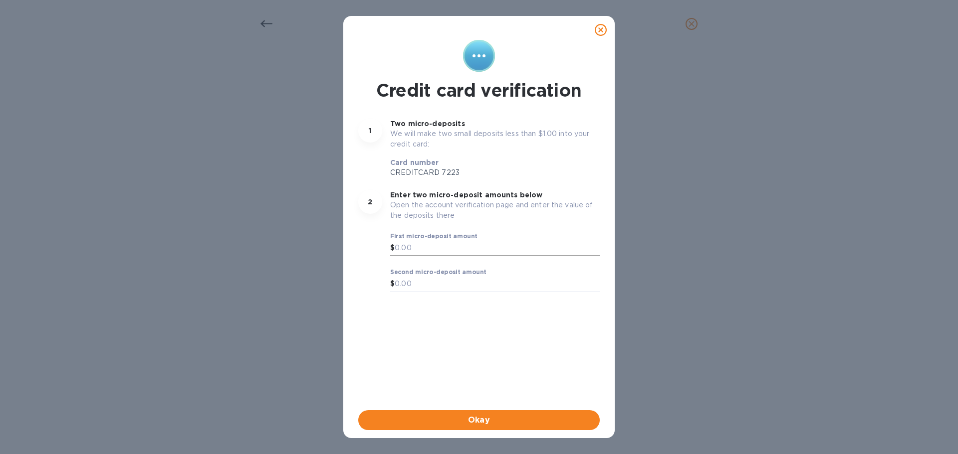
click at [421, 247] on input "text" at bounding box center [497, 248] width 205 height 15
click at [413, 244] on input "text" at bounding box center [497, 248] width 205 height 15
